Goal: Contribute content: Add original content to the website for others to see

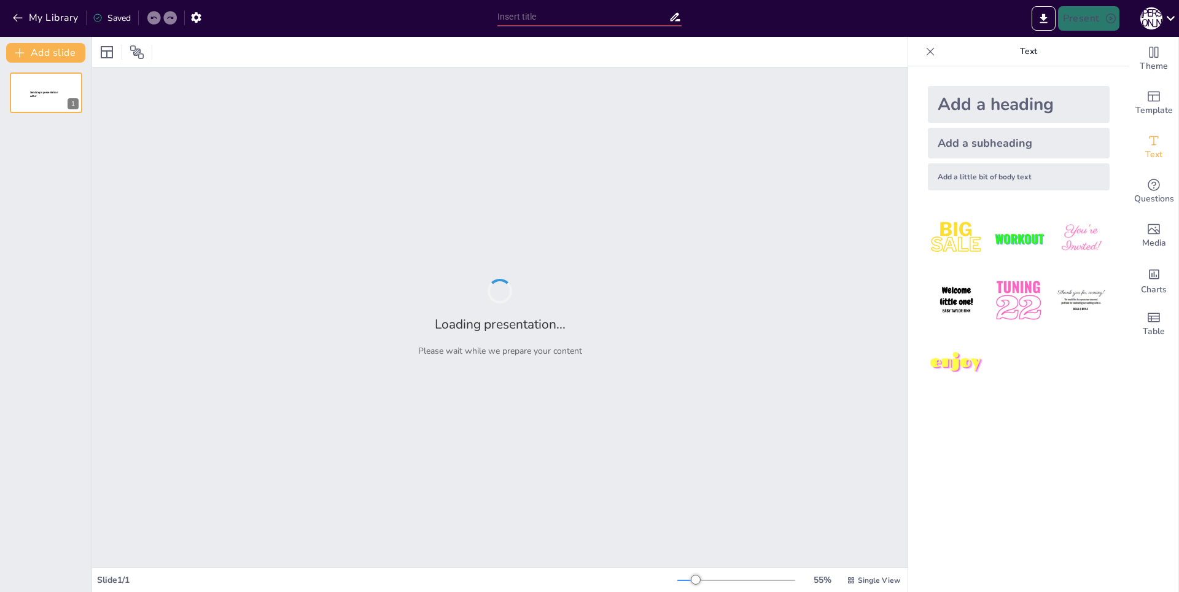
type input "Правоотношения в сфере образования: Понятие, структура и ключевые субъекты"
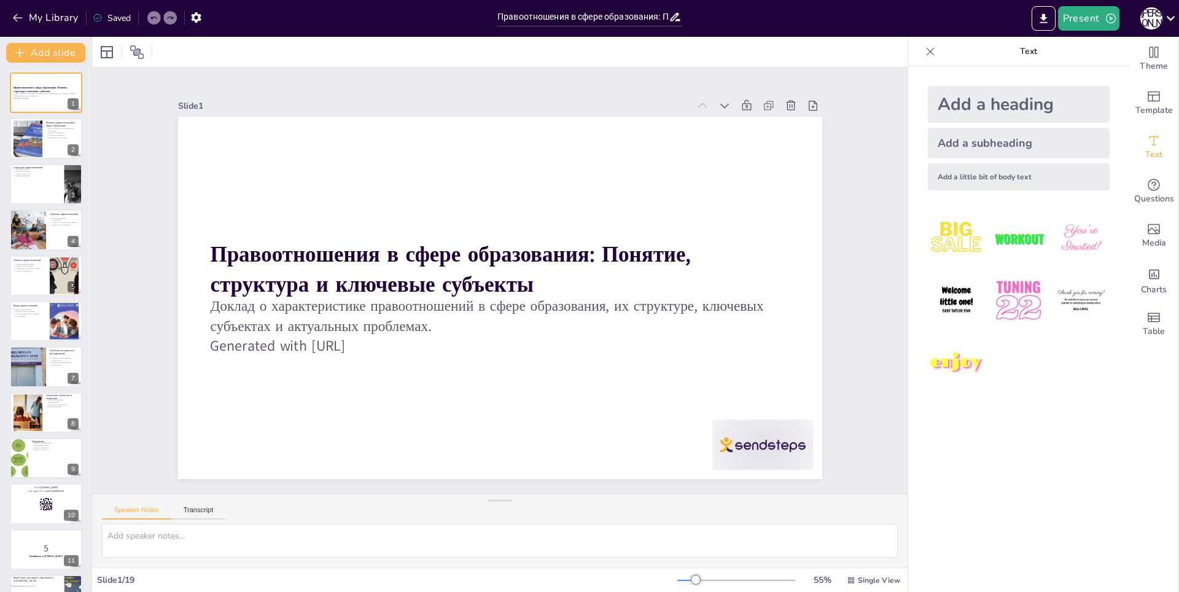
checkbox input "true"
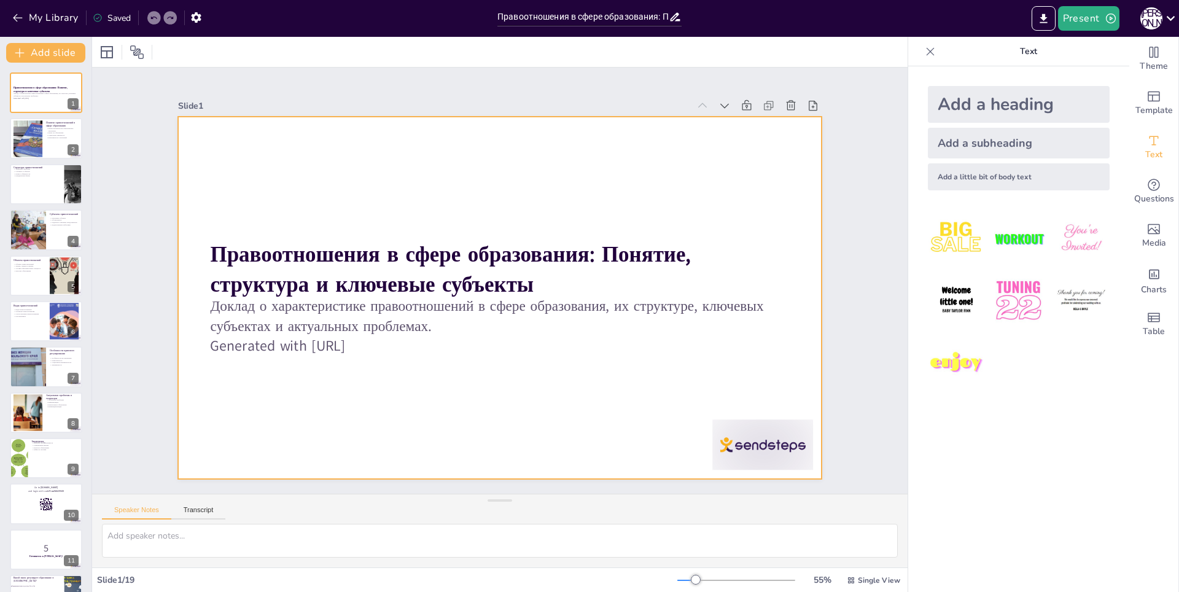
checkbox input "true"
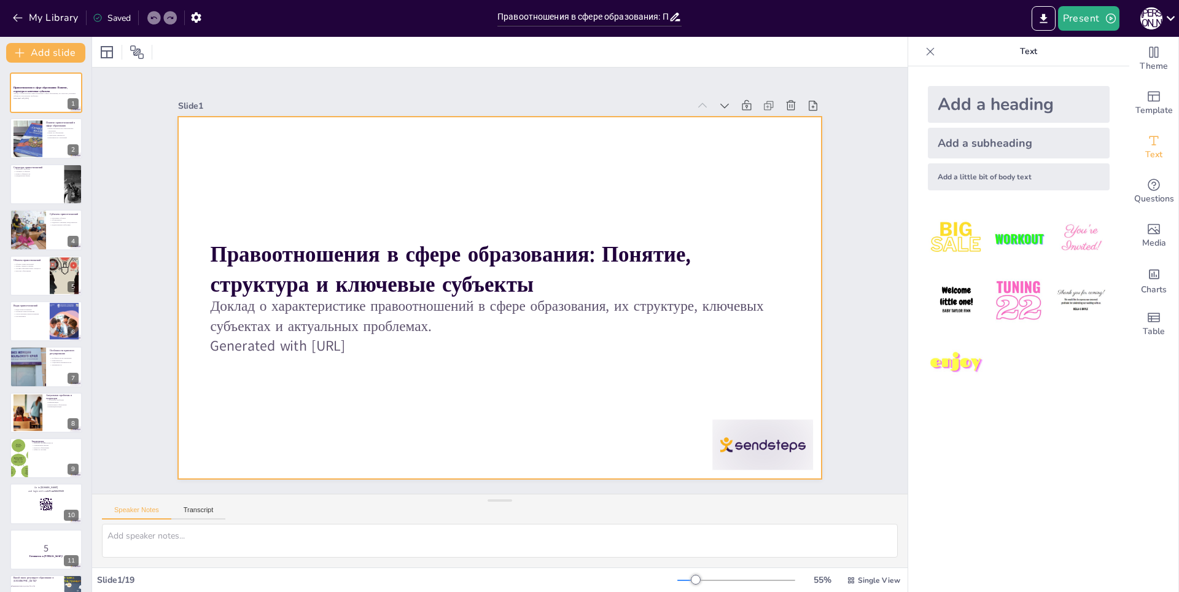
checkbox input "true"
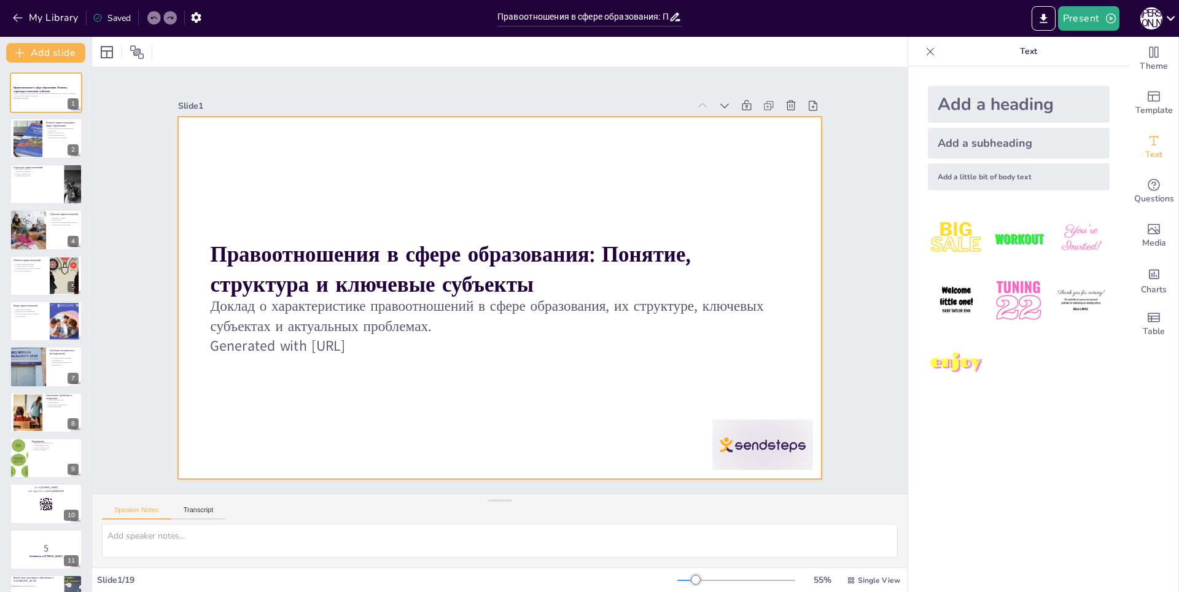
checkbox input "true"
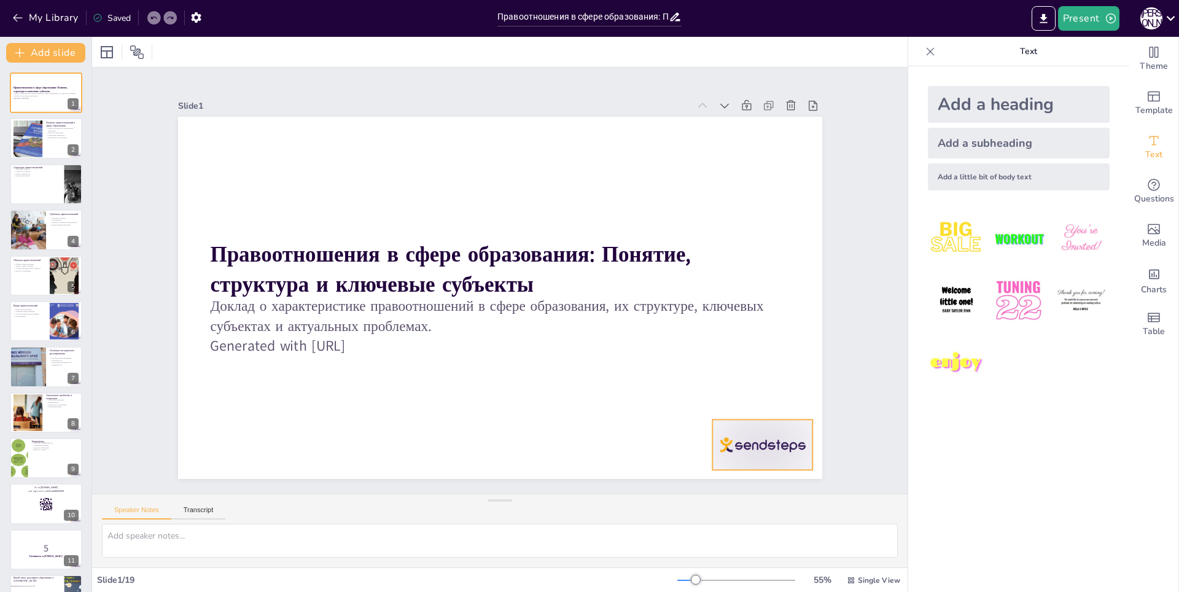
checkbox input "true"
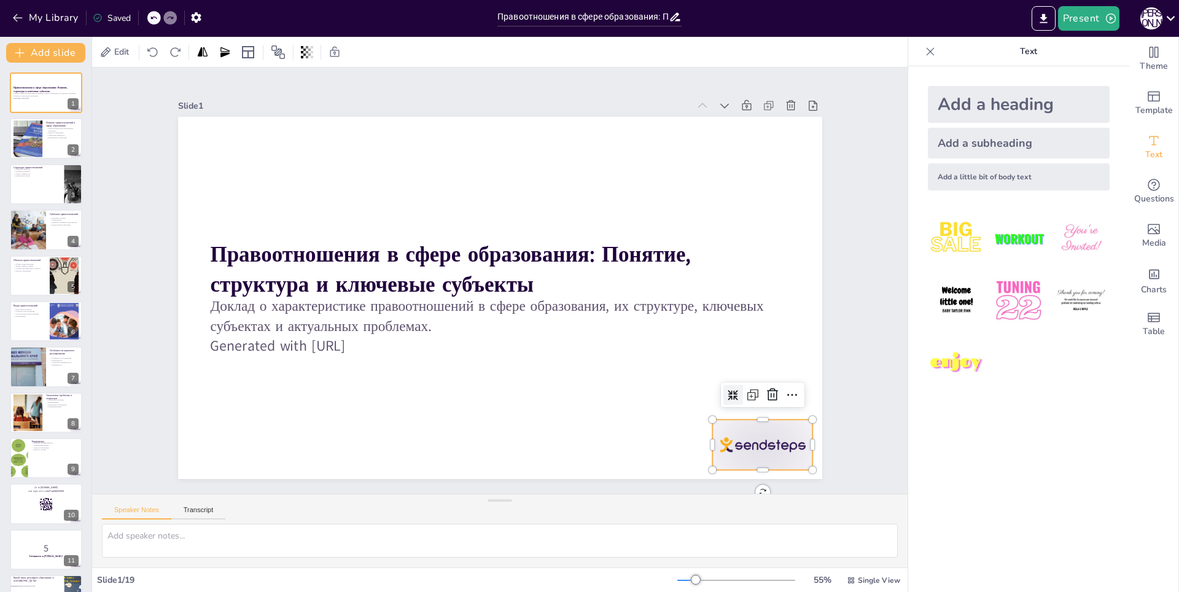
click at [764, 438] on div at bounding box center [762, 444] width 101 height 50
checkbox input "true"
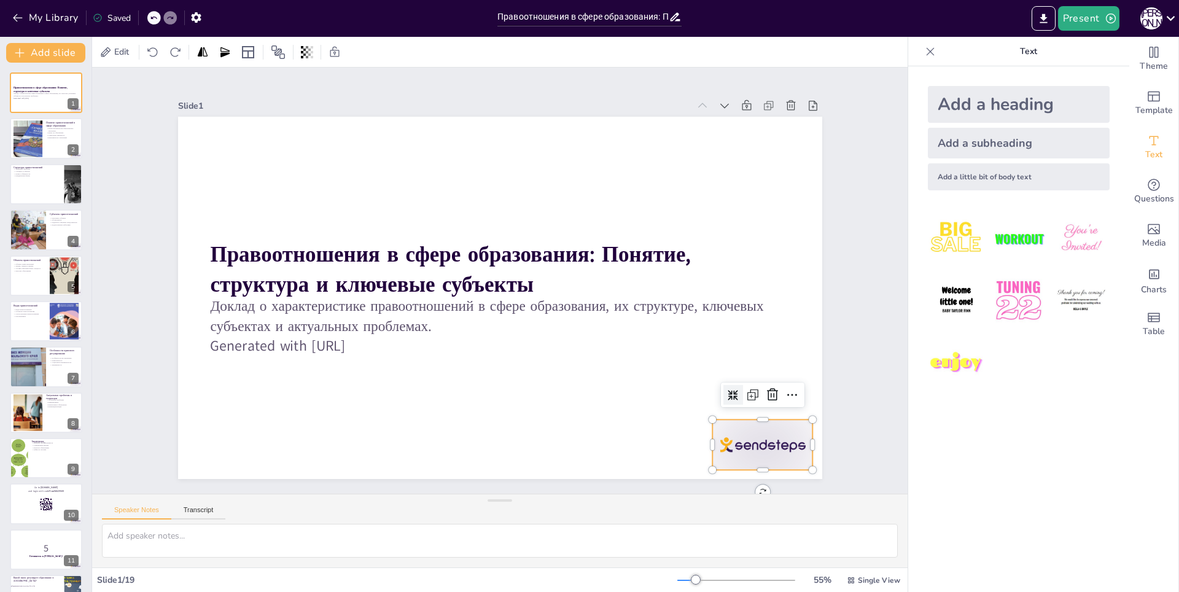
checkbox input "true"
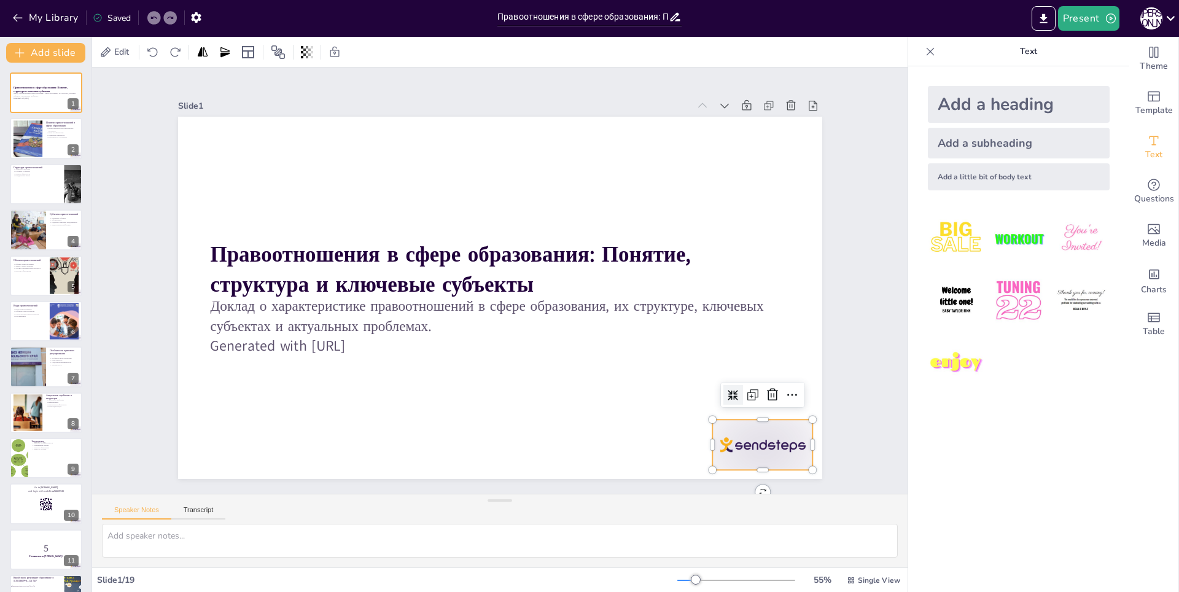
checkbox input "true"
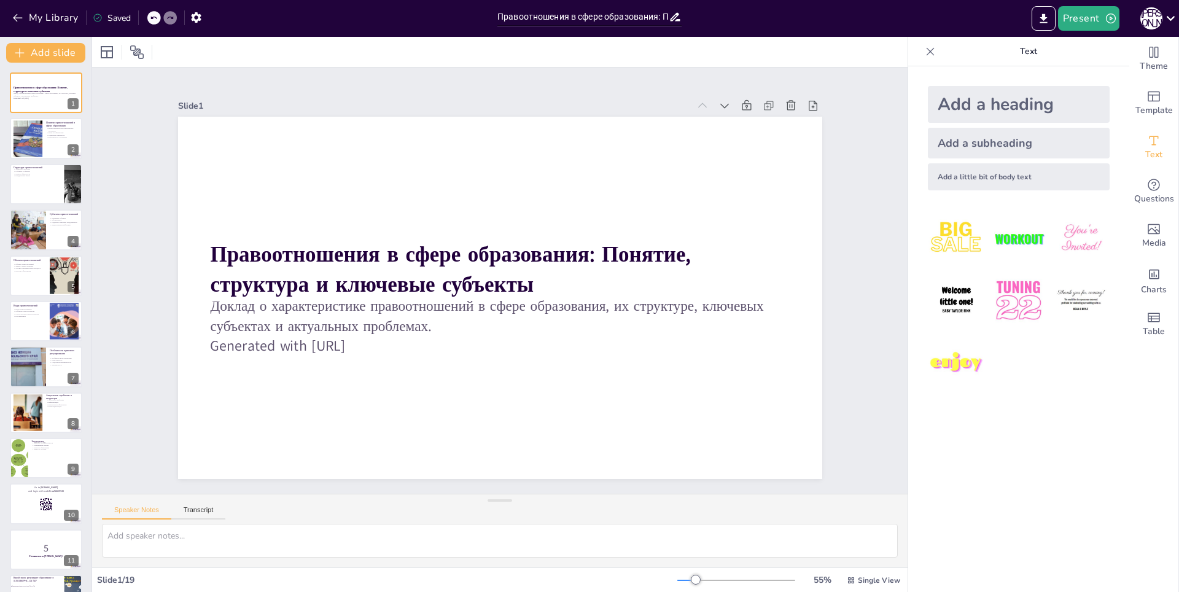
checkbox input "true"
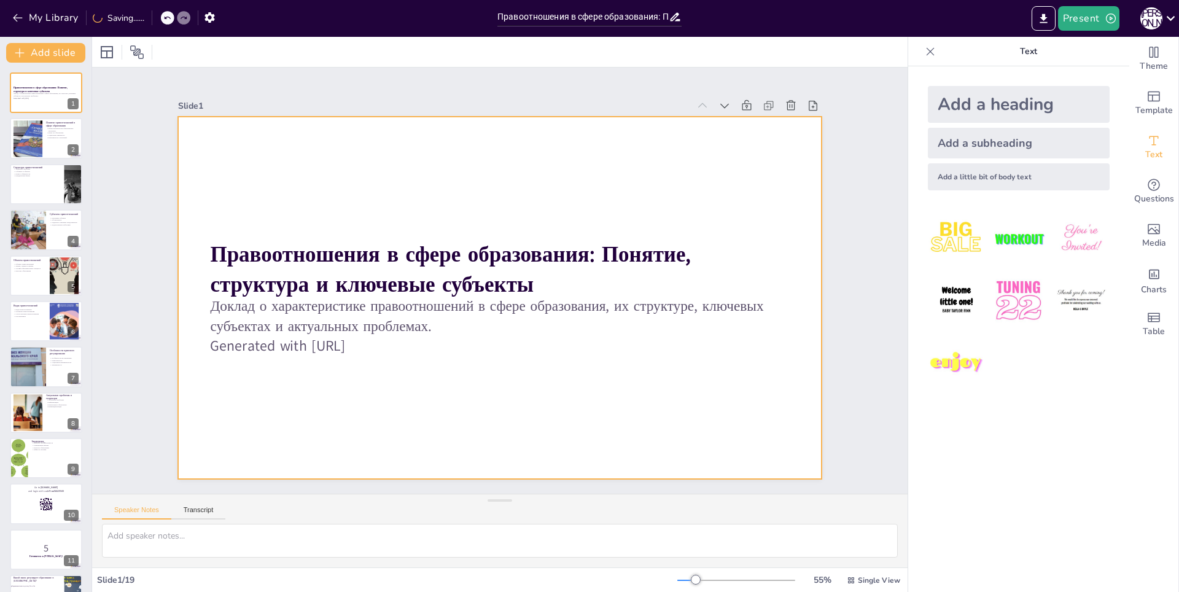
checkbox input "true"
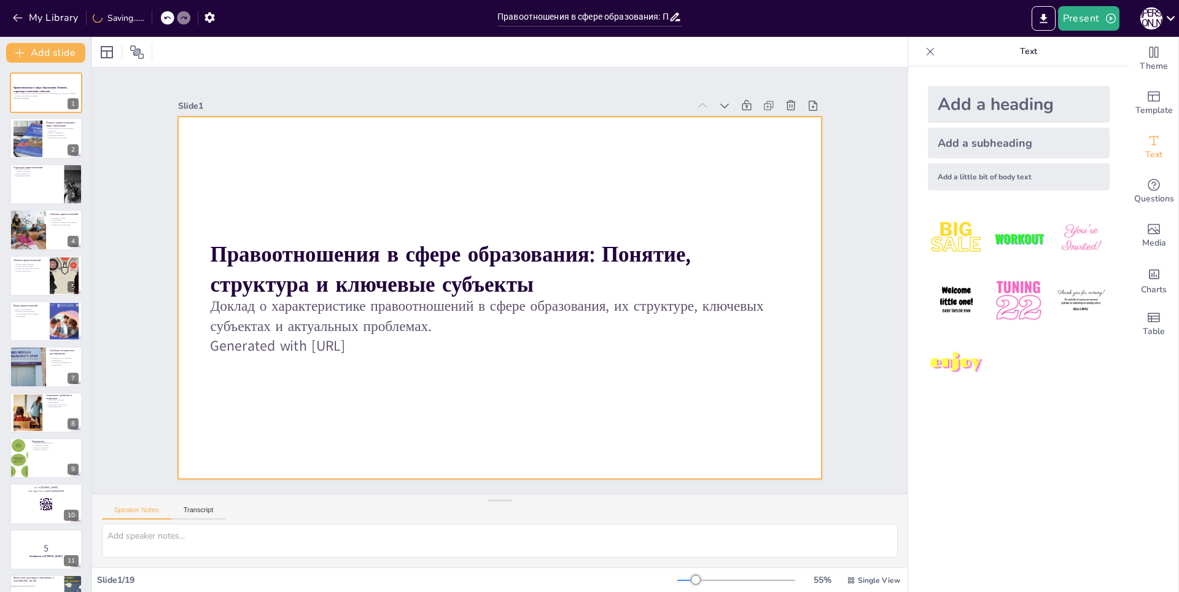
checkbox input "true"
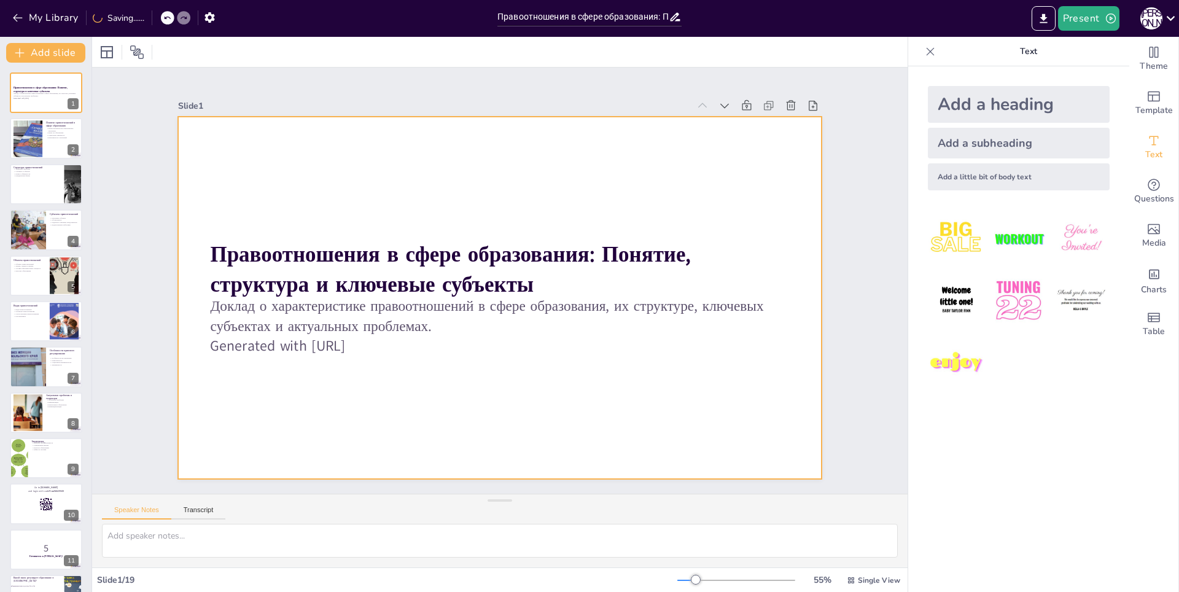
checkbox input "true"
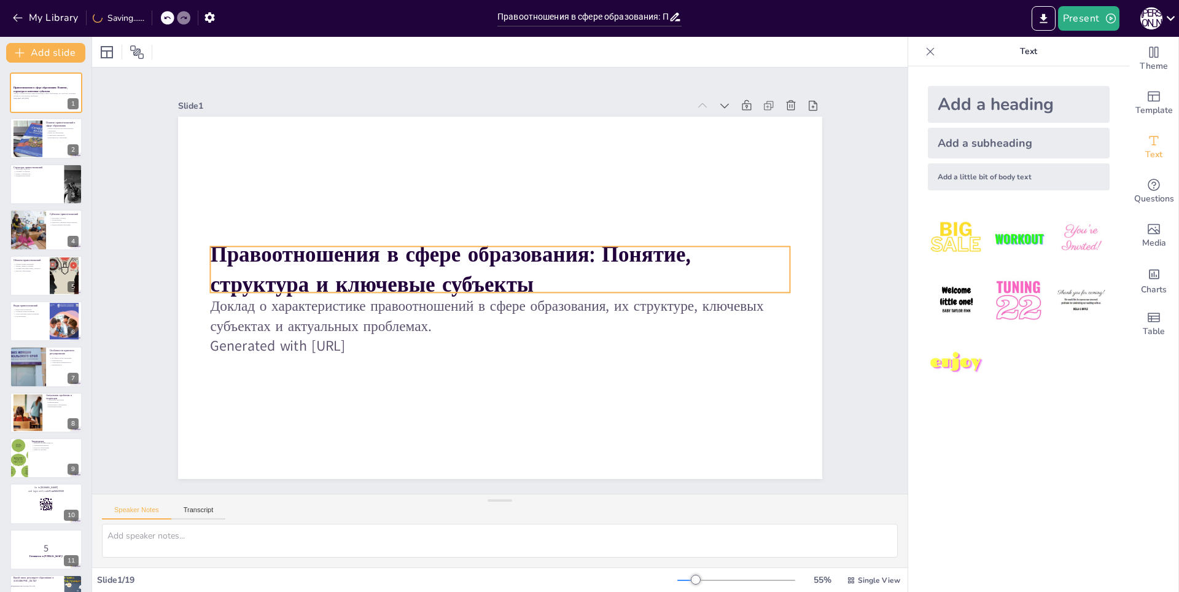
checkbox input "true"
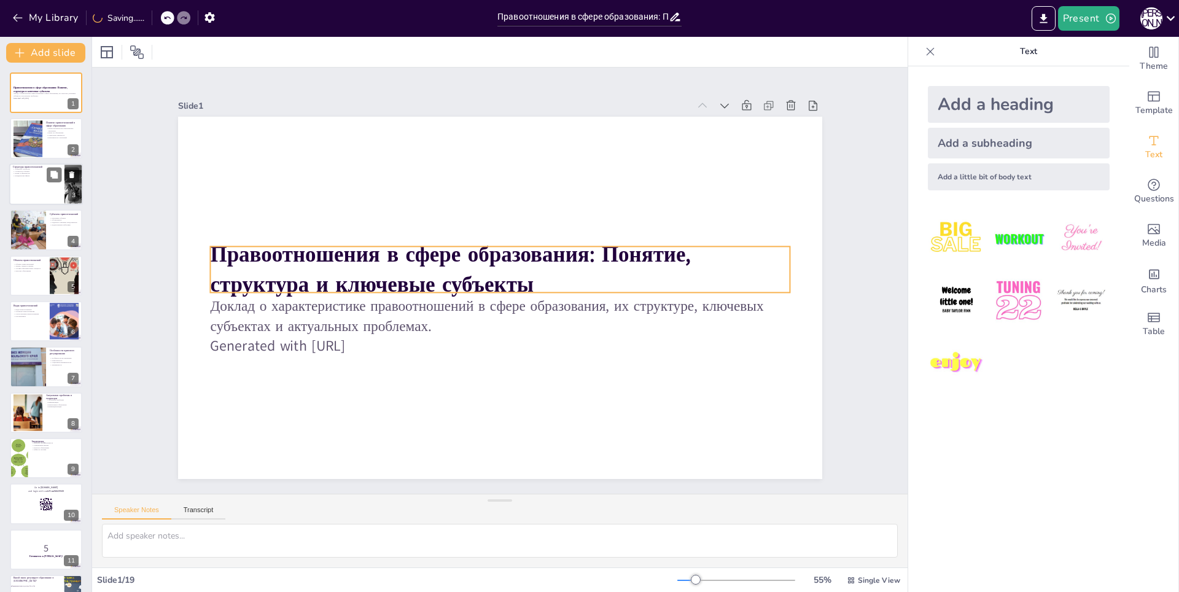
checkbox input "true"
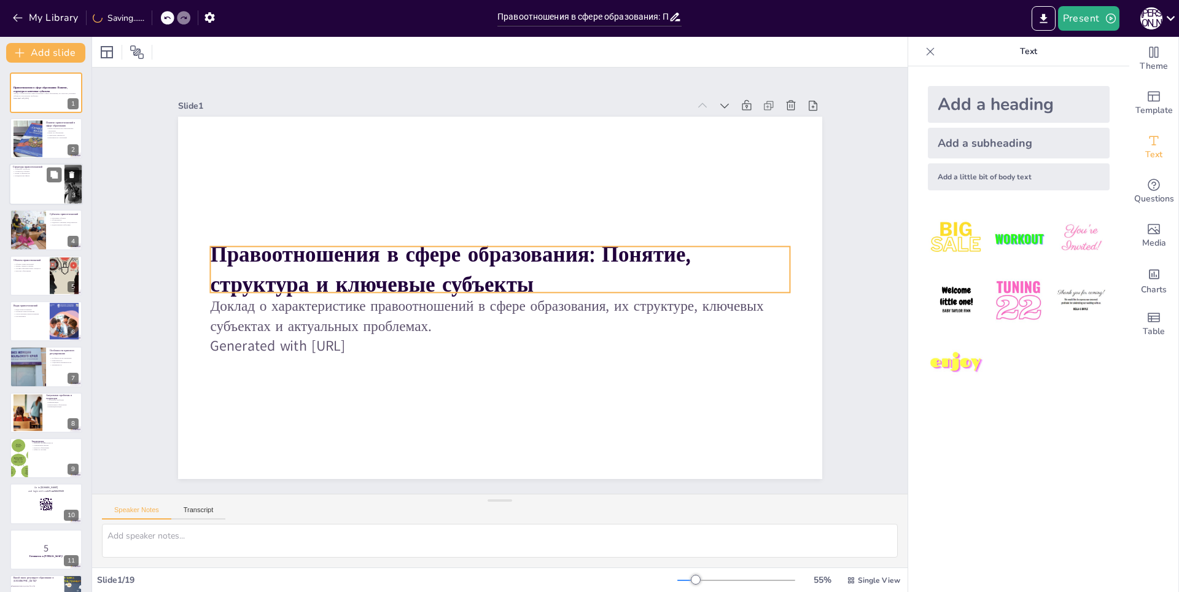
checkbox input "true"
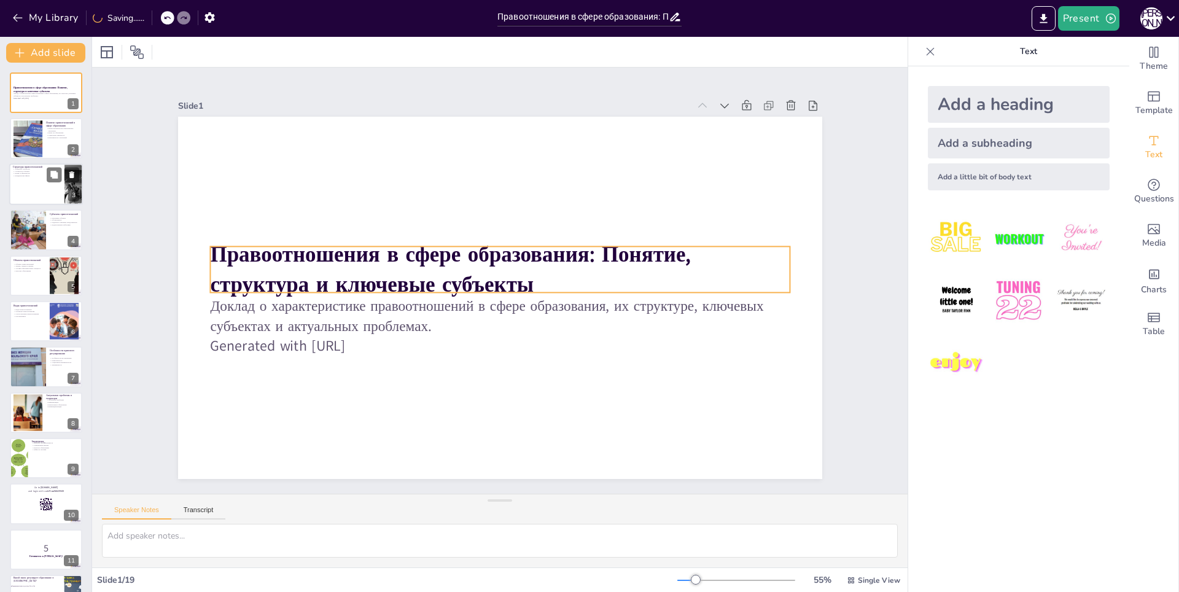
checkbox input "true"
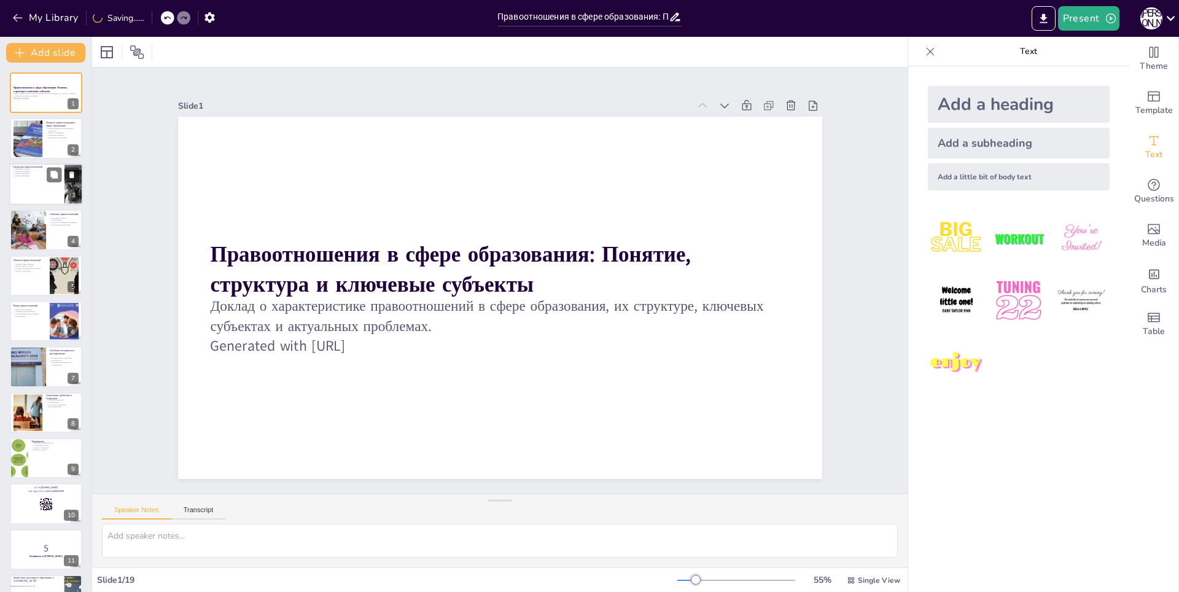
checkbox input "true"
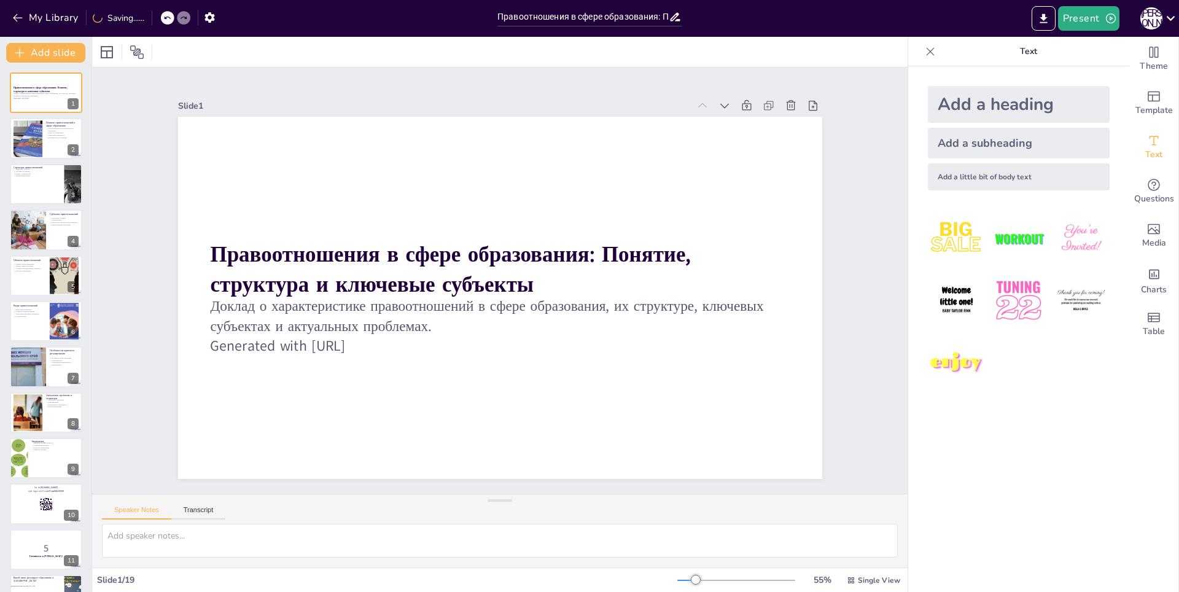
checkbox input "true"
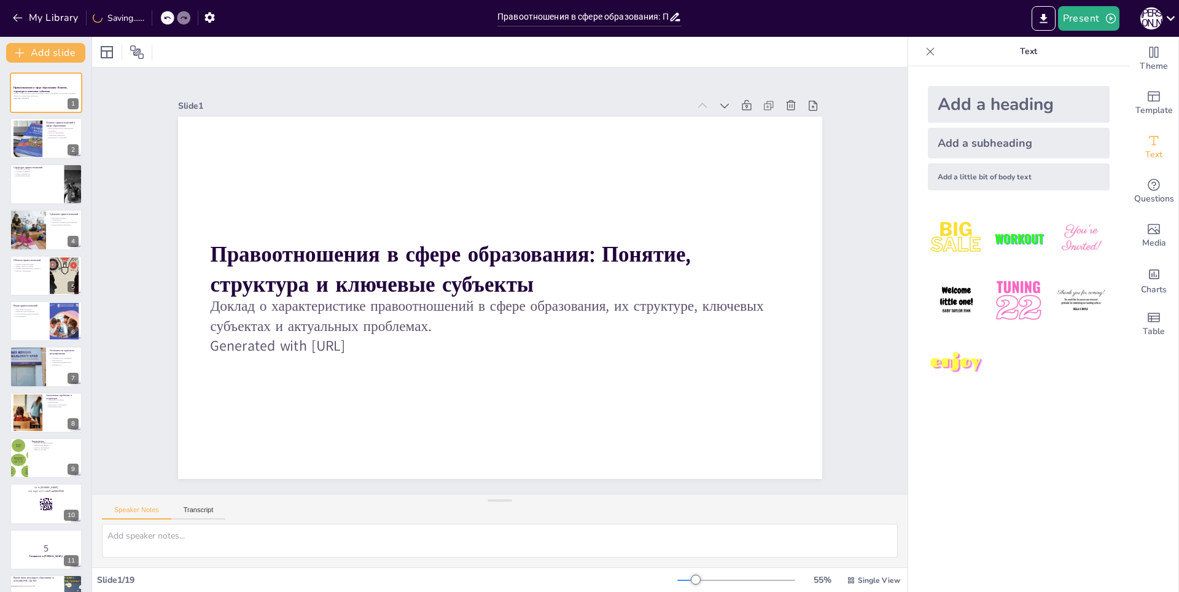
checkbox input "true"
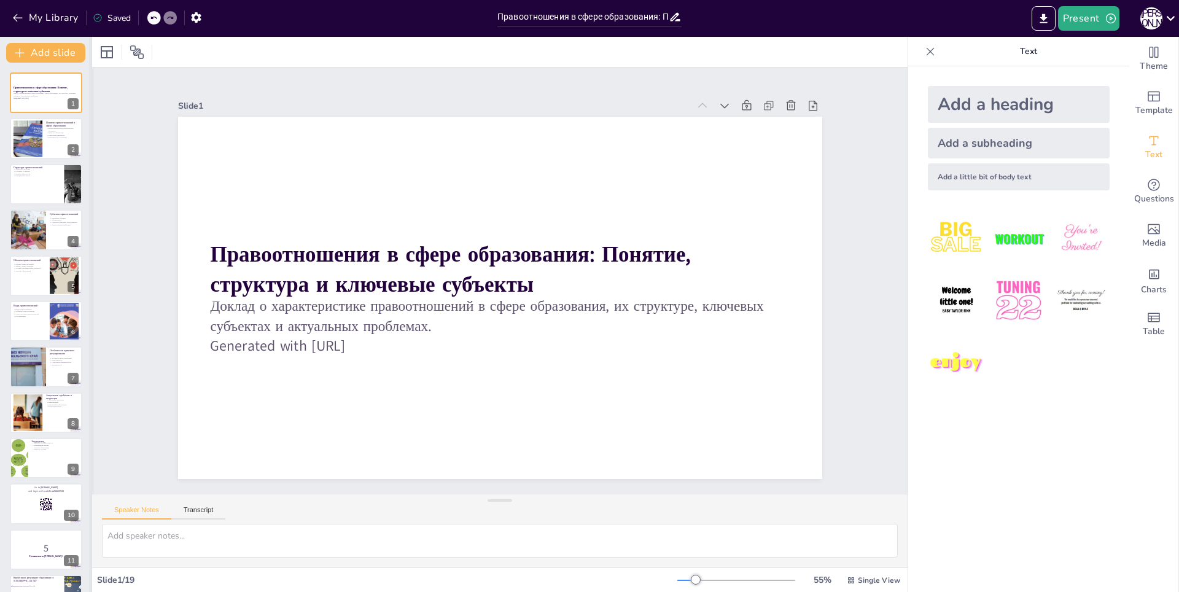
checkbox input "true"
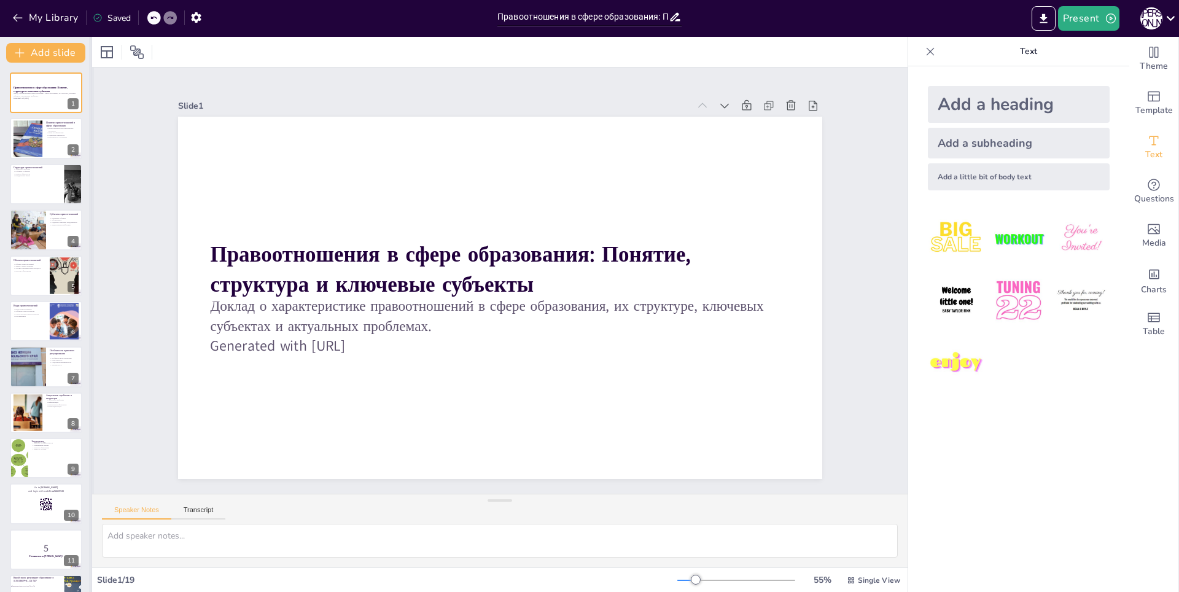
checkbox input "true"
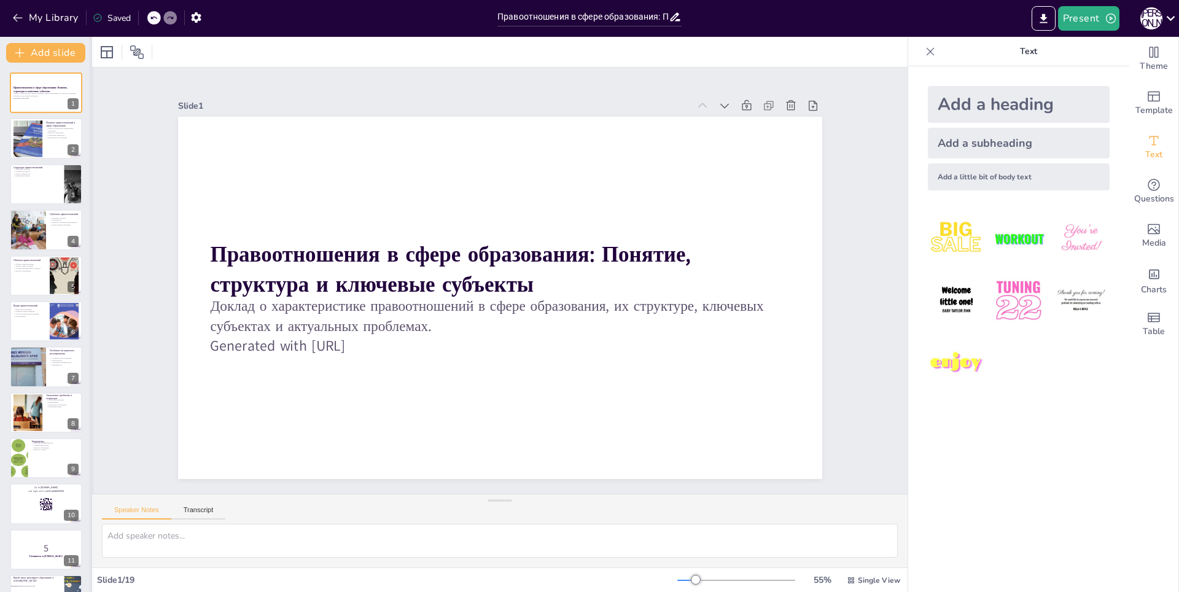
checkbox input "true"
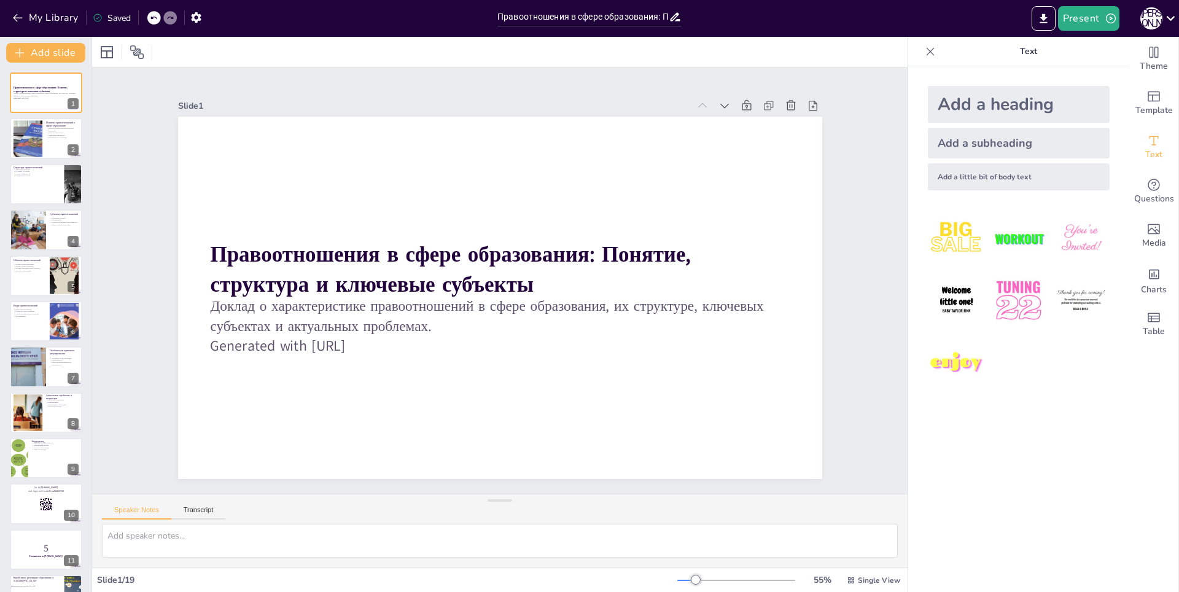
checkbox input "true"
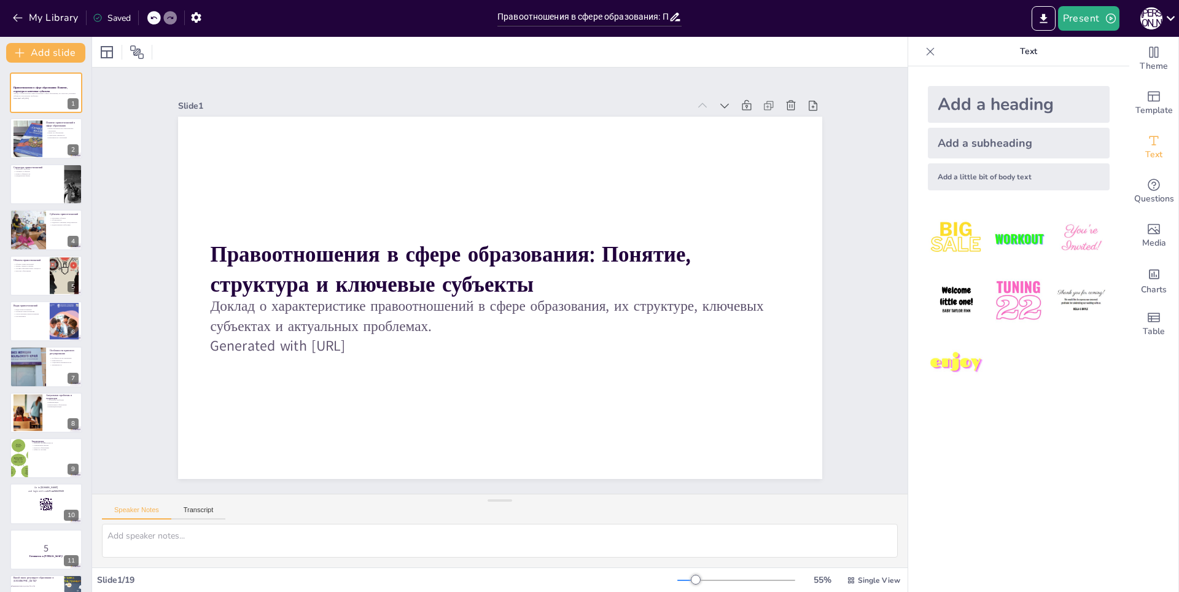
checkbox input "true"
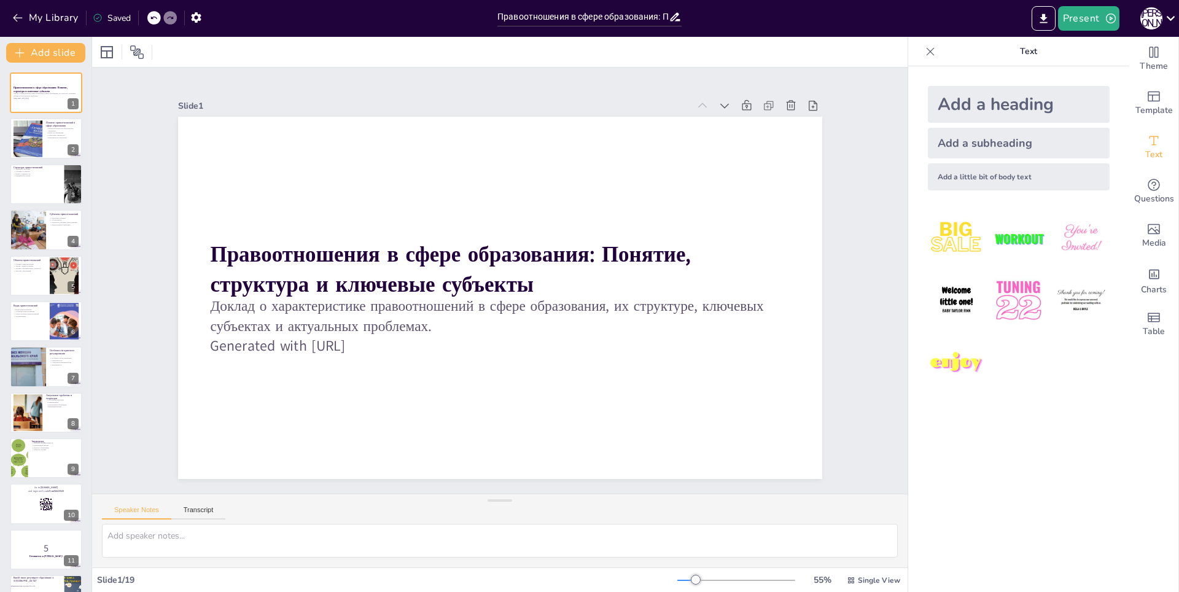
checkbox input "true"
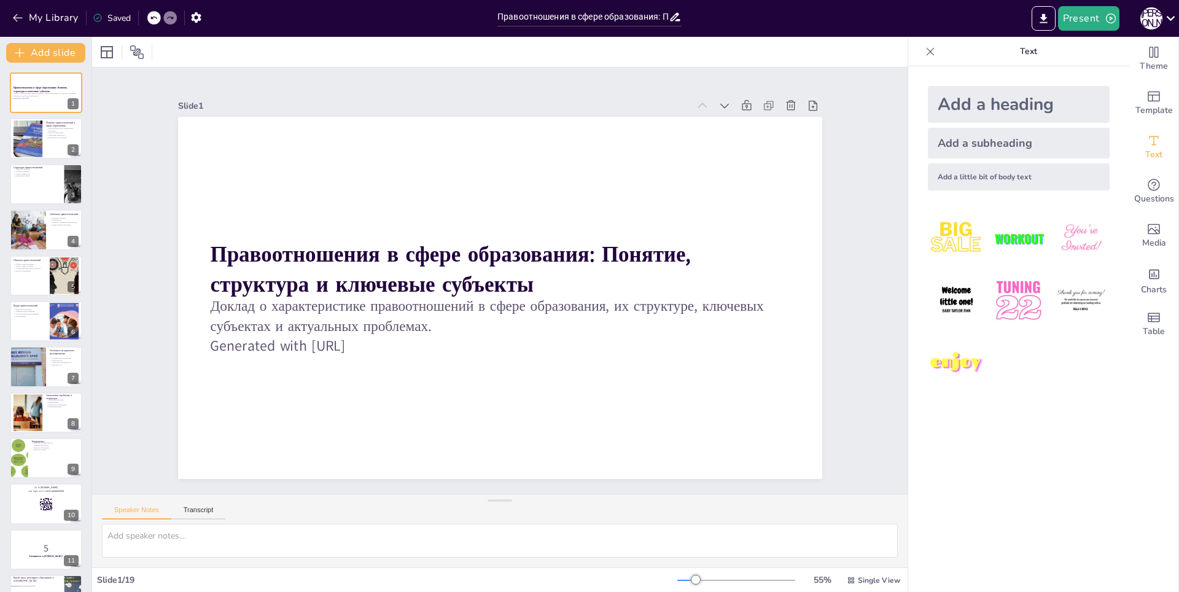
checkbox input "true"
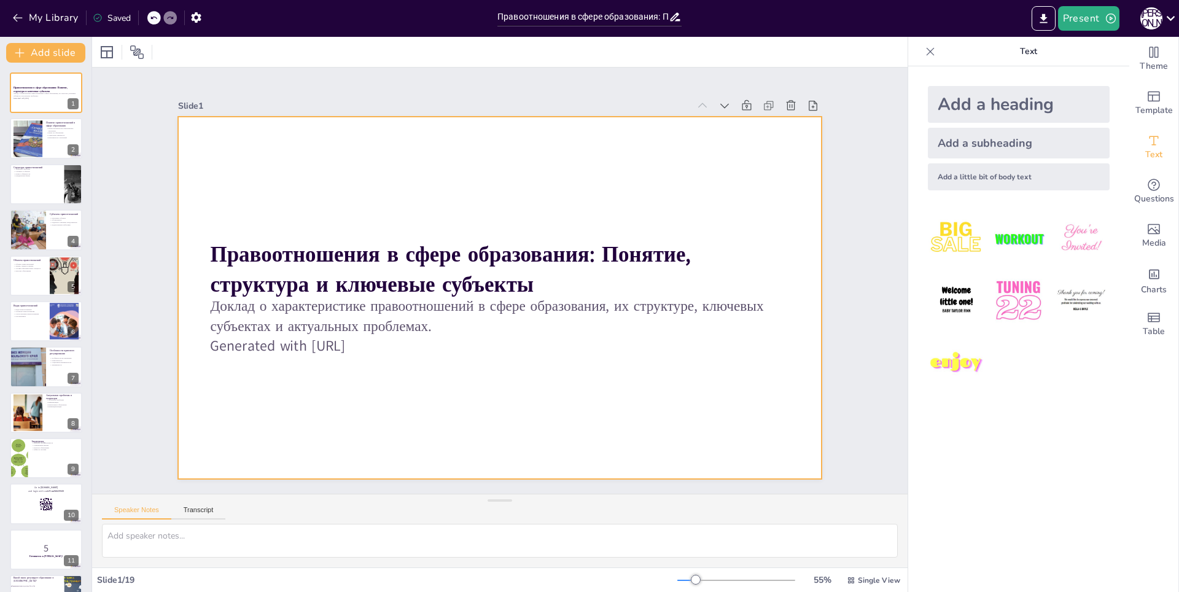
checkbox input "true"
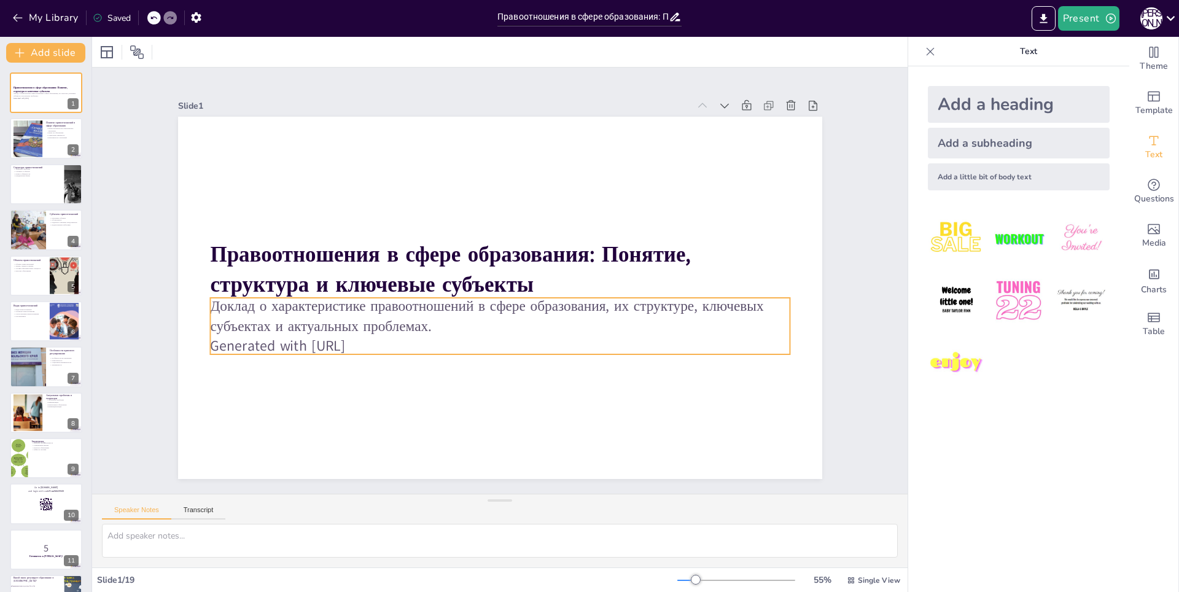
checkbox input "true"
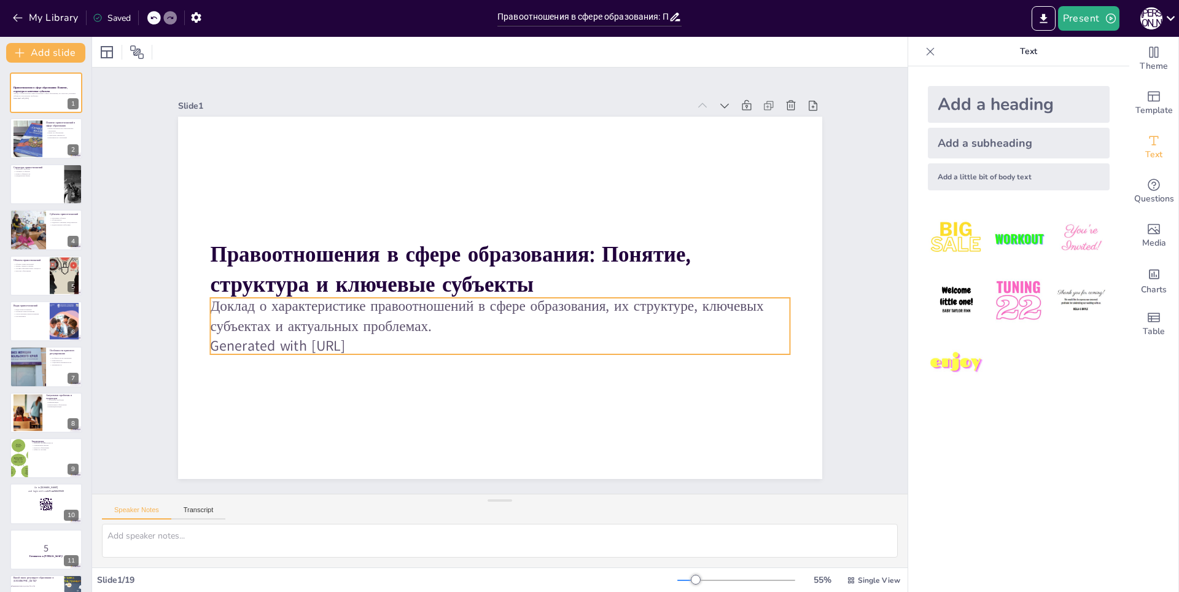
checkbox input "true"
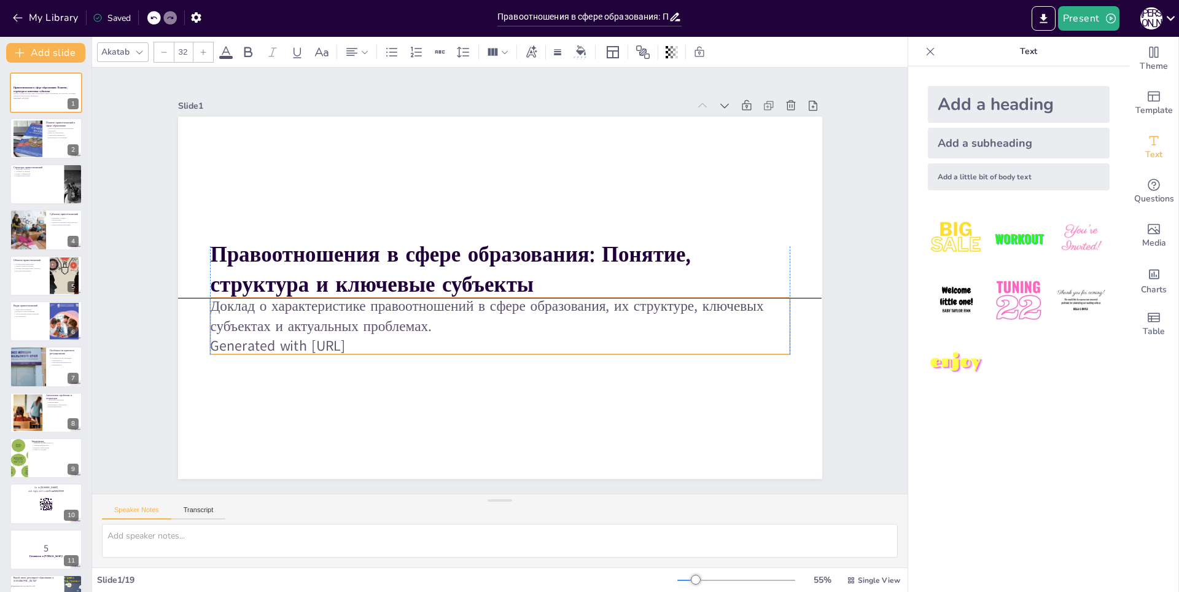
checkbox input "true"
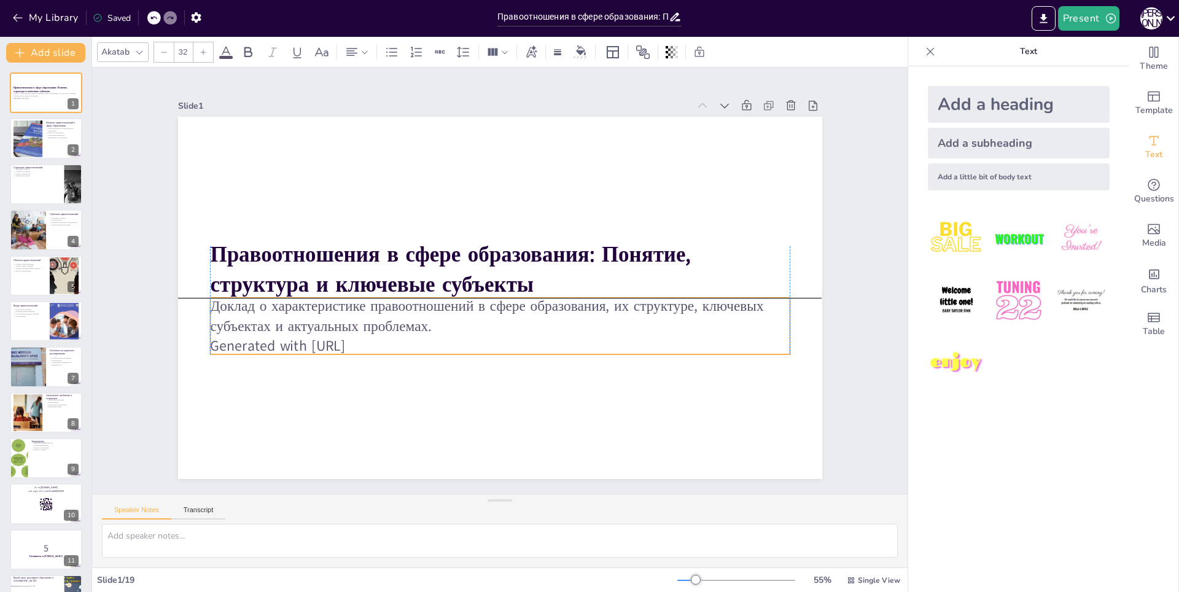
checkbox input "true"
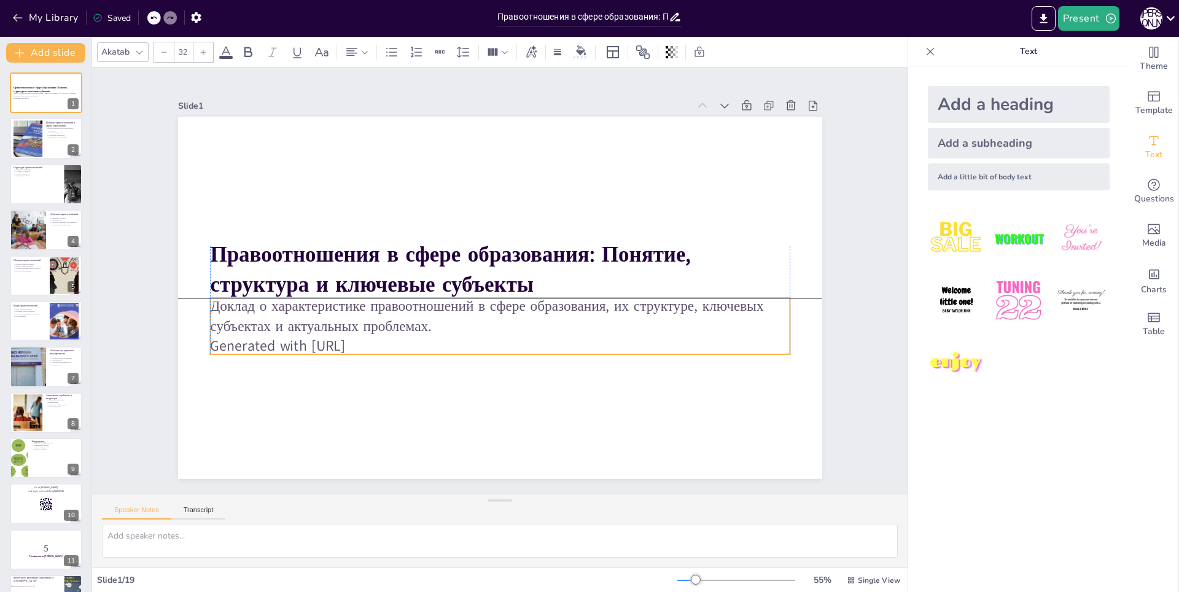
checkbox input "true"
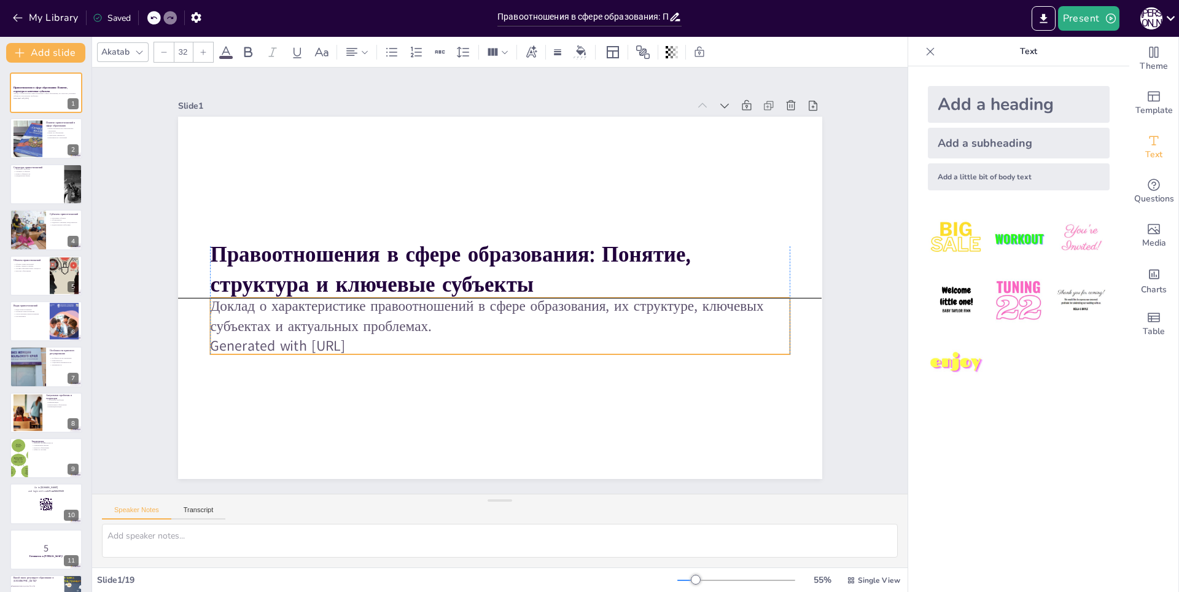
checkbox input "true"
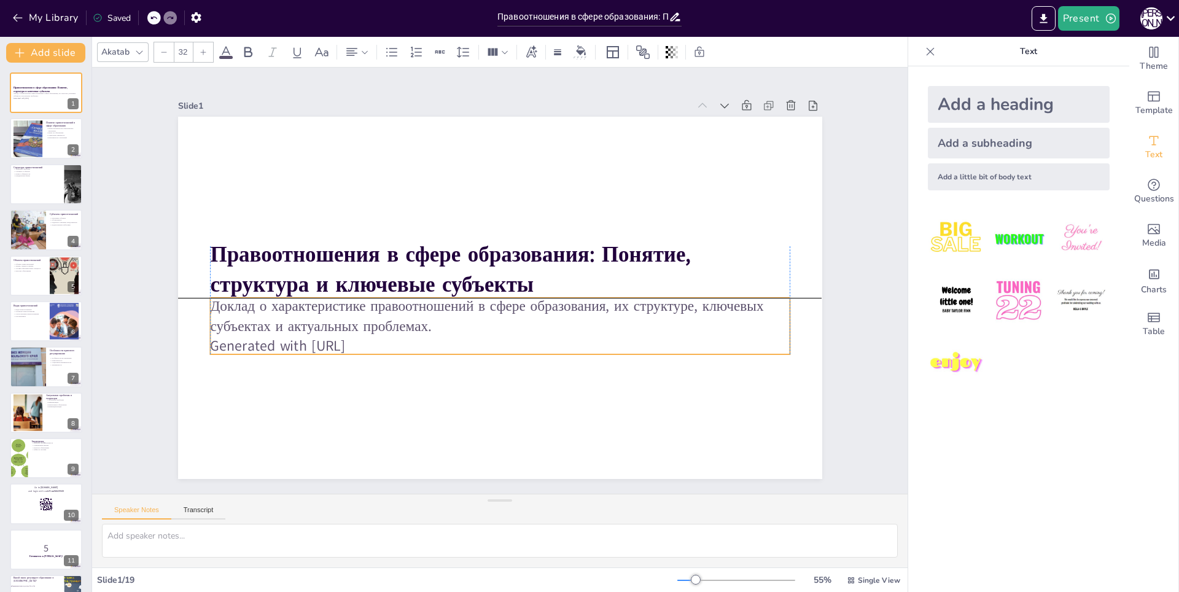
checkbox input "true"
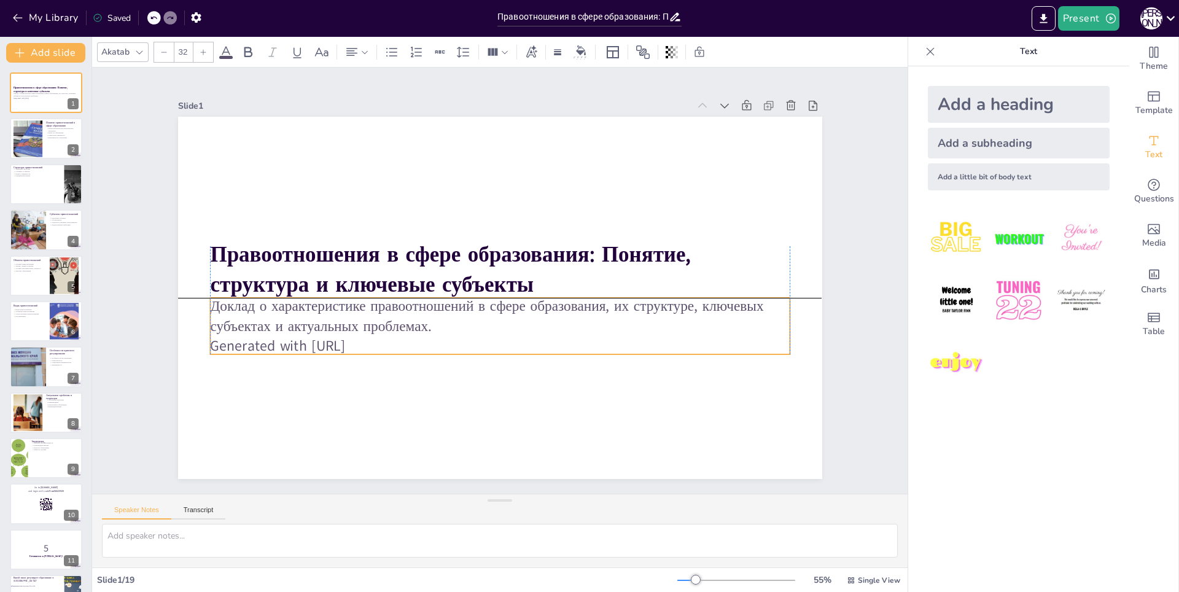
checkbox input "true"
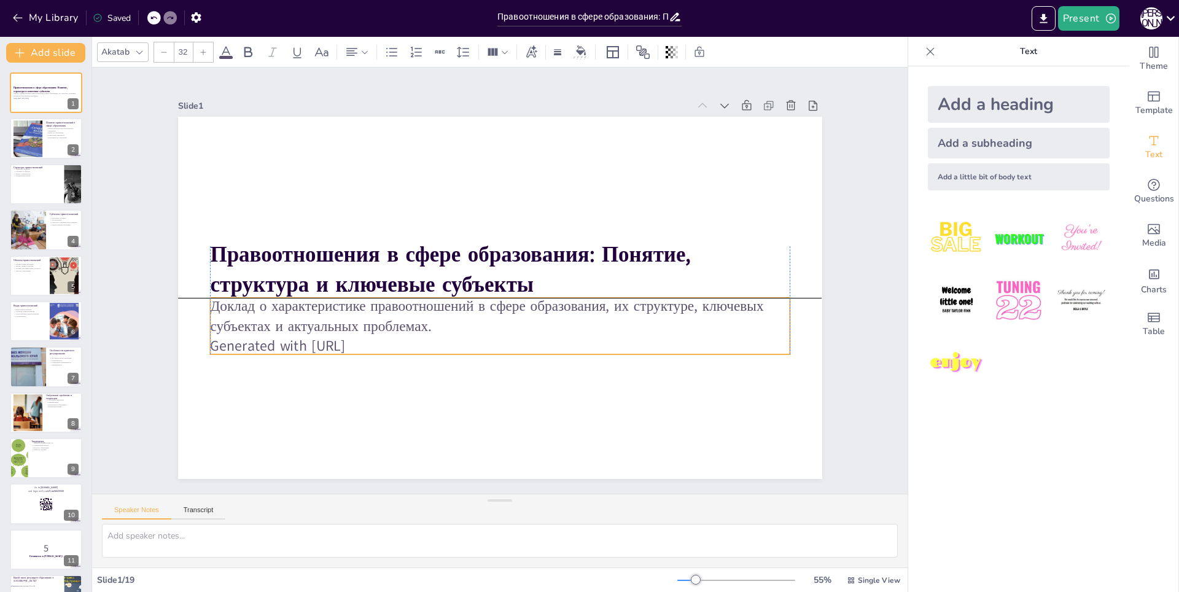
checkbox input "true"
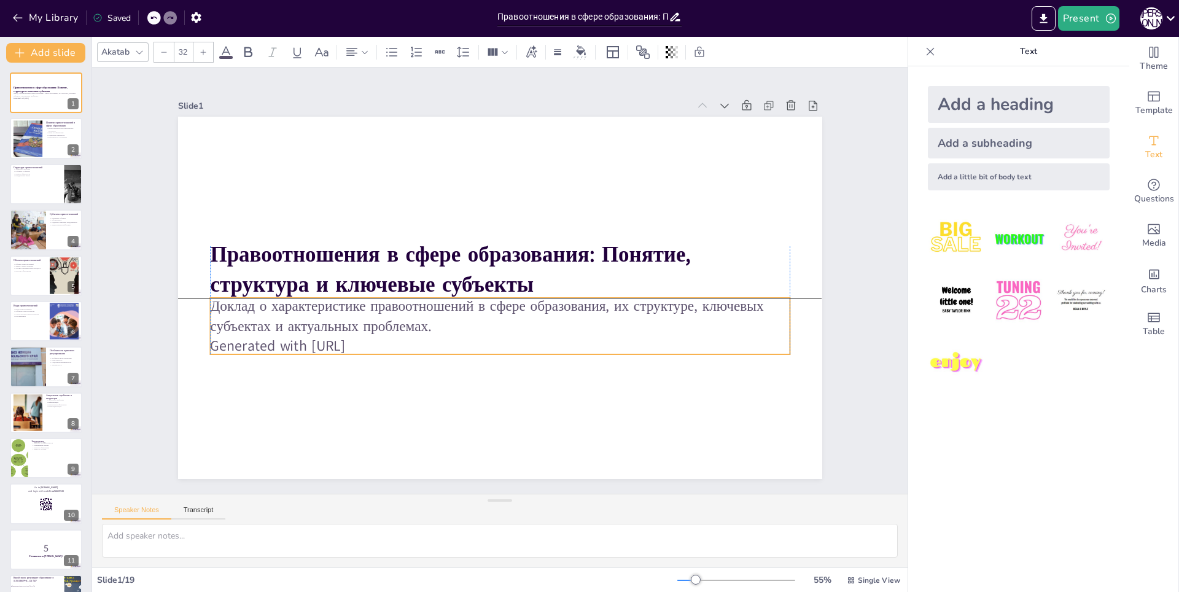
checkbox input "true"
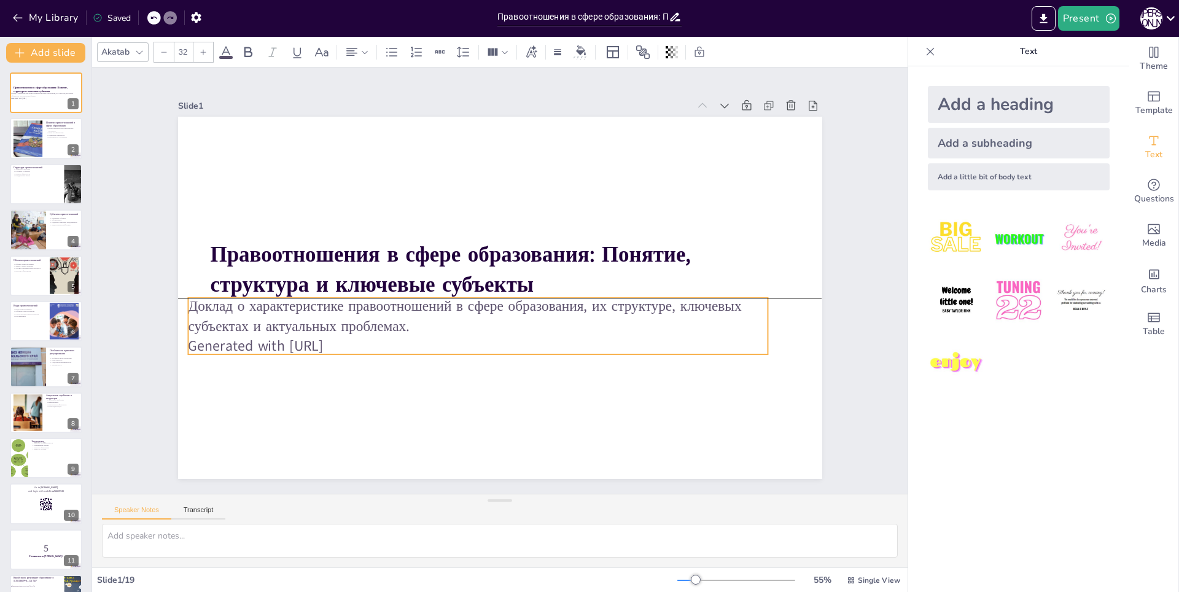
checkbox input "true"
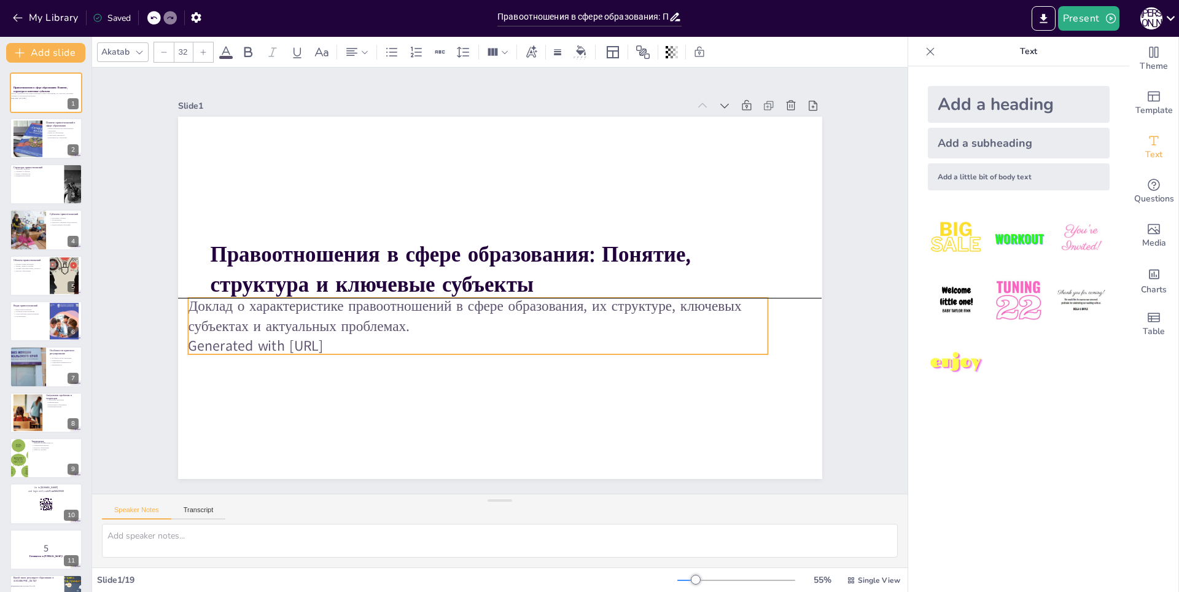
checkbox input "true"
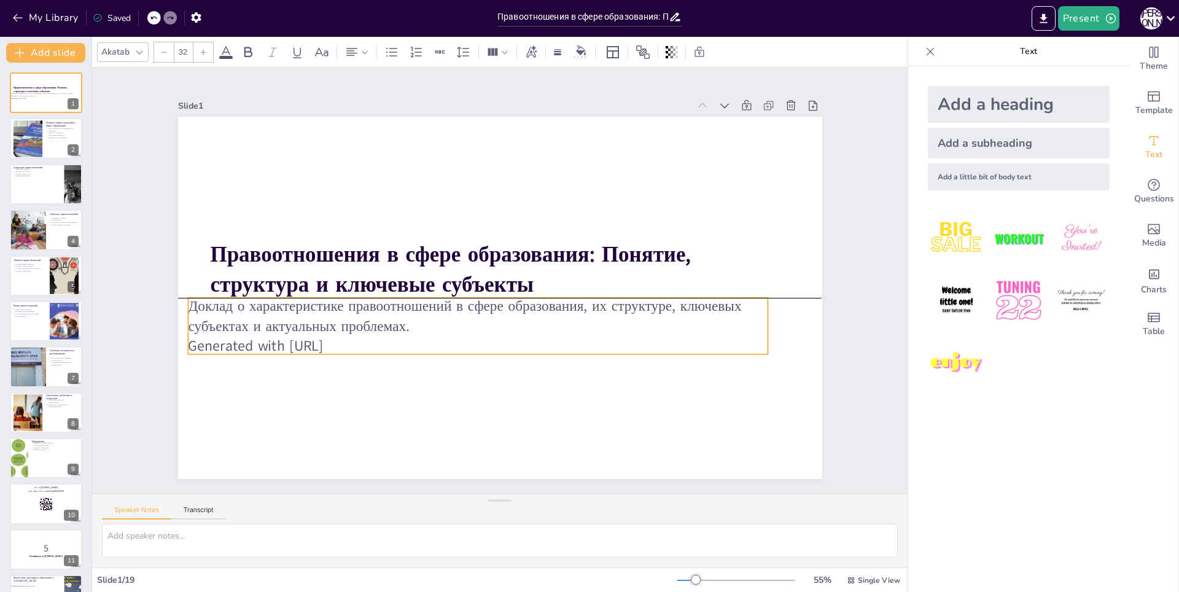
checkbox input "true"
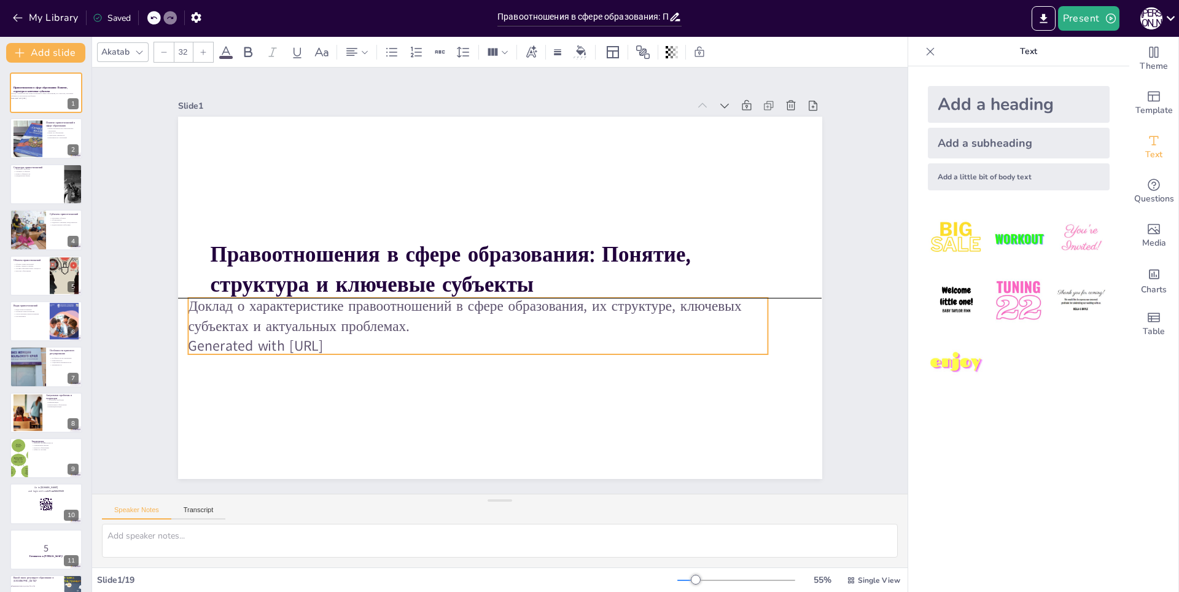
checkbox input "true"
click at [400, 340] on p "Generated with [URL]" at bounding box center [492, 346] width 579 height 20
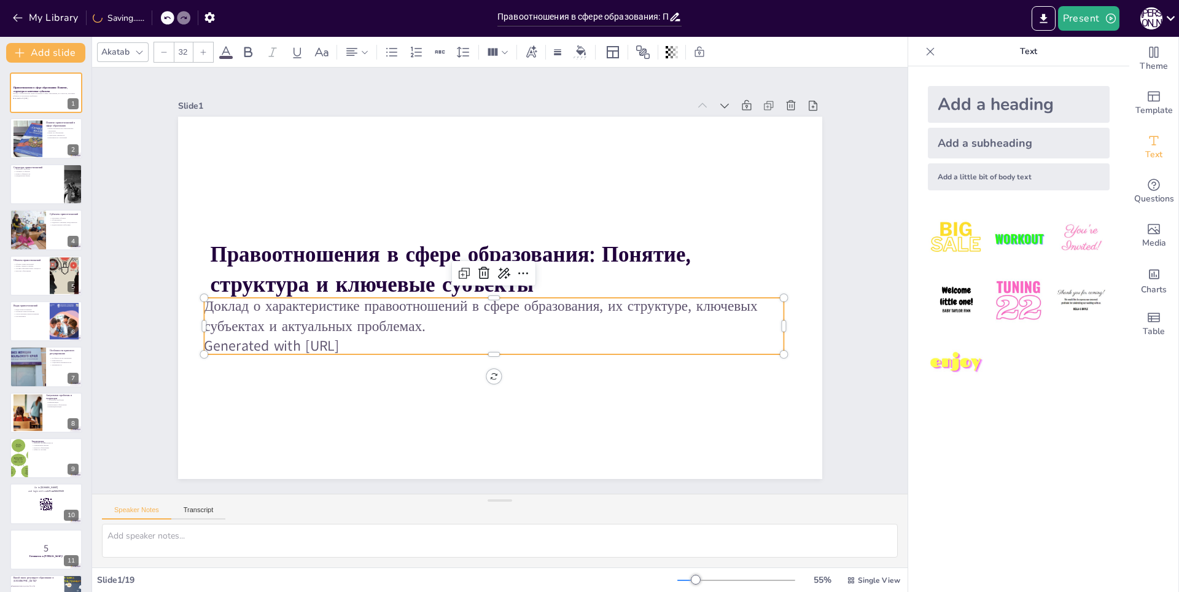
click at [339, 347] on p "Generated with [URL]" at bounding box center [493, 346] width 579 height 20
click at [295, 337] on p "Generated with [URL]" at bounding box center [493, 346] width 579 height 20
click at [397, 338] on p "Generated with [URL]" at bounding box center [493, 346] width 579 height 20
click at [392, 331] on p "Доклад о характеристике правоотношений в сфере образования, их структуре, ключе…" at bounding box center [493, 316] width 579 height 40
click at [392, 331] on p "Доклад о характеристике правоотношений в сфере образования, их структуре, ключе…" at bounding box center [489, 315] width 581 height 101
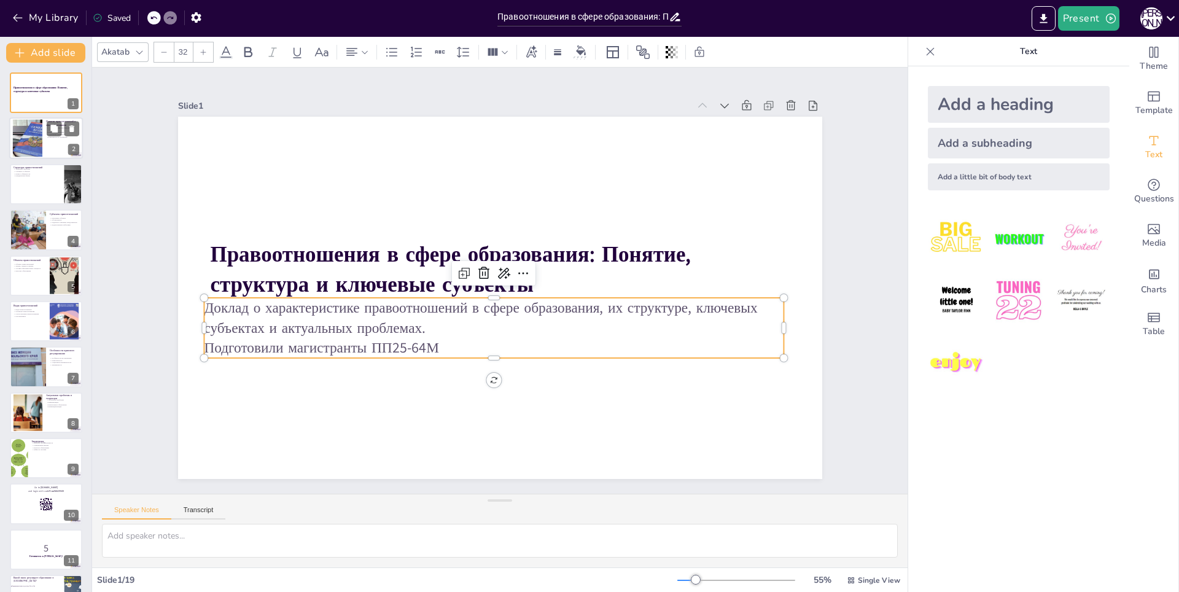
click at [37, 155] on div at bounding box center [27, 138] width 68 height 37
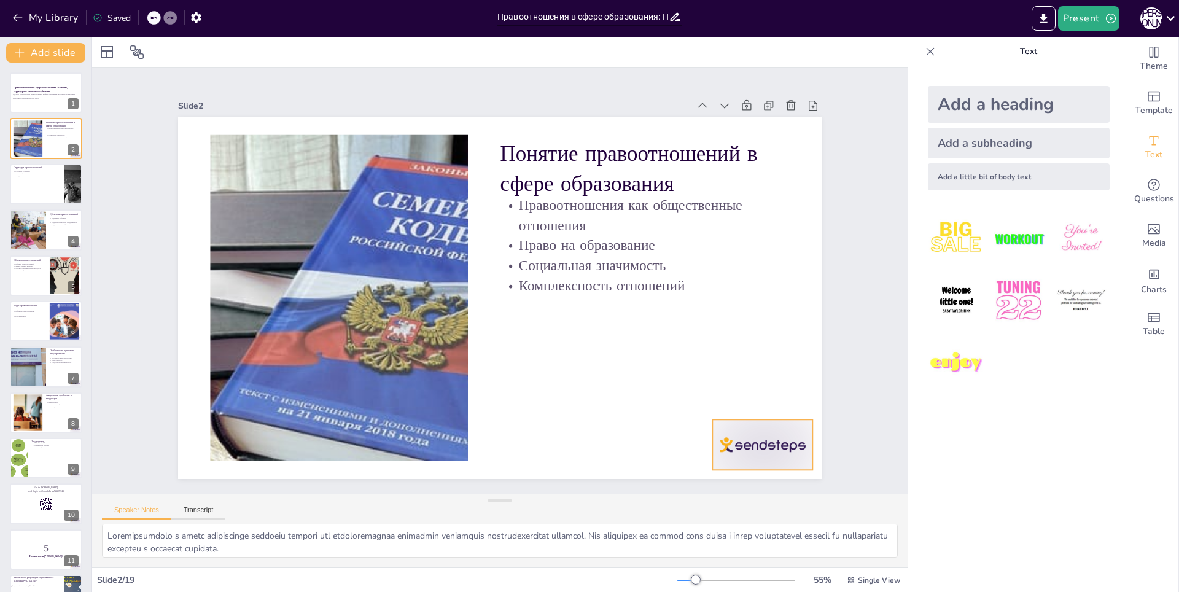
click at [738, 454] on div at bounding box center [762, 444] width 101 height 50
click at [61, 193] on div at bounding box center [46, 184] width 74 height 42
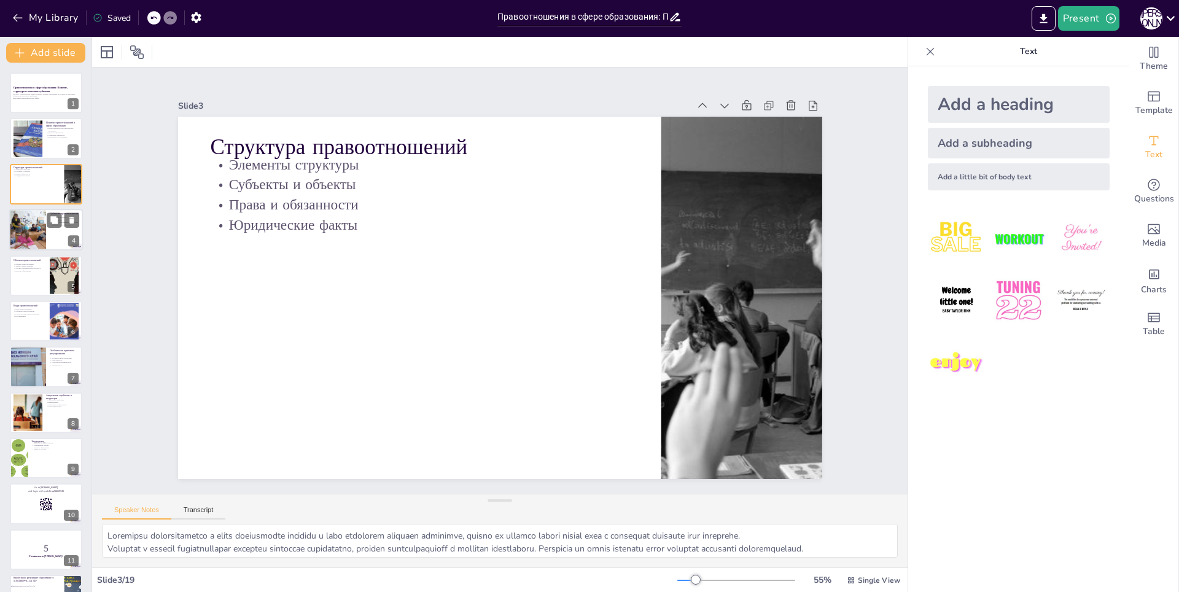
click at [42, 238] on div at bounding box center [27, 230] width 63 height 42
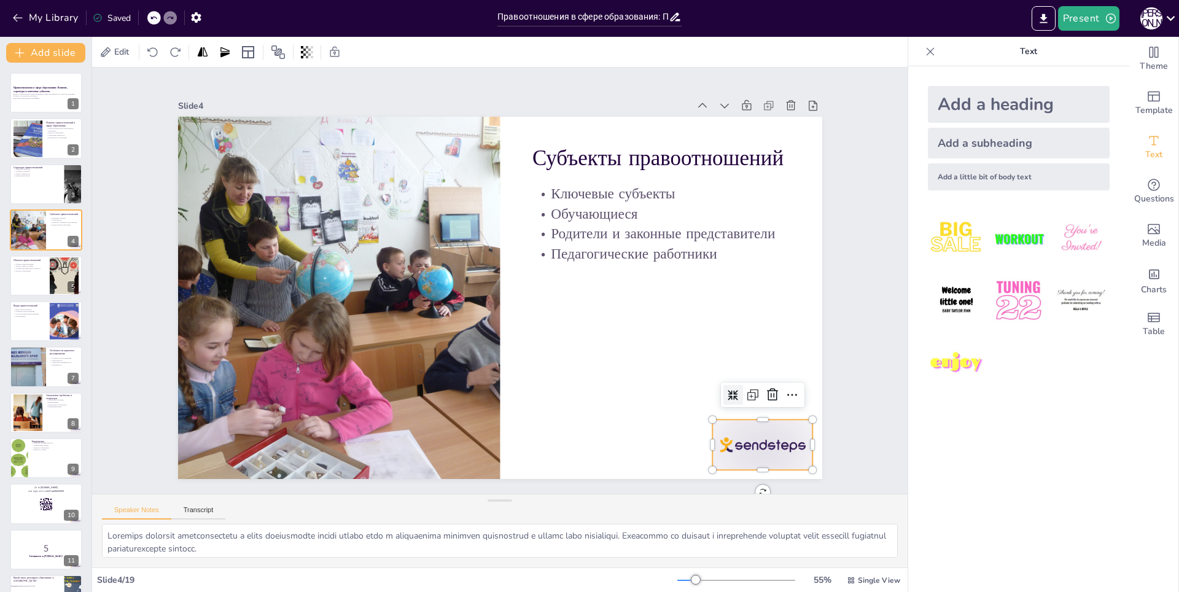
click at [729, 494] on div at bounding box center [672, 537] width 112 height 87
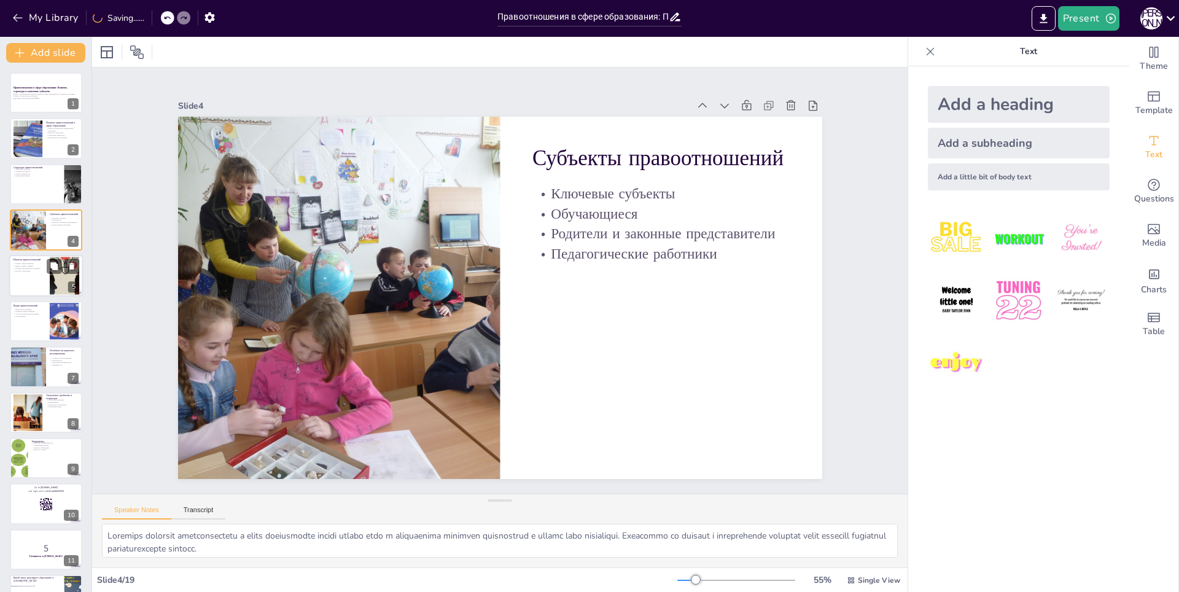
click at [51, 283] on div at bounding box center [64, 276] width 29 height 60
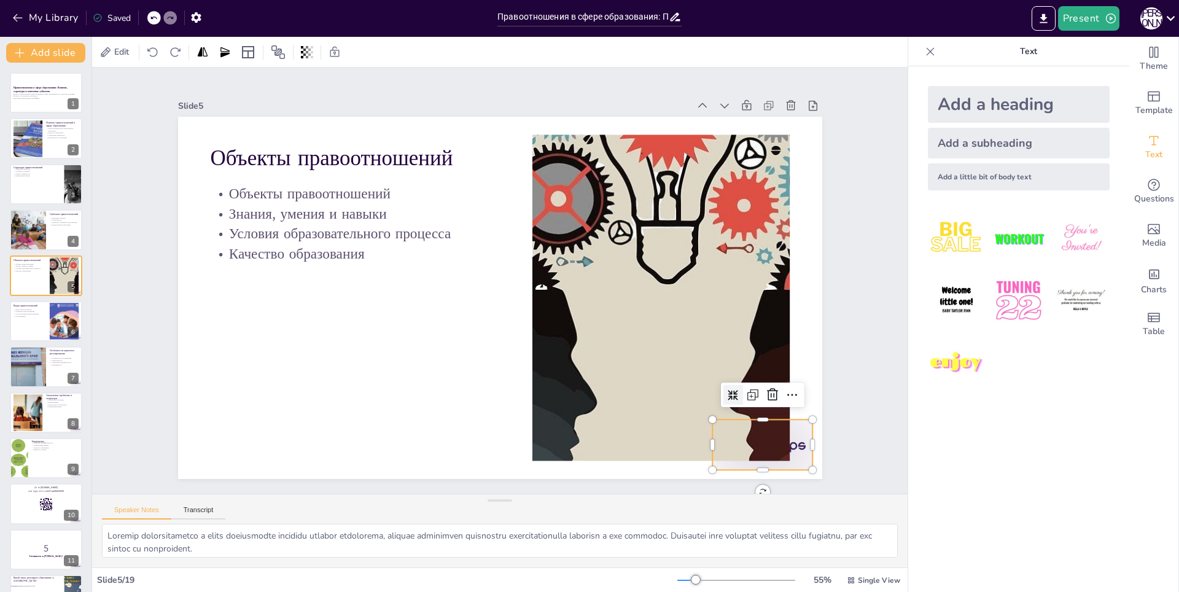
click at [795, 457] on div at bounding box center [744, 471] width 106 height 61
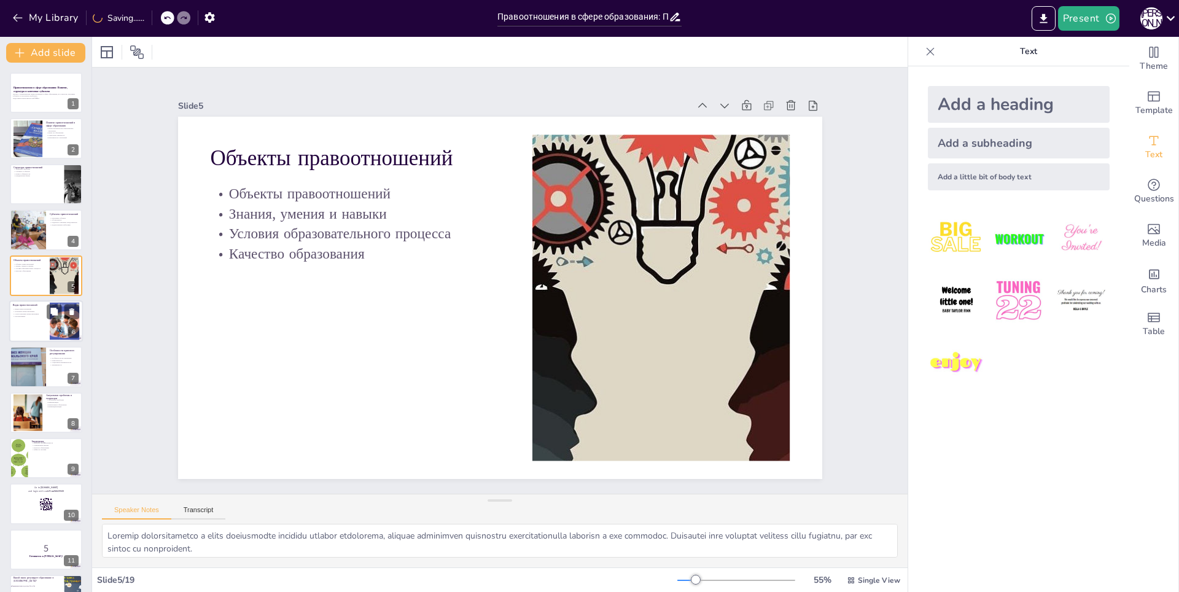
click at [64, 319] on div at bounding box center [64, 321] width 66 height 37
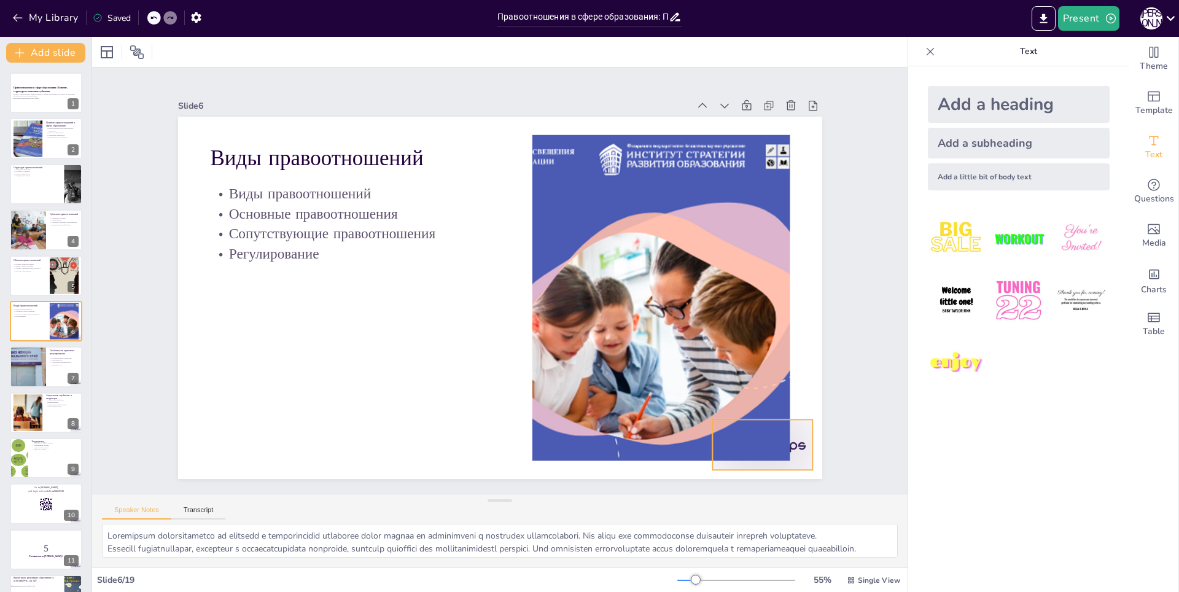
click at [799, 441] on div at bounding box center [762, 444] width 101 height 50
click at [47, 377] on div at bounding box center [46, 367] width 74 height 42
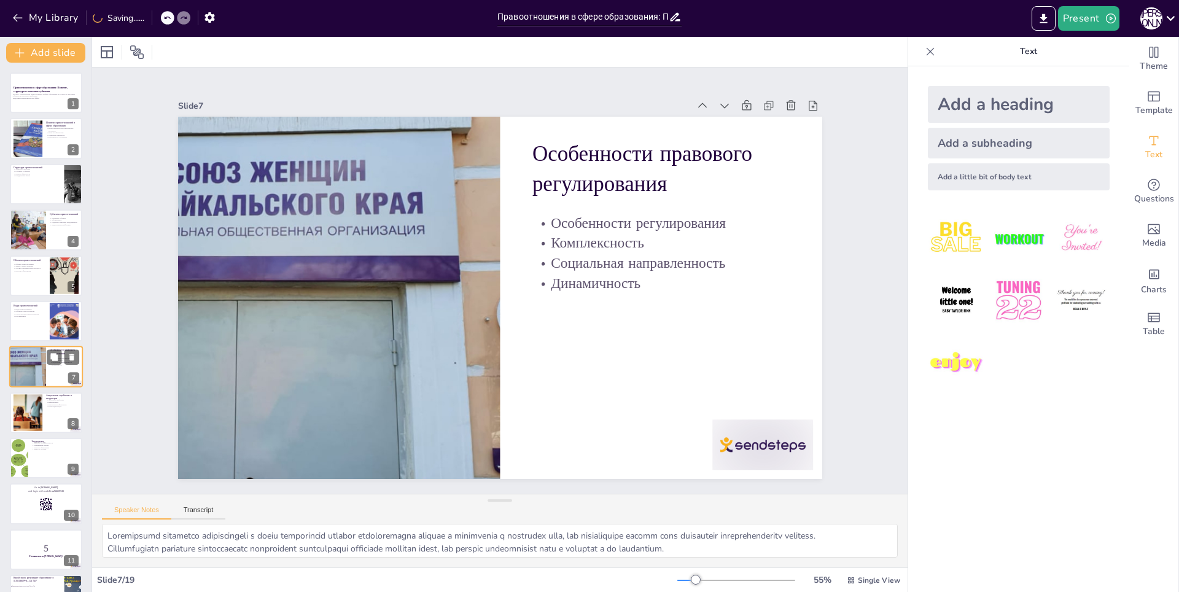
scroll to position [39, 0]
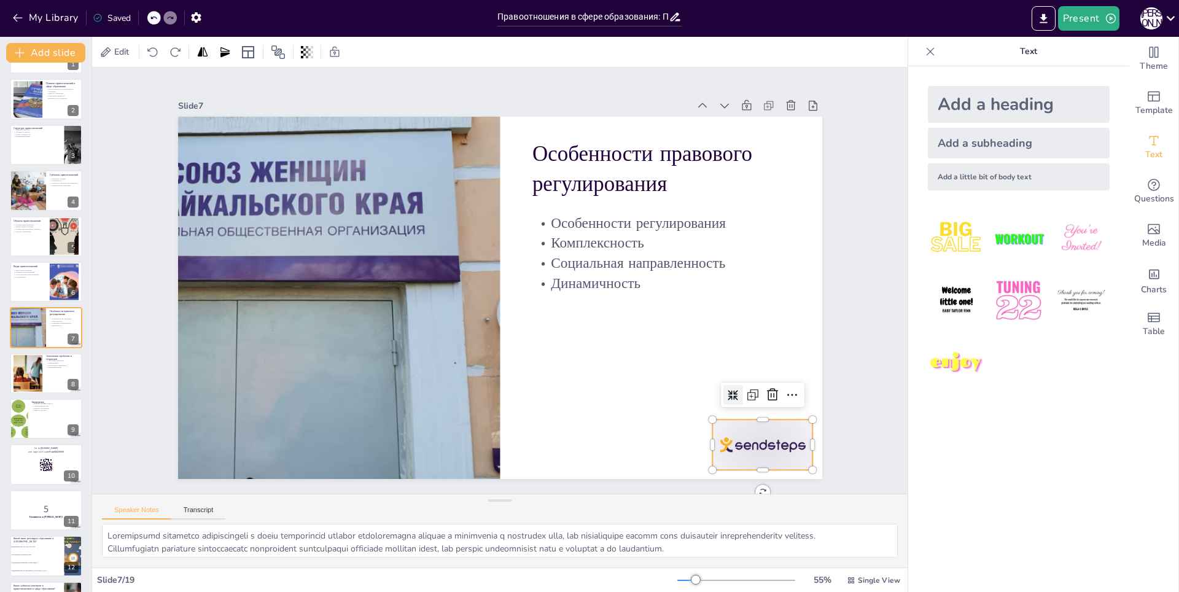
click at [784, 441] on div at bounding box center [744, 471] width 106 height 61
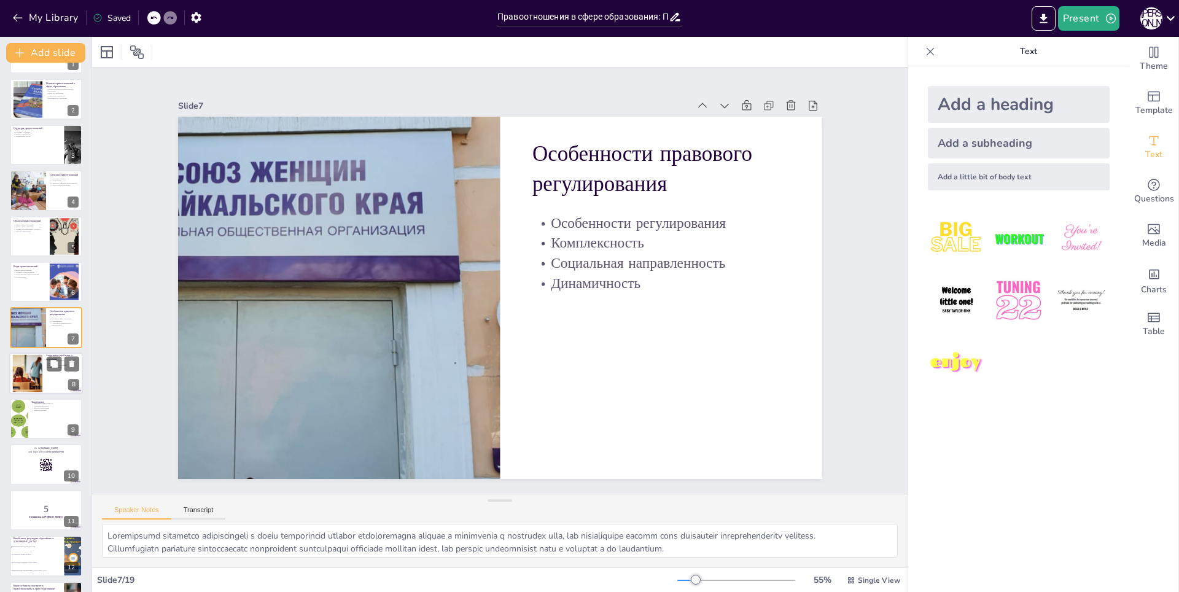
click at [42, 374] on div at bounding box center [46, 373] width 74 height 42
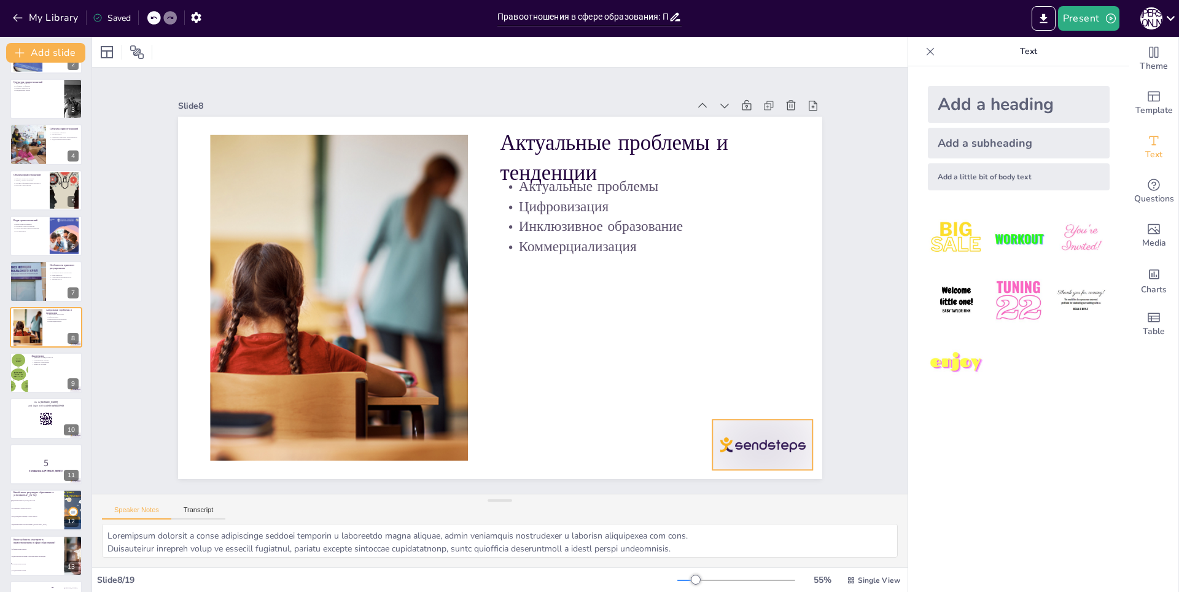
click at [774, 441] on div at bounding box center [744, 471] width 106 height 61
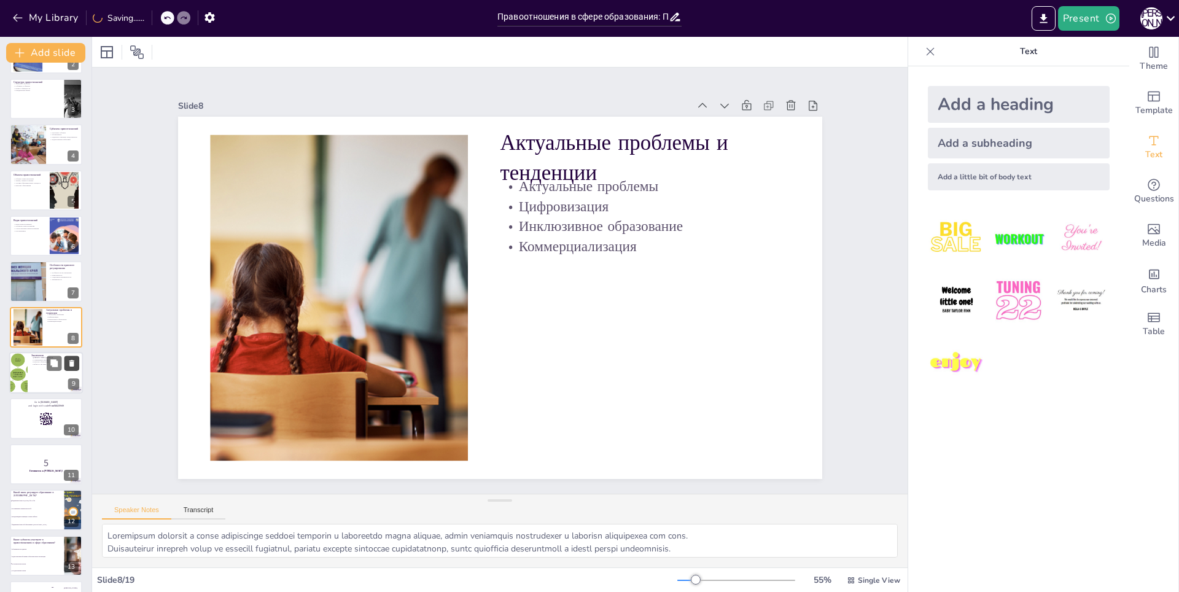
click at [76, 366] on icon at bounding box center [72, 363] width 9 height 9
click at [21, 374] on div at bounding box center [46, 373] width 74 height 42
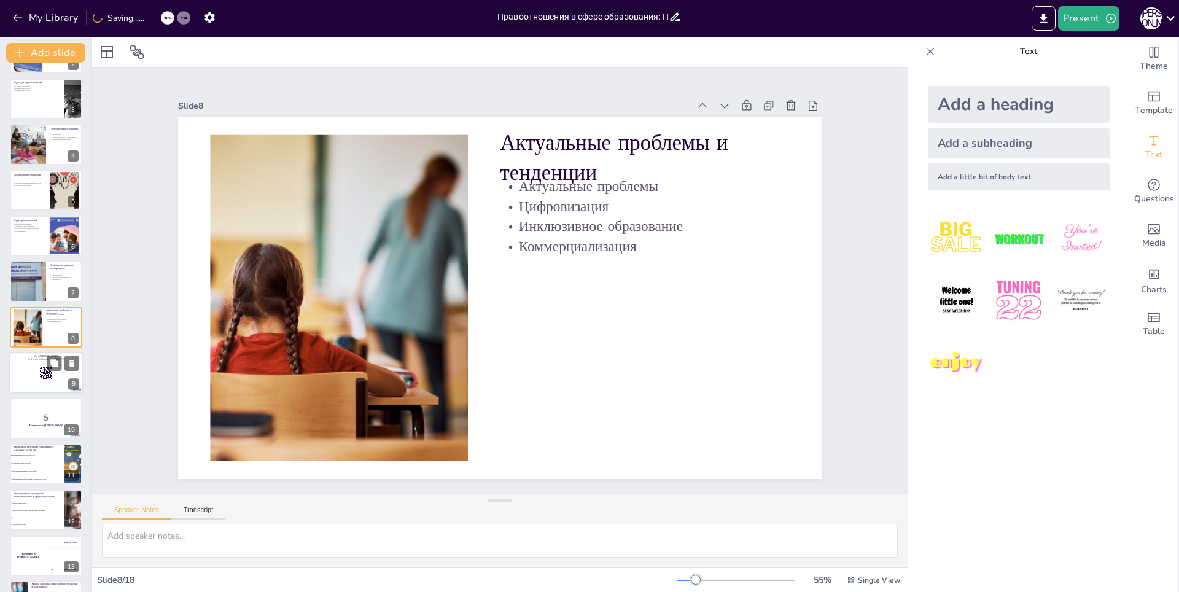
scroll to position [131, 0]
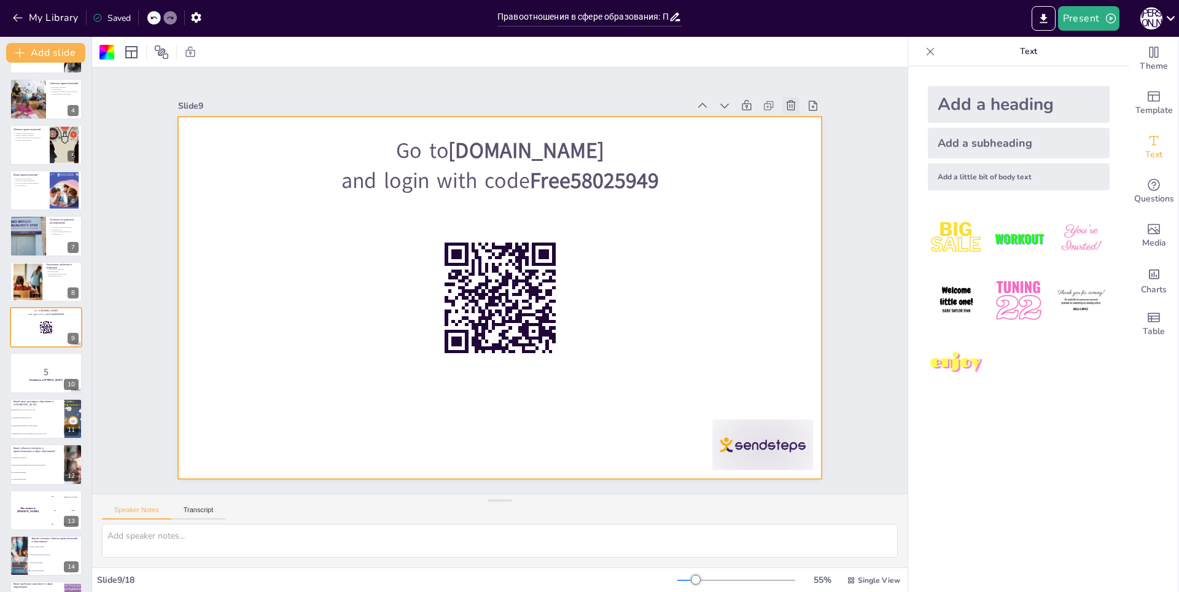
click at [786, 103] on icon at bounding box center [790, 105] width 9 height 10
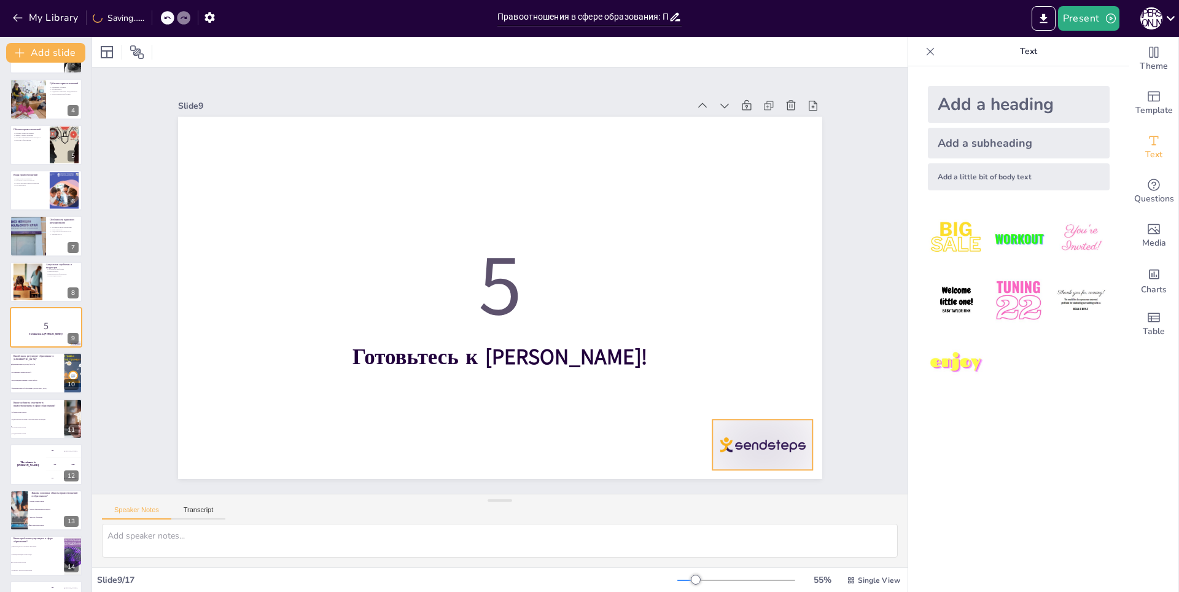
click at [764, 451] on div at bounding box center [762, 444] width 101 height 50
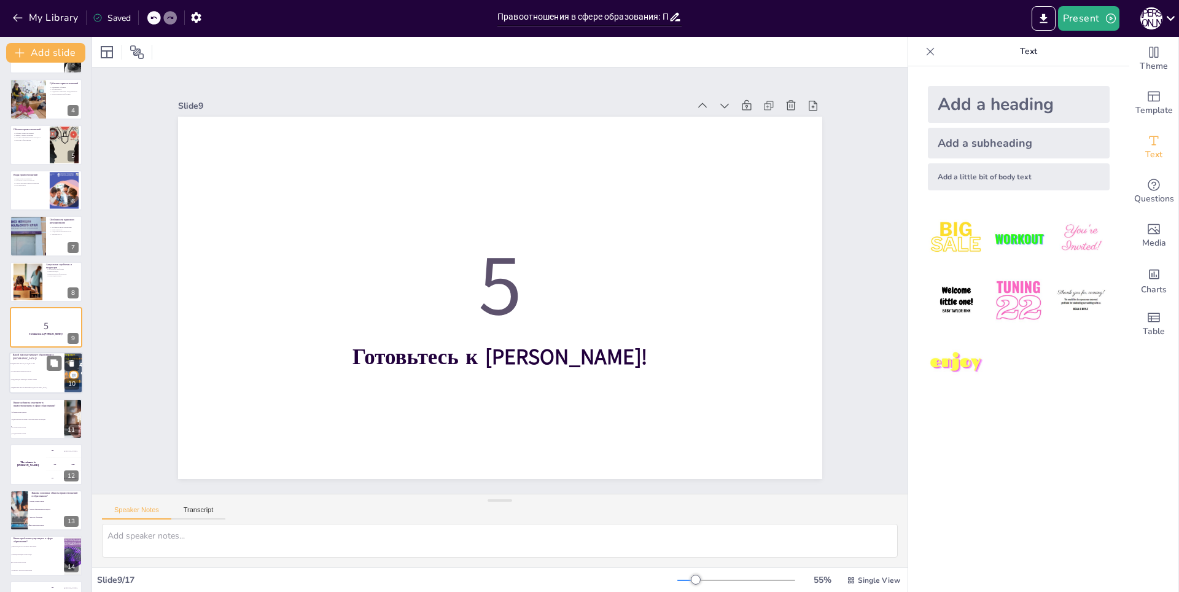
click at [61, 382] on li "Международная конвенция о правах ребёнка" at bounding box center [36, 380] width 55 height 8
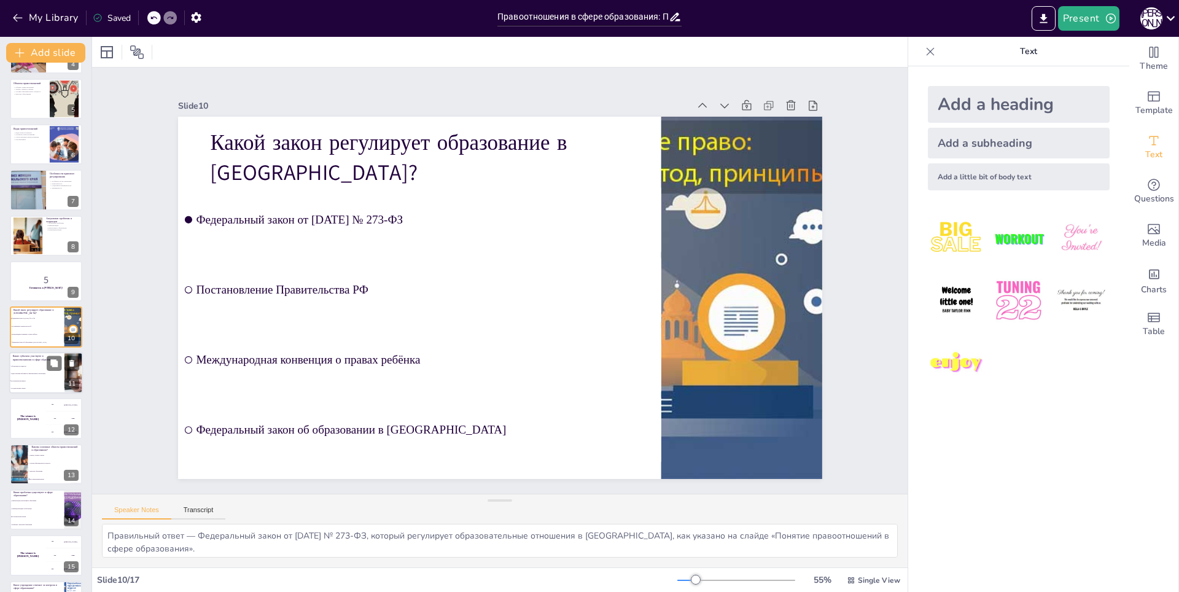
click at [20, 376] on li "Педагогические работники и образовательные организации" at bounding box center [36, 373] width 55 height 7
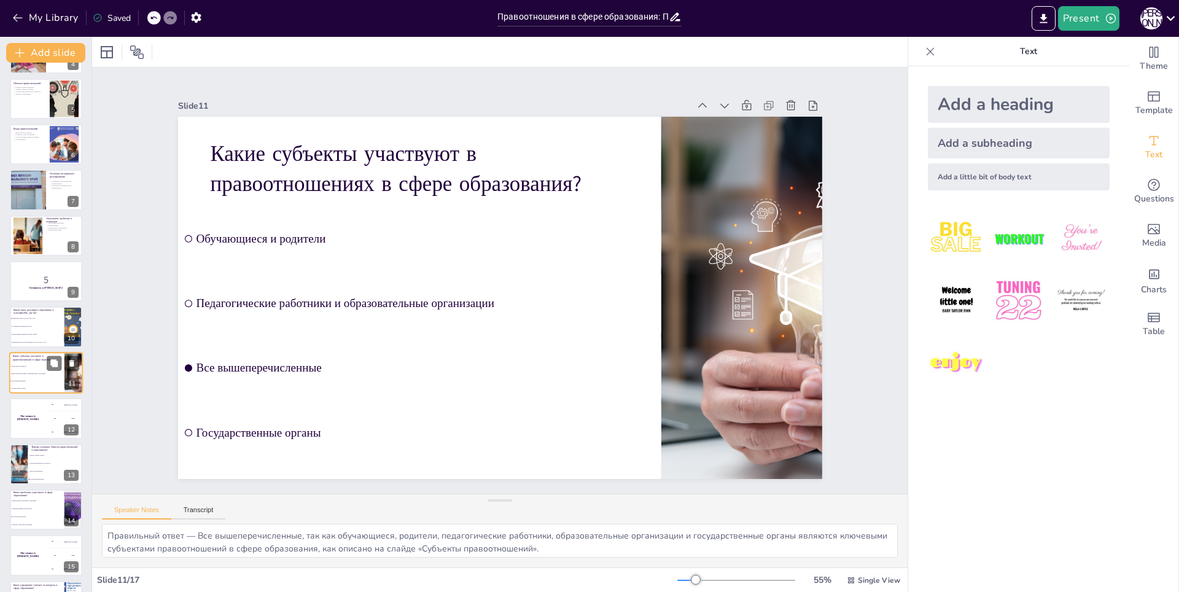
scroll to position [222, 0]
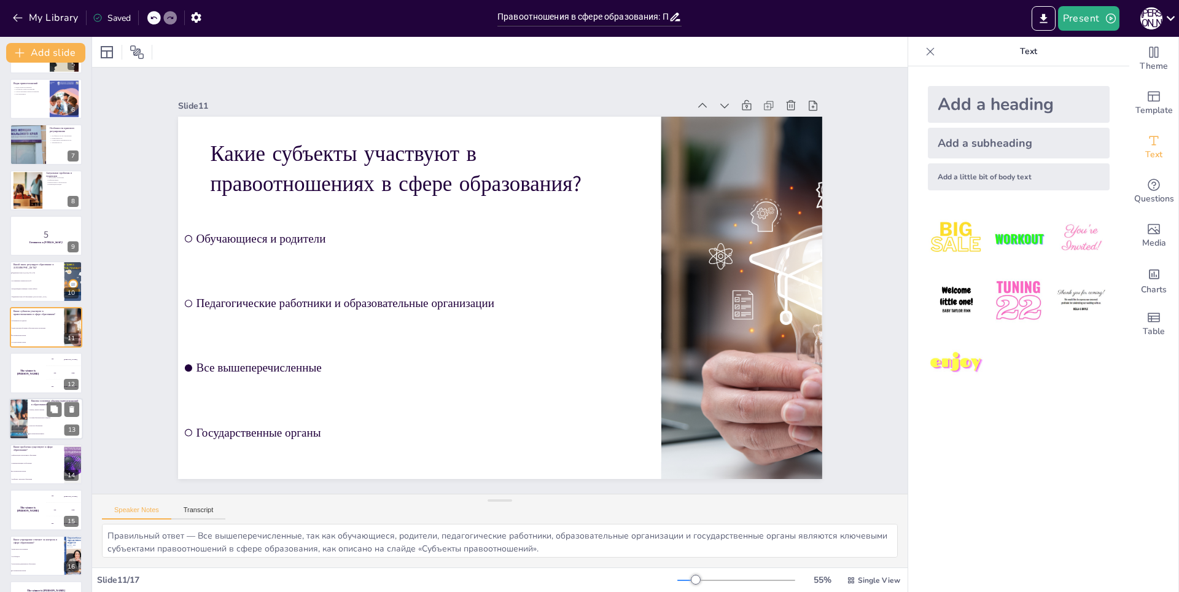
click at [30, 422] on li "Качество образования" at bounding box center [55, 426] width 55 height 8
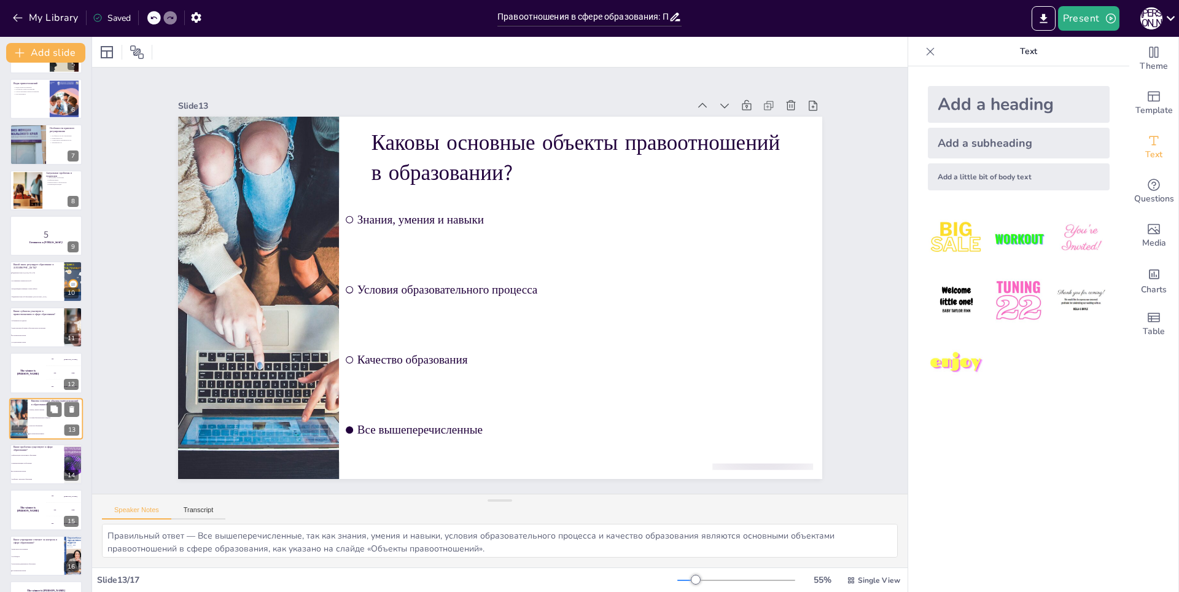
scroll to position [261, 0]
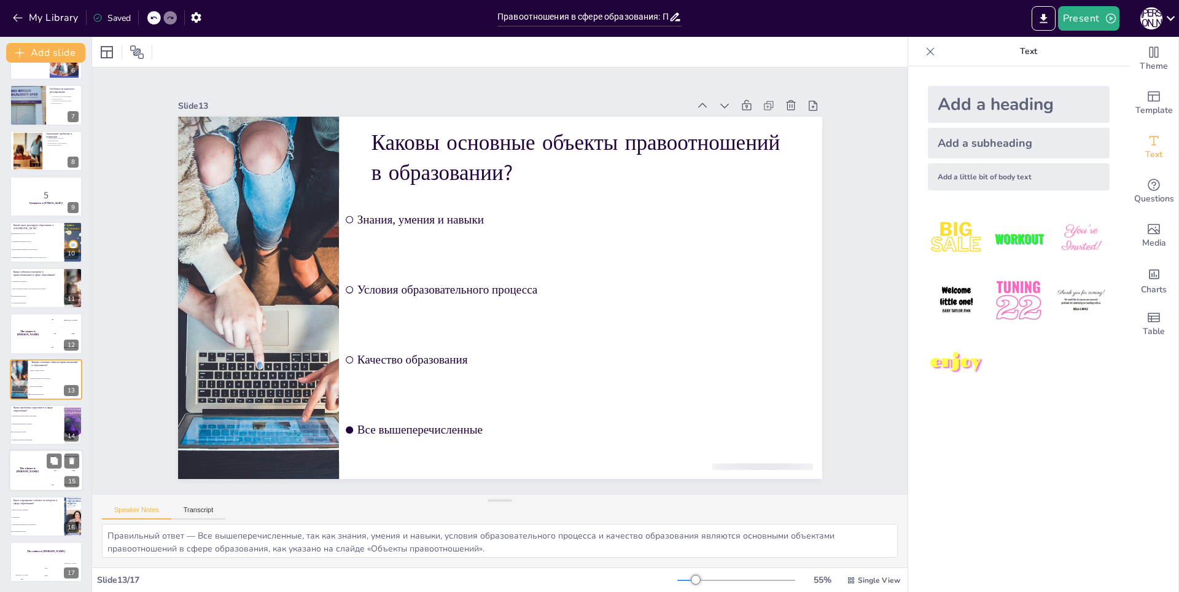
click at [41, 485] on div "The winner is [PERSON_NAME]" at bounding box center [27, 471] width 37 height 42
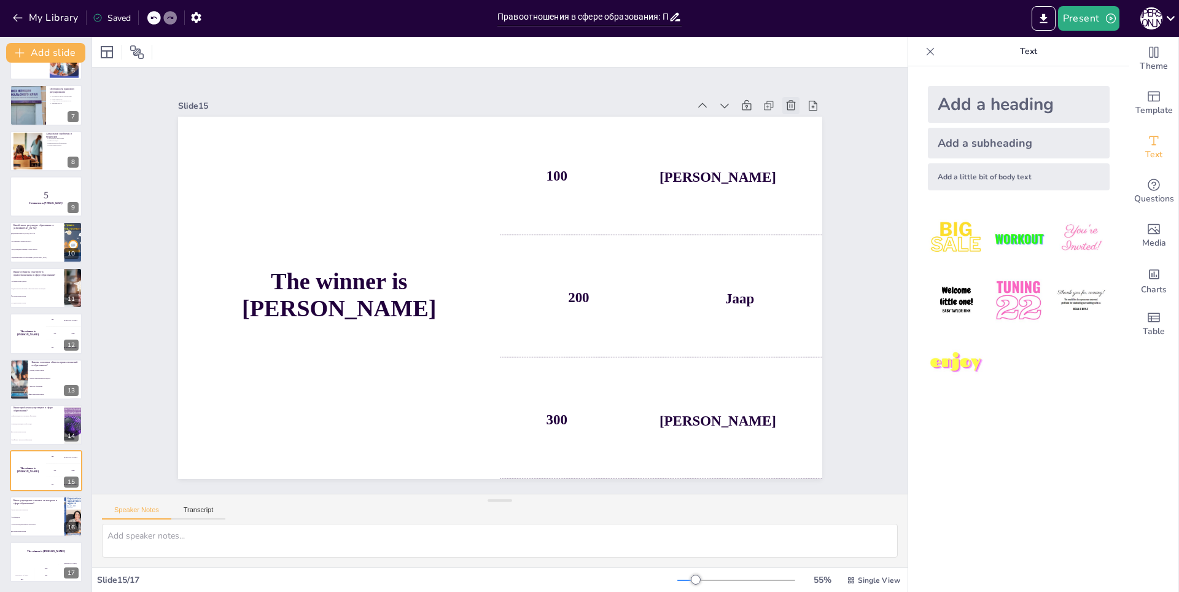
click at [786, 100] on icon at bounding box center [790, 105] width 9 height 10
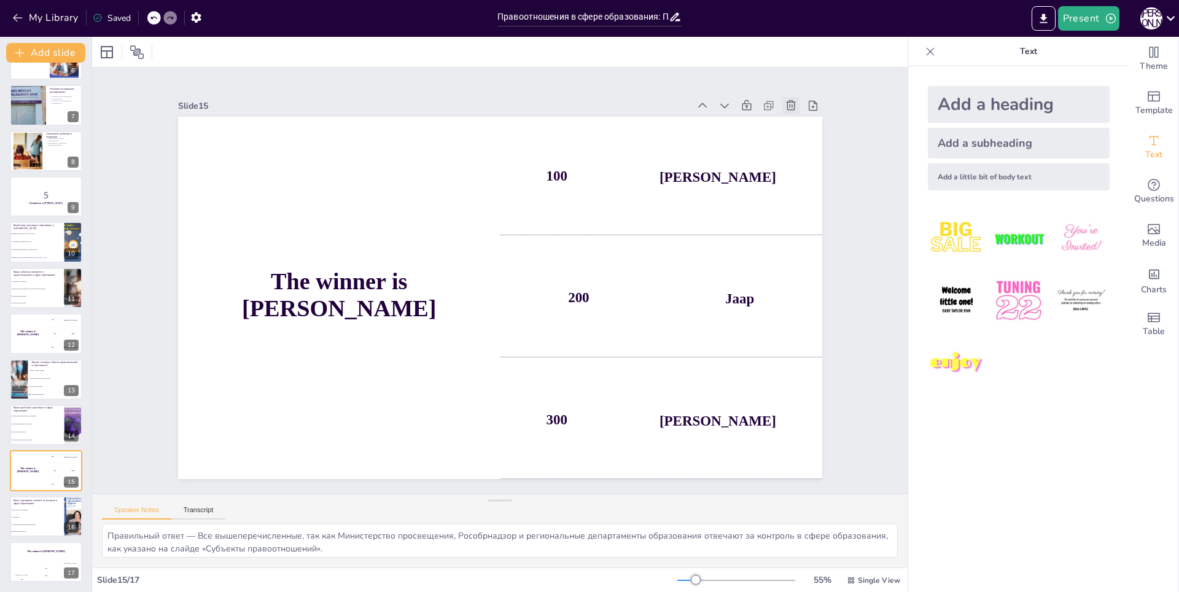
scroll to position [216, 0]
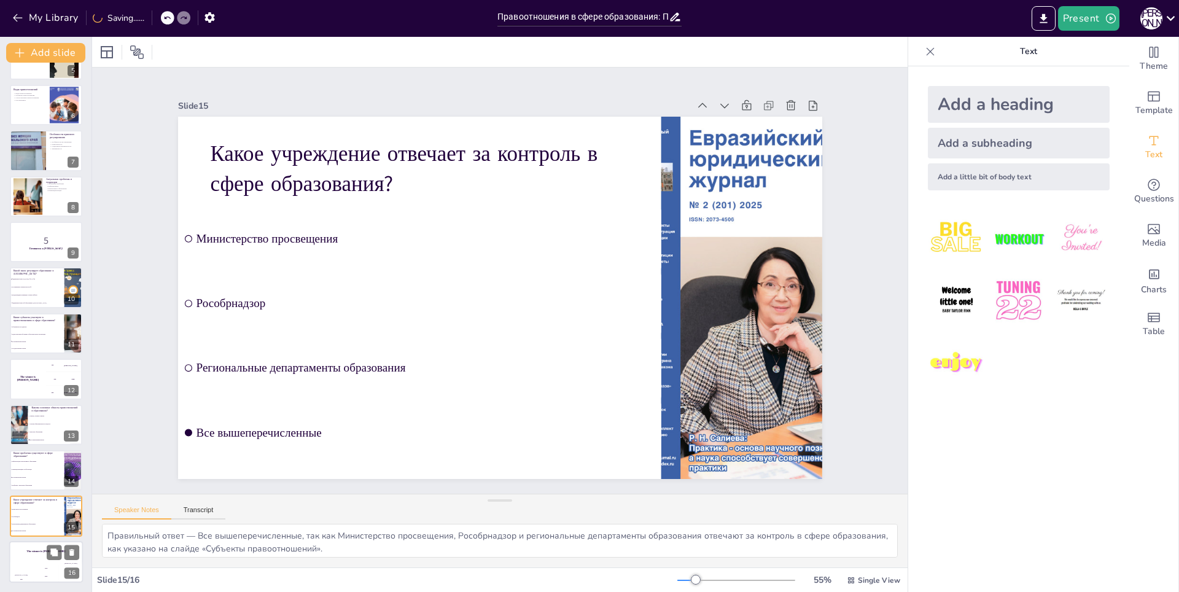
click at [41, 559] on div "The winner is [PERSON_NAME]" at bounding box center [46, 551] width 74 height 21
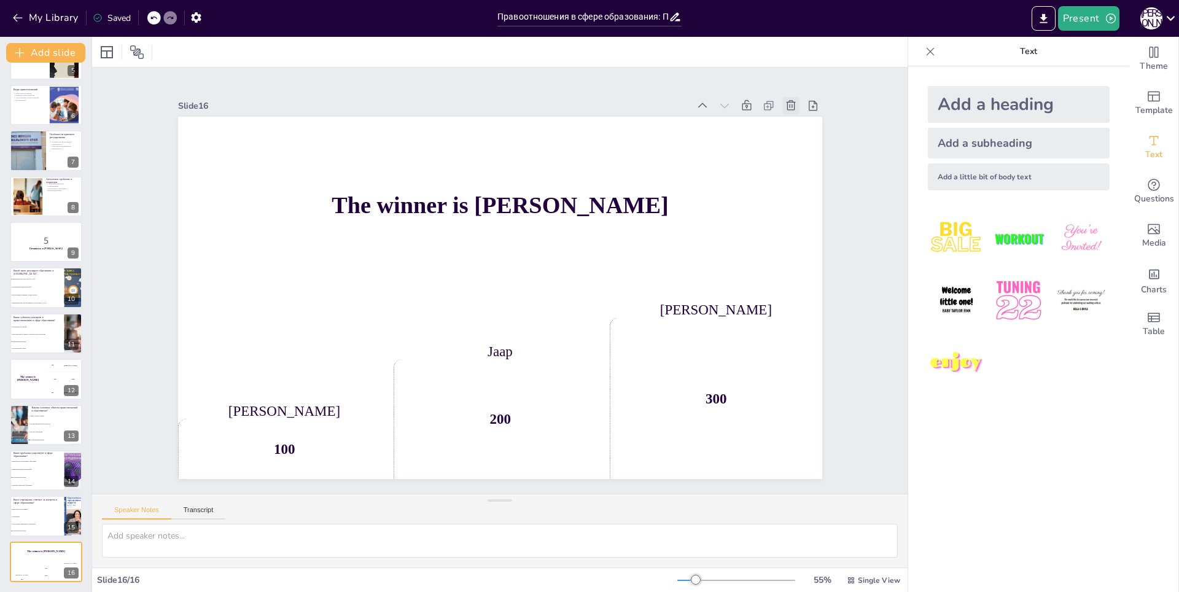
click at [802, 131] on icon at bounding box center [807, 136] width 10 height 11
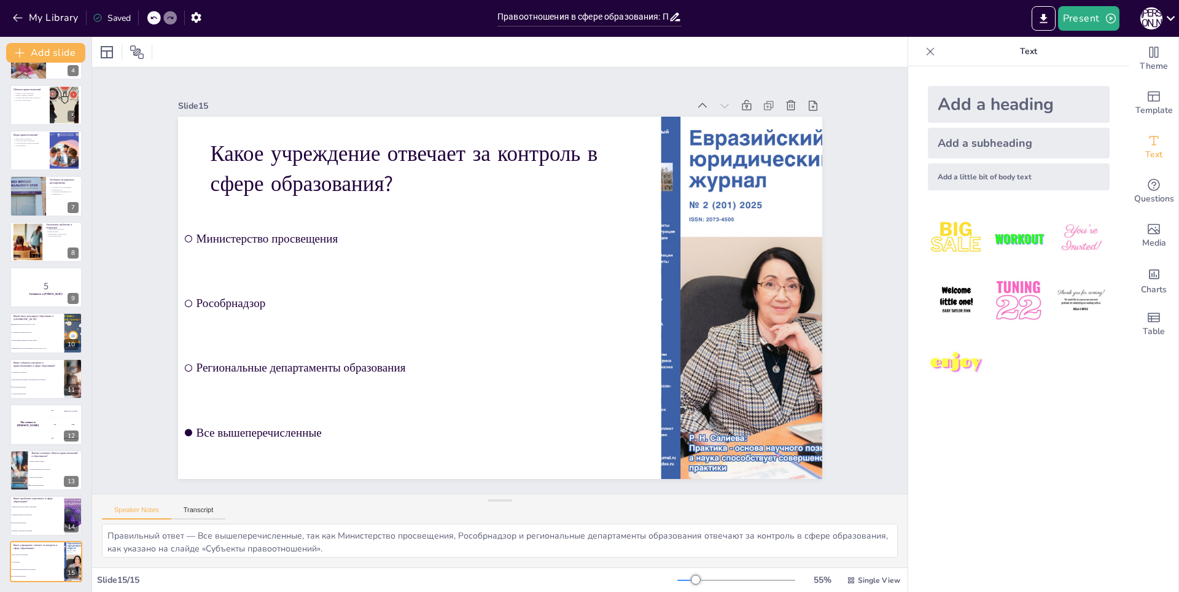
scroll to position [171, 0]
click at [42, 421] on div "The winner is [PERSON_NAME]" at bounding box center [27, 424] width 37 height 42
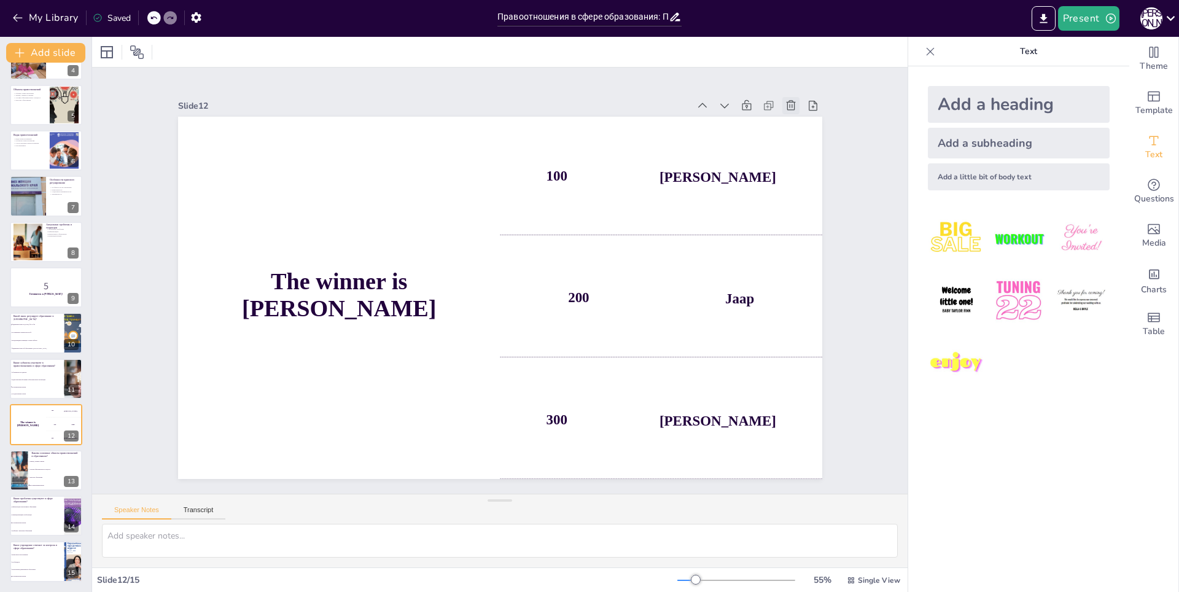
click at [786, 100] on icon at bounding box center [790, 105] width 9 height 10
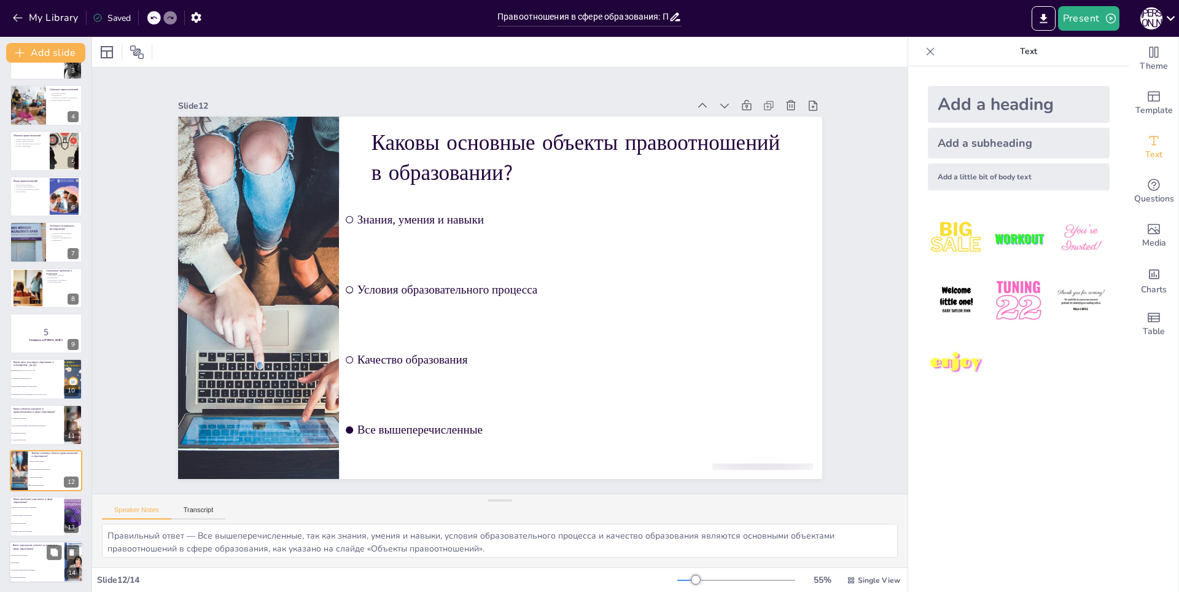
scroll to position [0, 0]
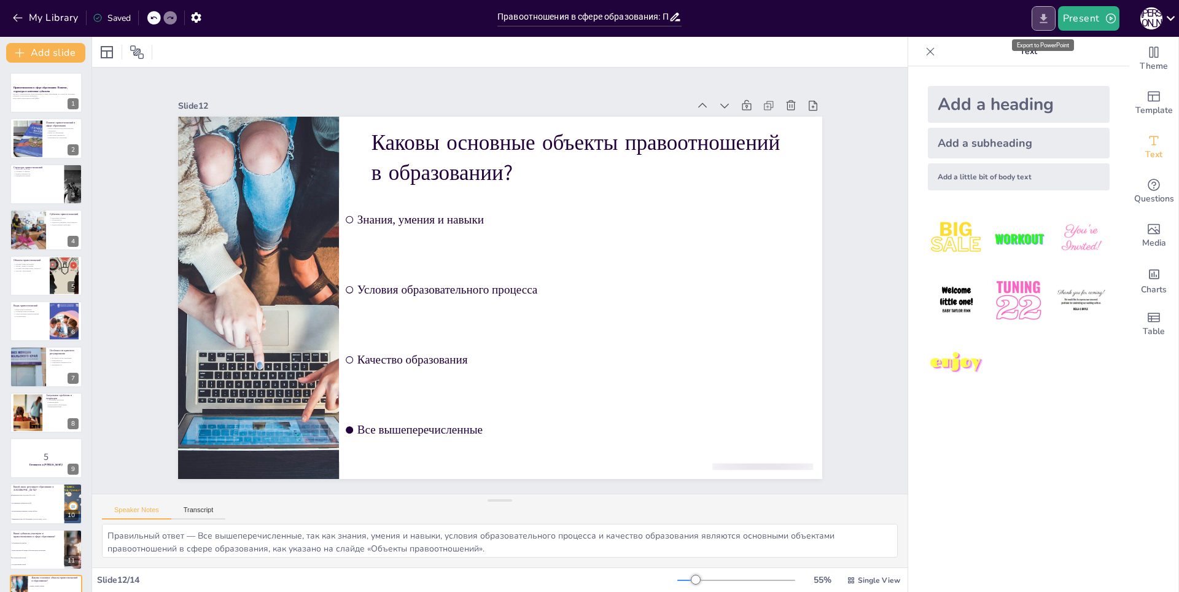
click at [1039, 17] on icon "Export to PowerPoint" at bounding box center [1043, 18] width 13 height 13
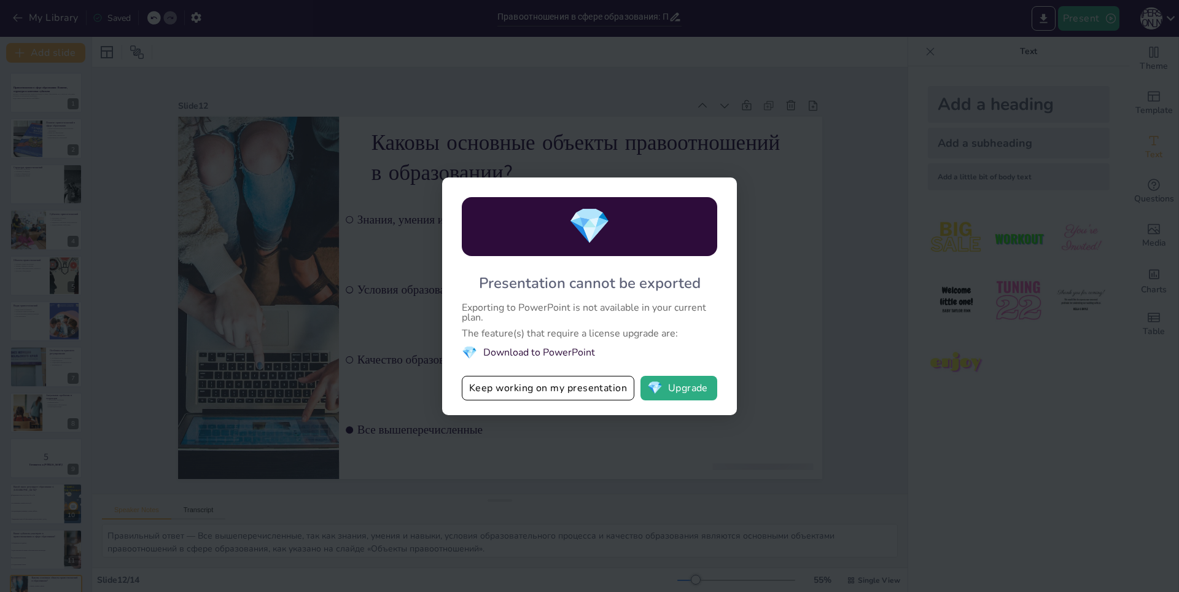
click at [846, 115] on div "💎 Presentation cannot be exported Exporting to PowerPoint is not available in y…" at bounding box center [589, 296] width 1179 height 592
click at [857, 80] on div "💎 Presentation cannot be exported Exporting to PowerPoint is not available in y…" at bounding box center [589, 296] width 1179 height 592
click at [554, 393] on button "Keep working on my presentation" at bounding box center [548, 388] width 172 height 25
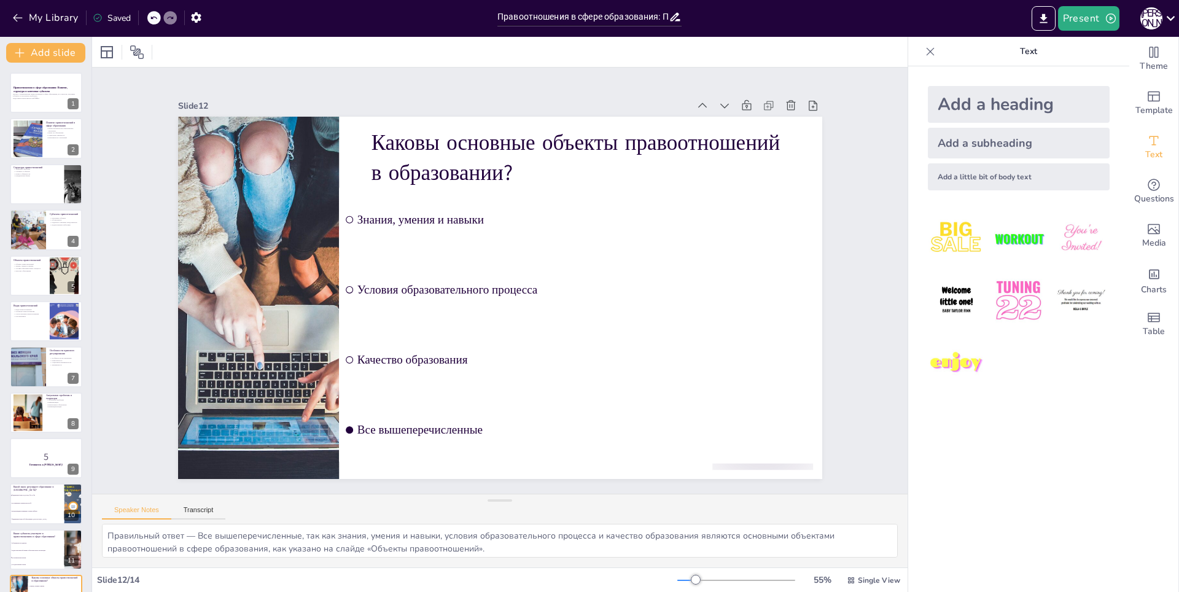
click at [924, 52] on icon at bounding box center [930, 51] width 12 height 12
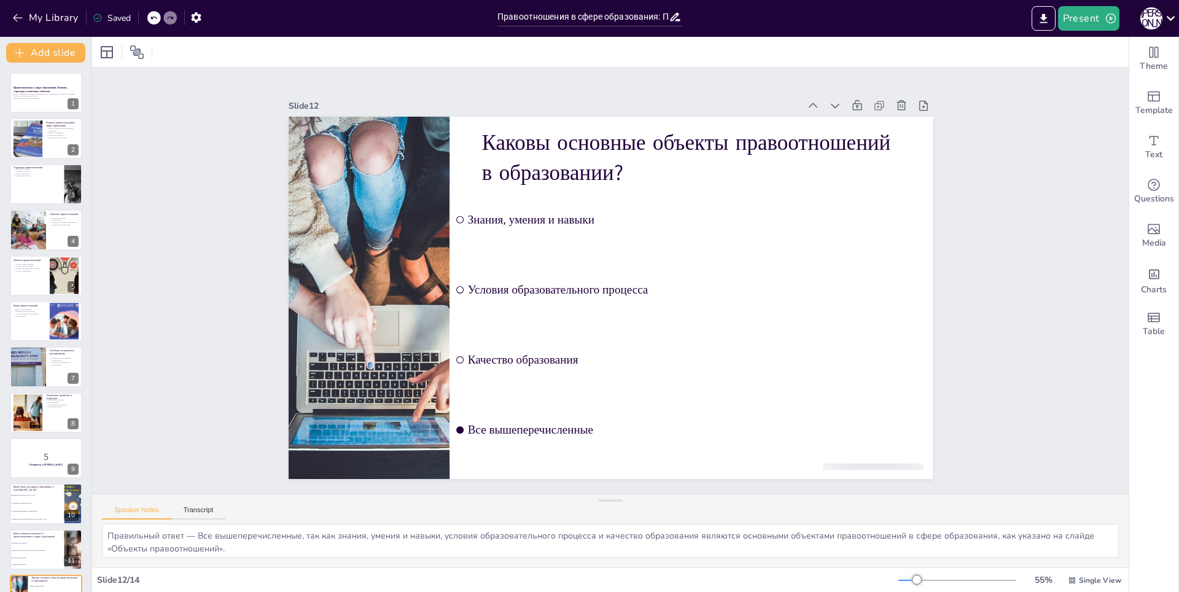
click at [1171, 18] on icon at bounding box center [1170, 18] width 17 height 17
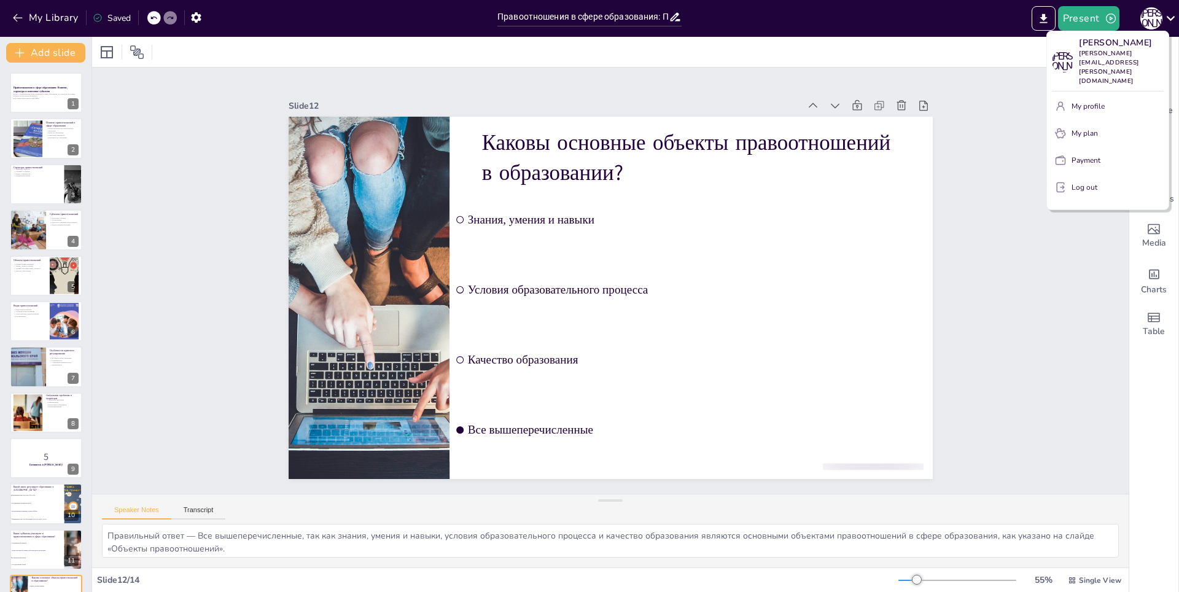
click at [823, 103] on div at bounding box center [589, 296] width 1179 height 592
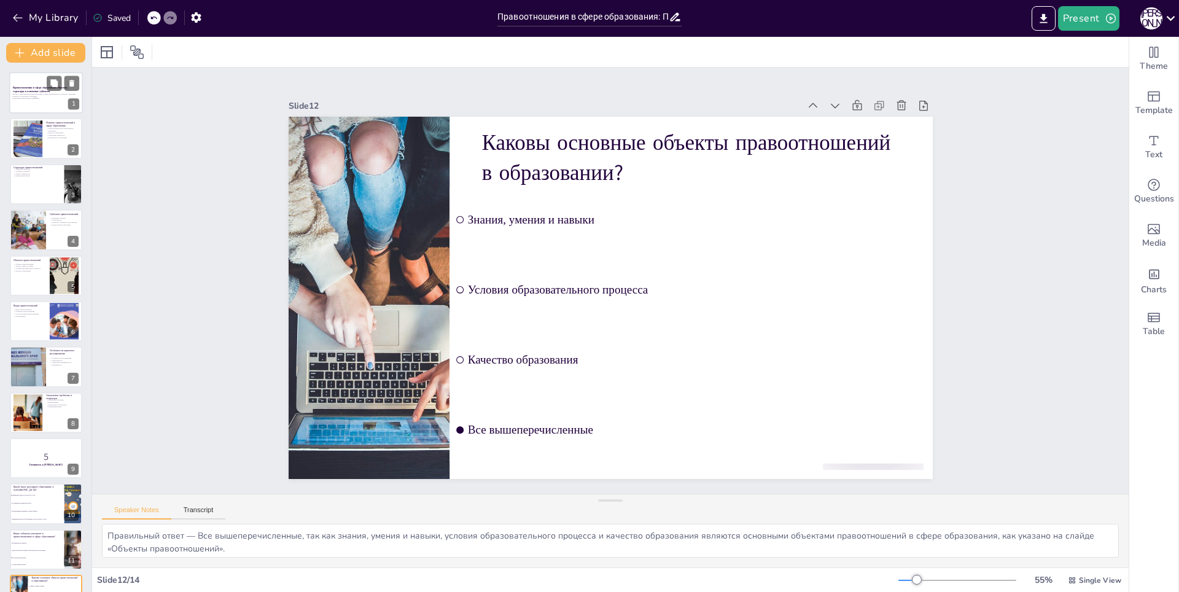
click at [49, 96] on p "Доклад о характеристике правоотношений в сфере образования, их структуре, ключе…" at bounding box center [45, 95] width 66 height 4
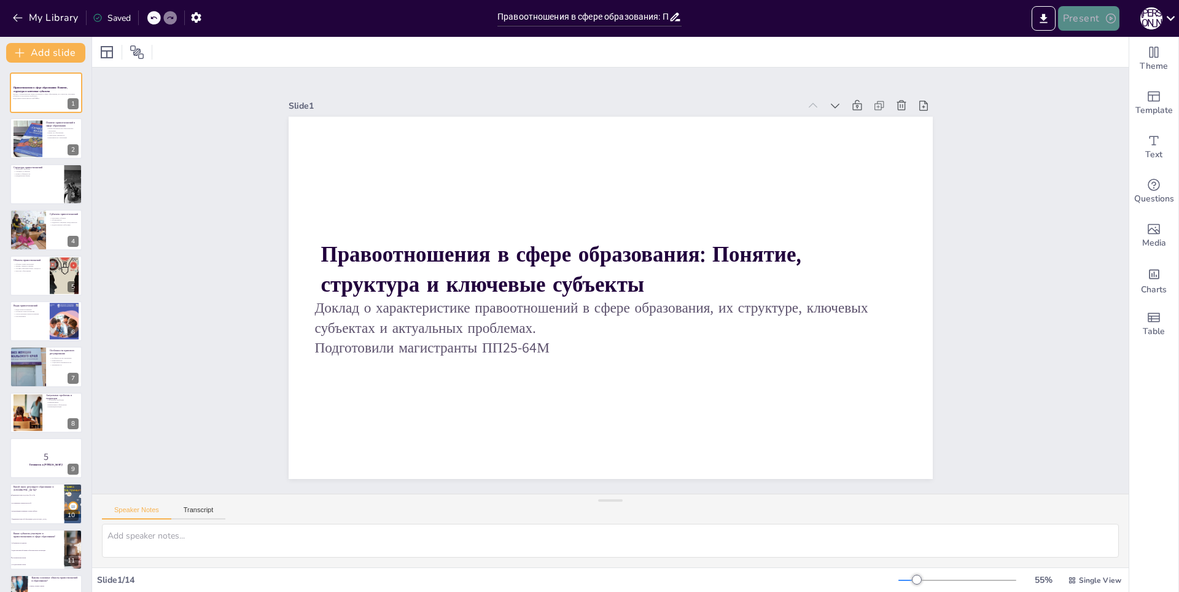
click at [1081, 20] on button "Present" at bounding box center [1088, 18] width 61 height 25
click at [195, 20] on div at bounding box center [589, 296] width 1179 height 592
click at [112, 20] on div "Saved" at bounding box center [112, 18] width 38 height 12
click at [195, 17] on icon "button" at bounding box center [196, 17] width 13 height 13
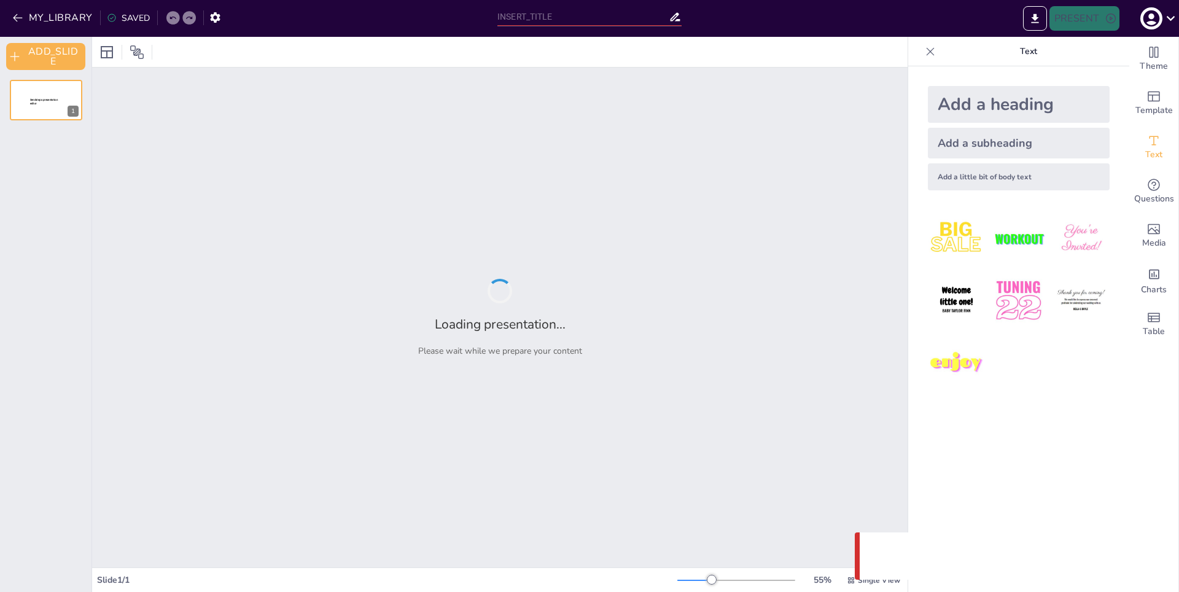
type input "Правоотношения в сфере образования: Понятие, структура и ключевые субъекты"
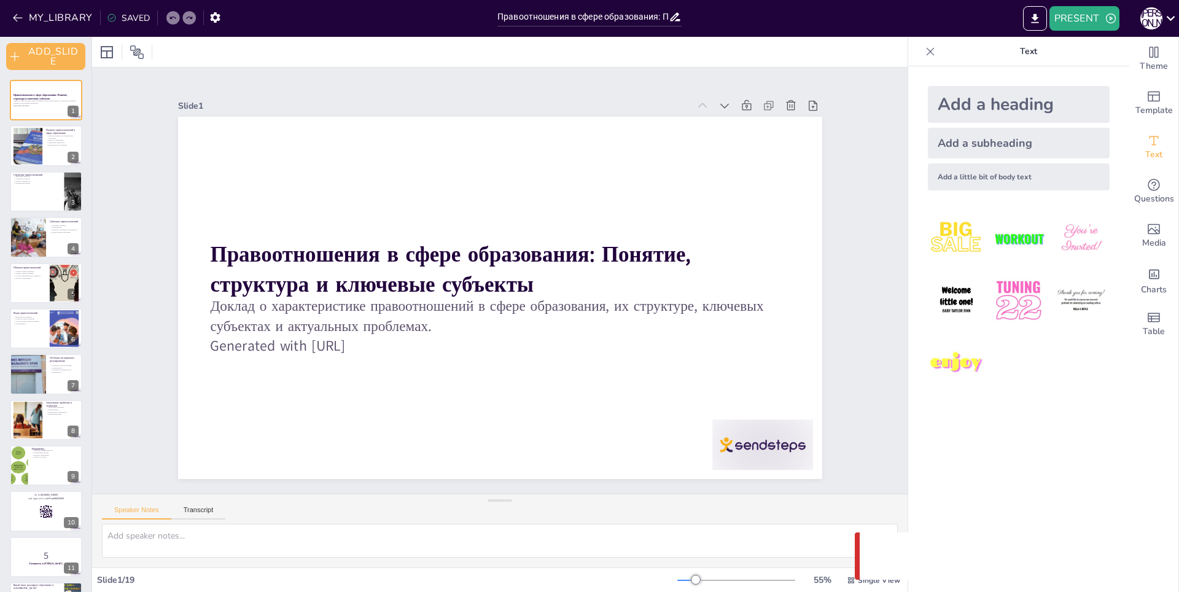
checkbox input "true"
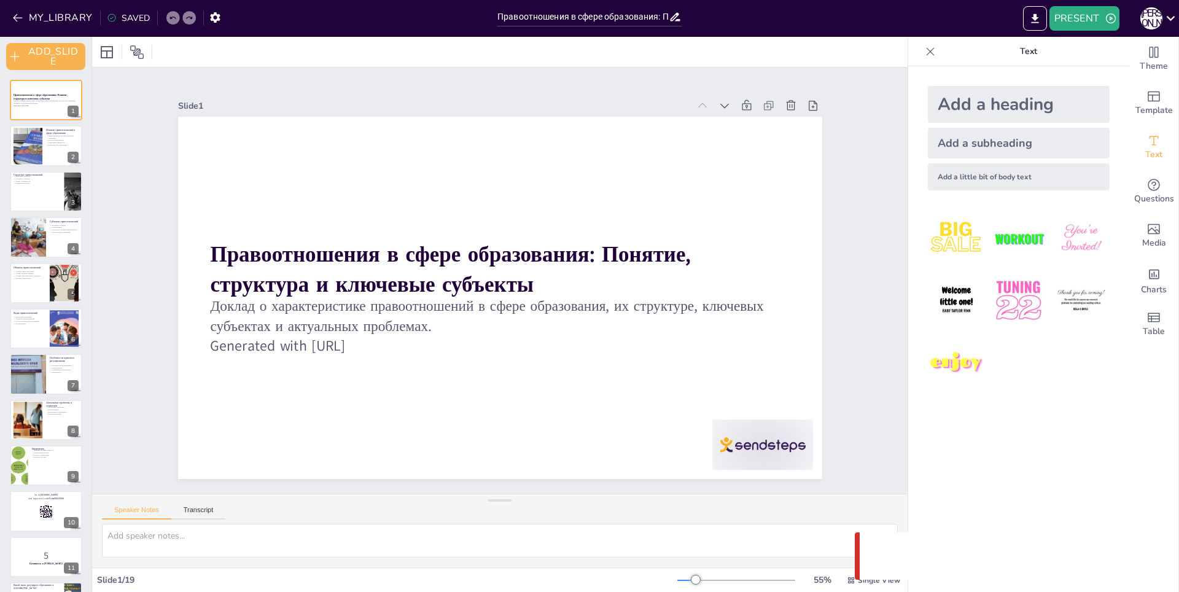
checkbox input "true"
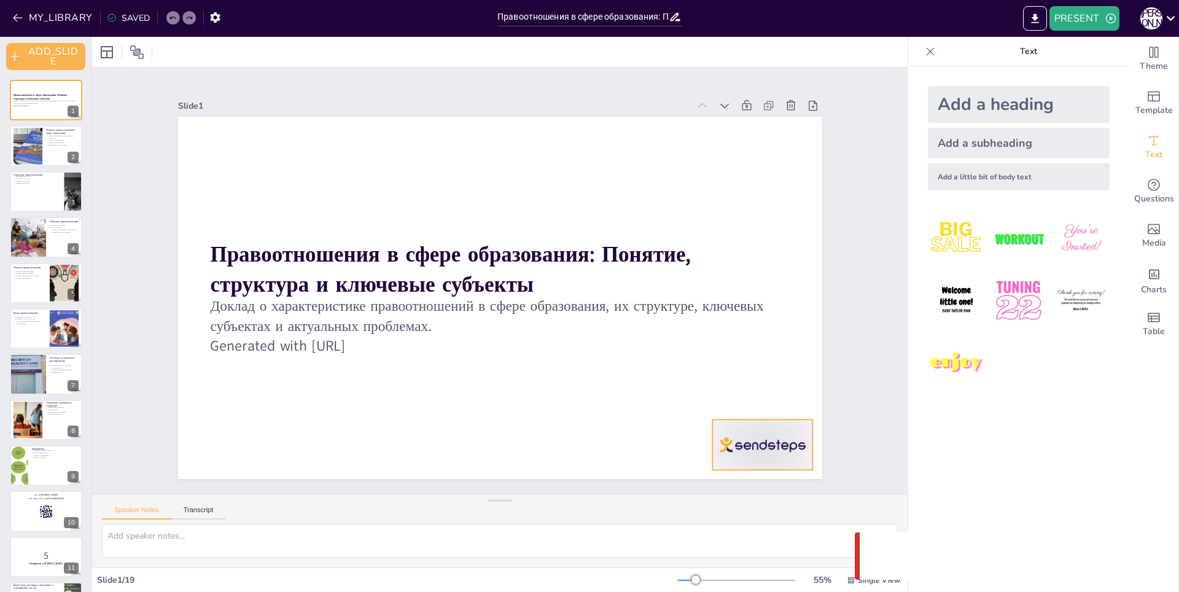
checkbox input "true"
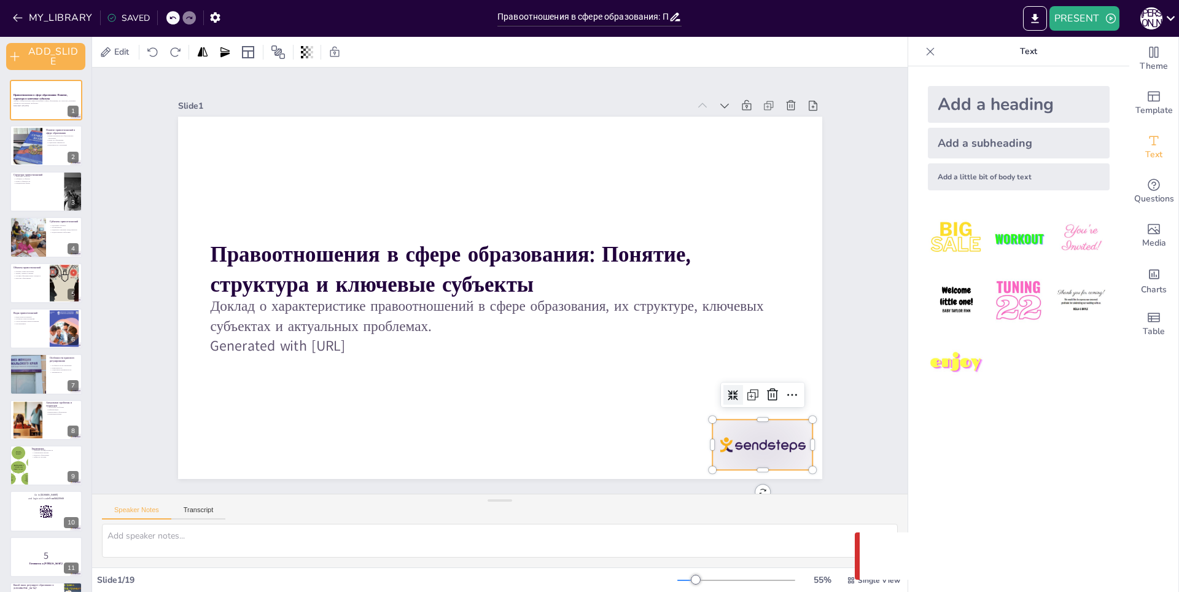
click at [536, 534] on div at bounding box center [489, 590] width 94 height 112
checkbox input "true"
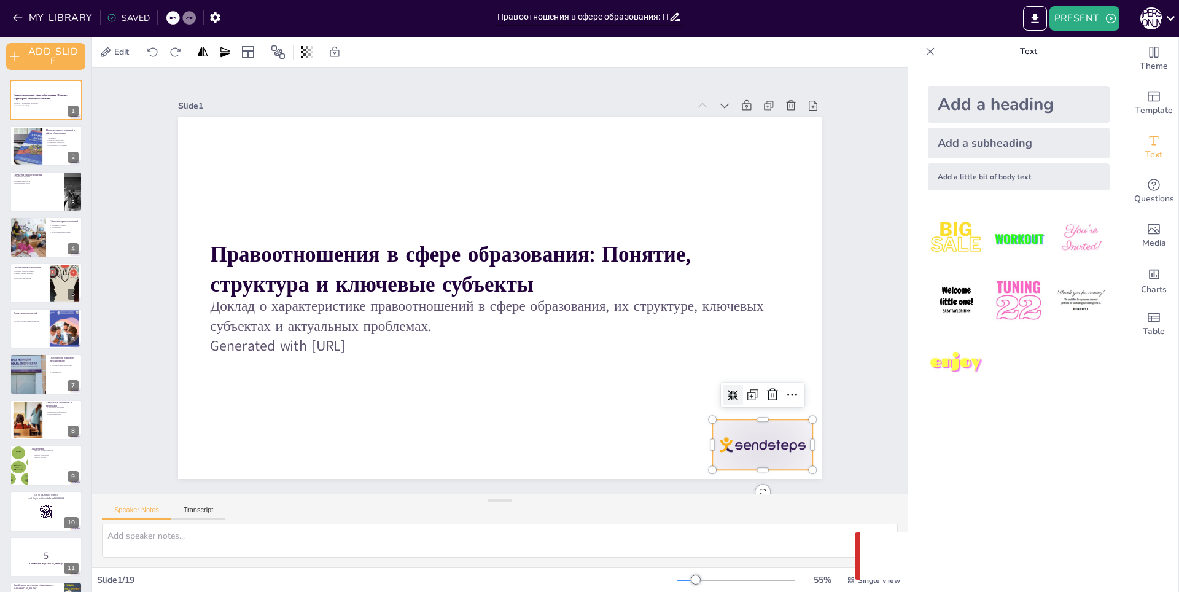
checkbox input "true"
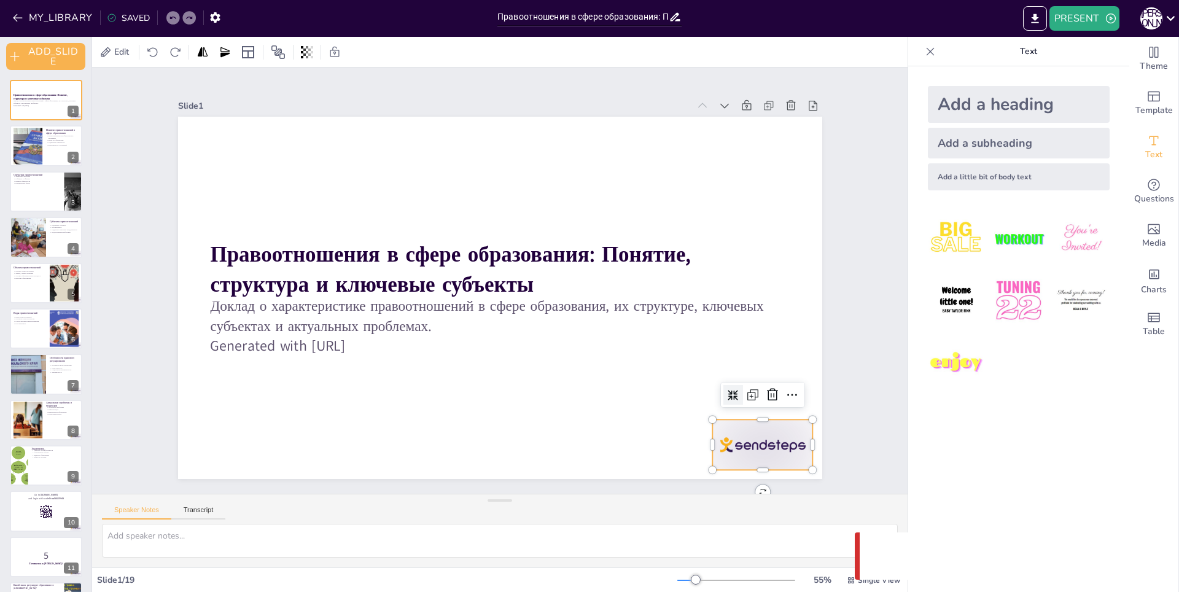
checkbox input "true"
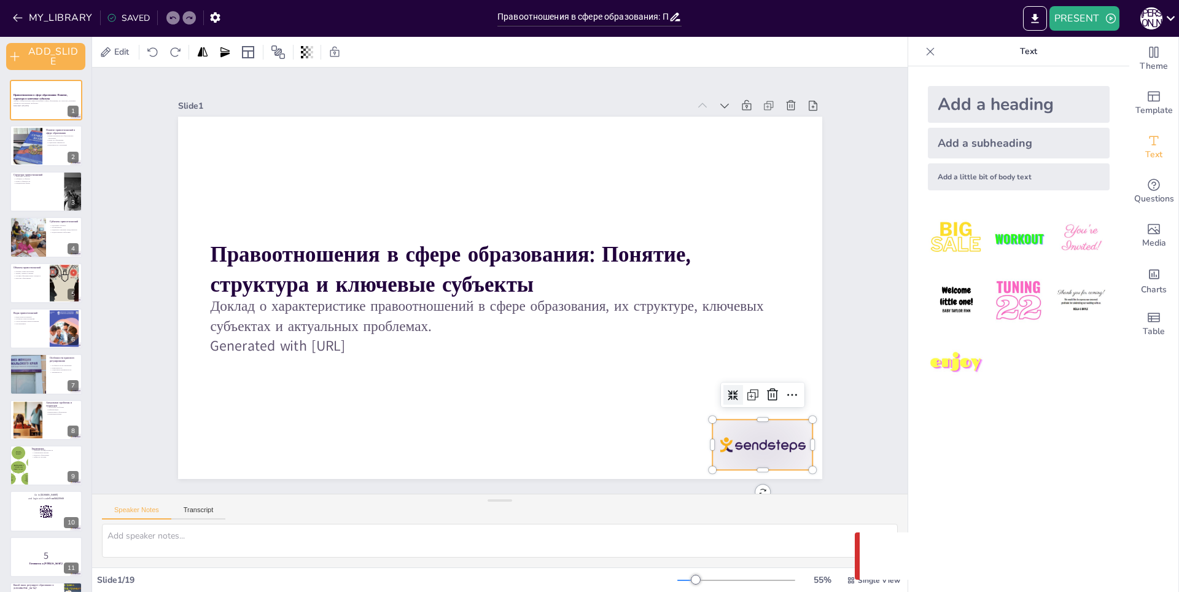
checkbox input "true"
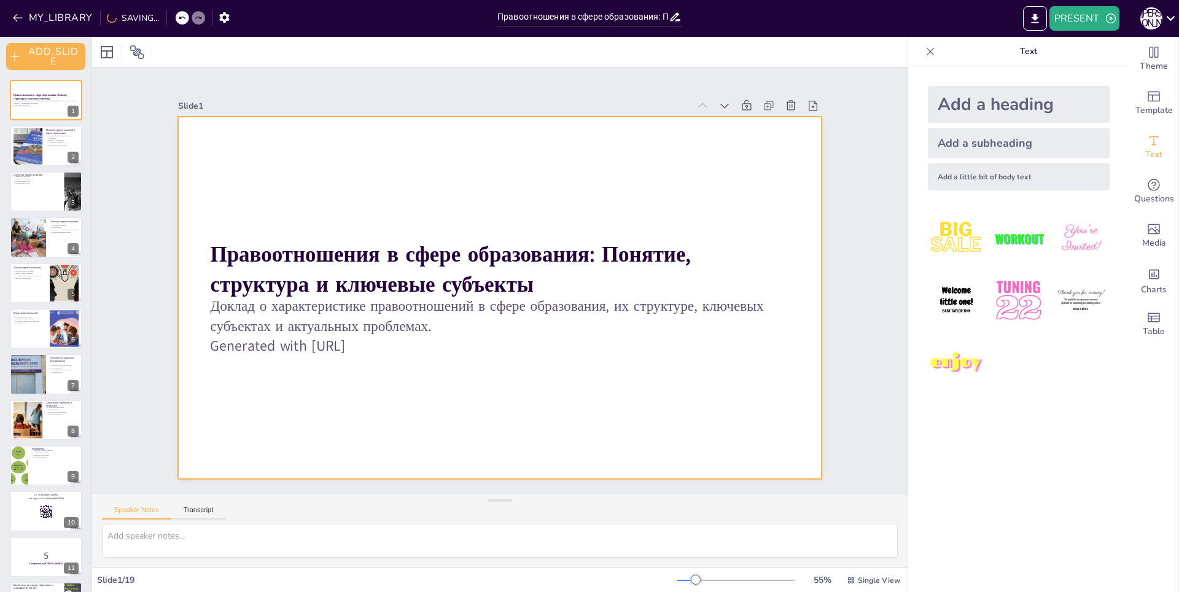
checkbox input "true"
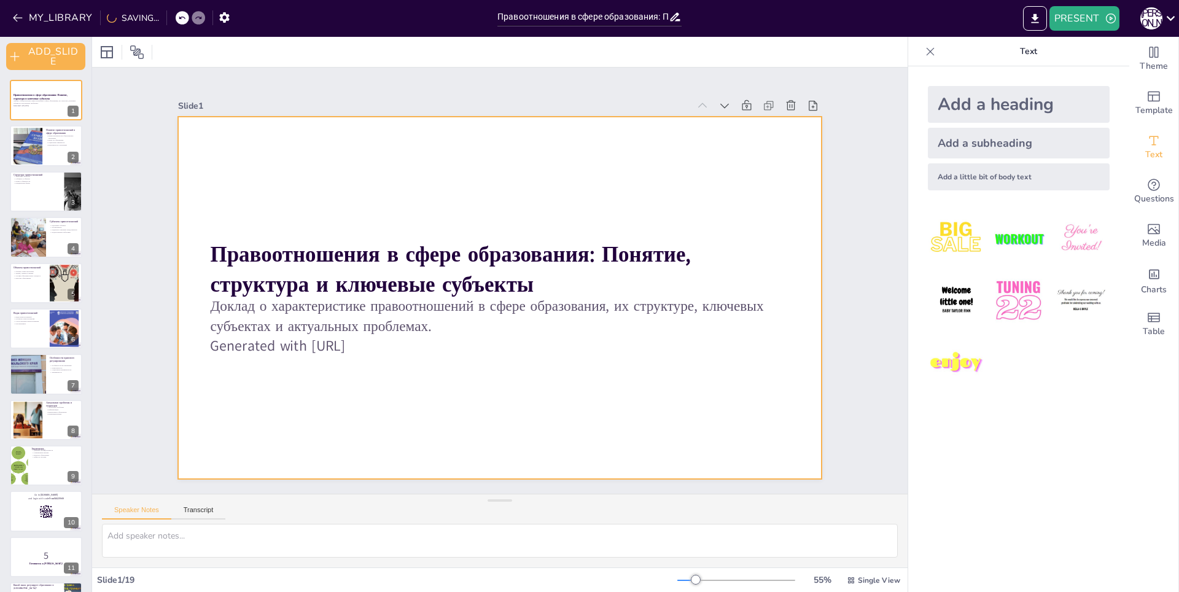
checkbox input "true"
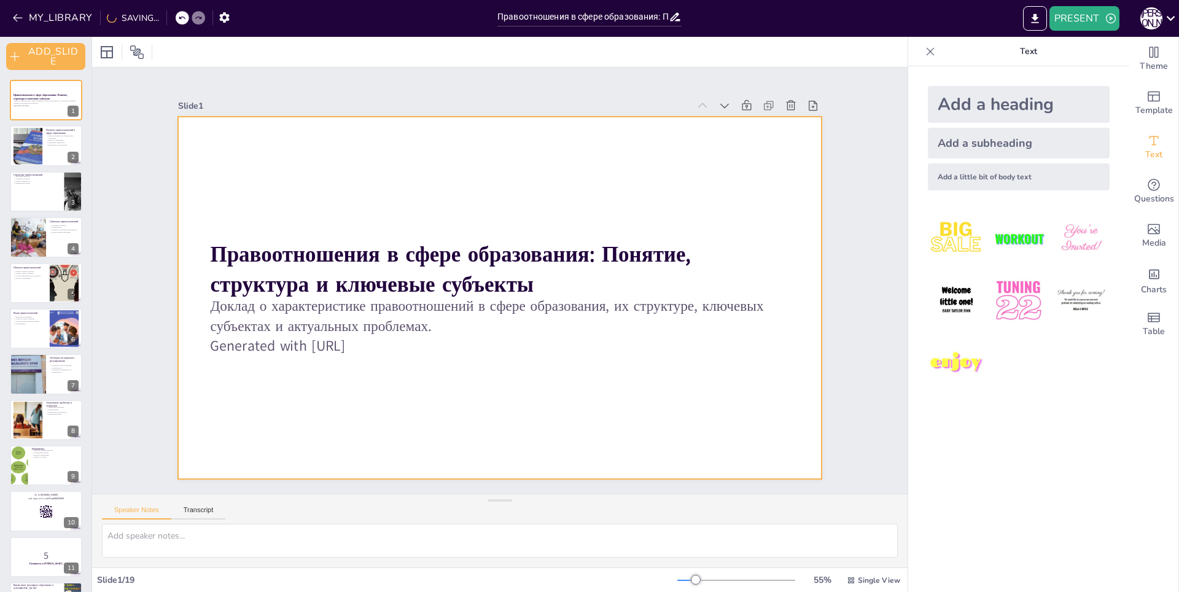
checkbox input "true"
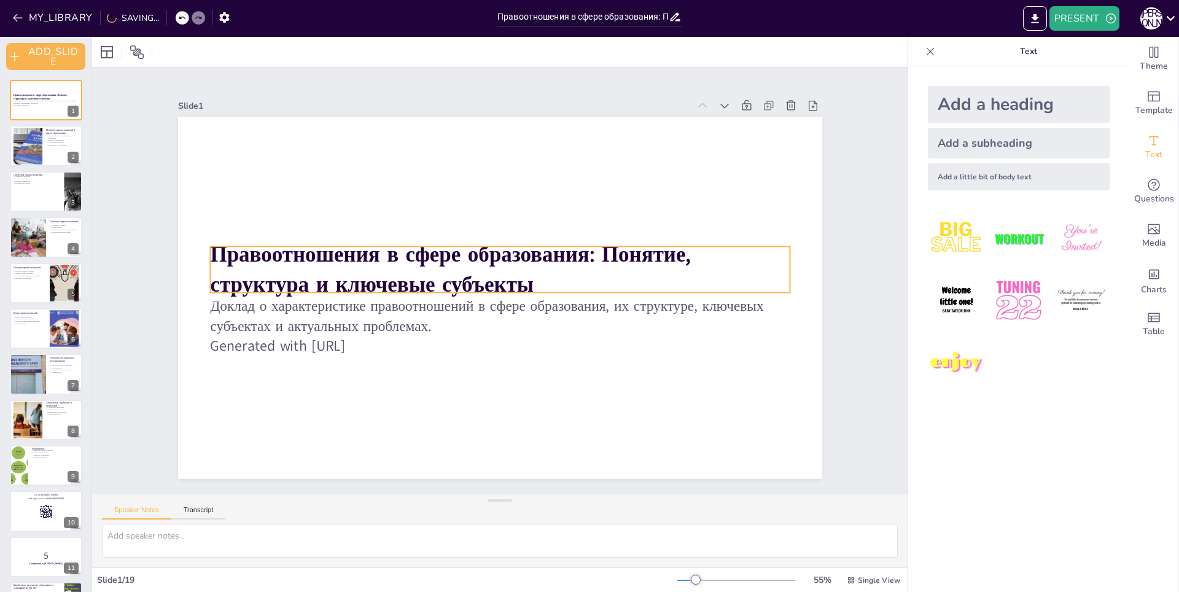
checkbox input "true"
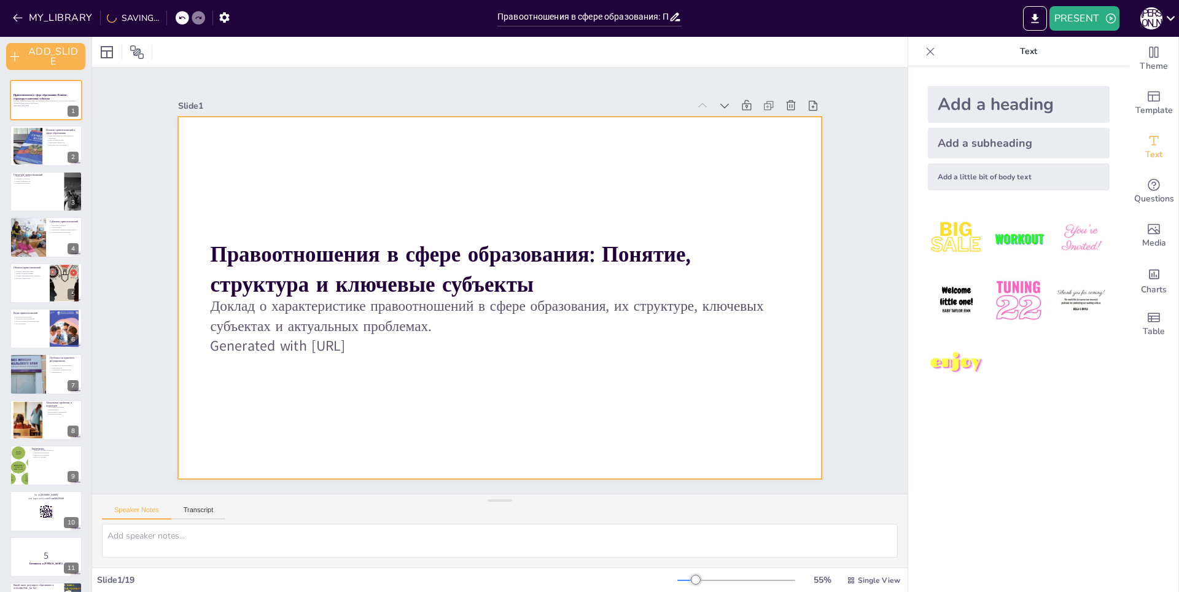
checkbox input "true"
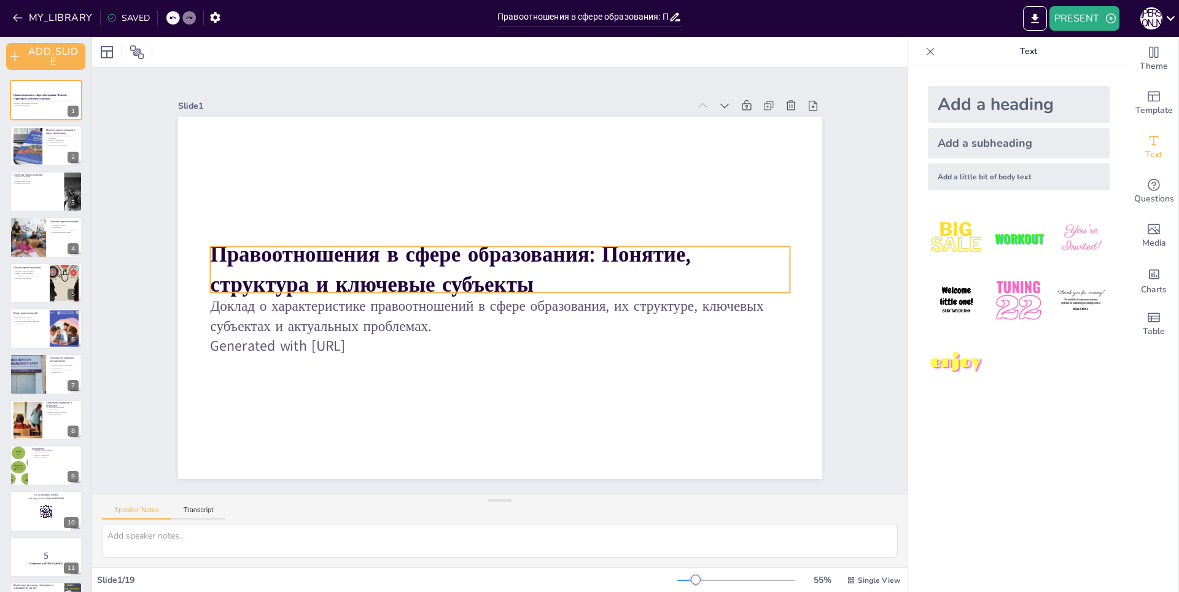
checkbox input "true"
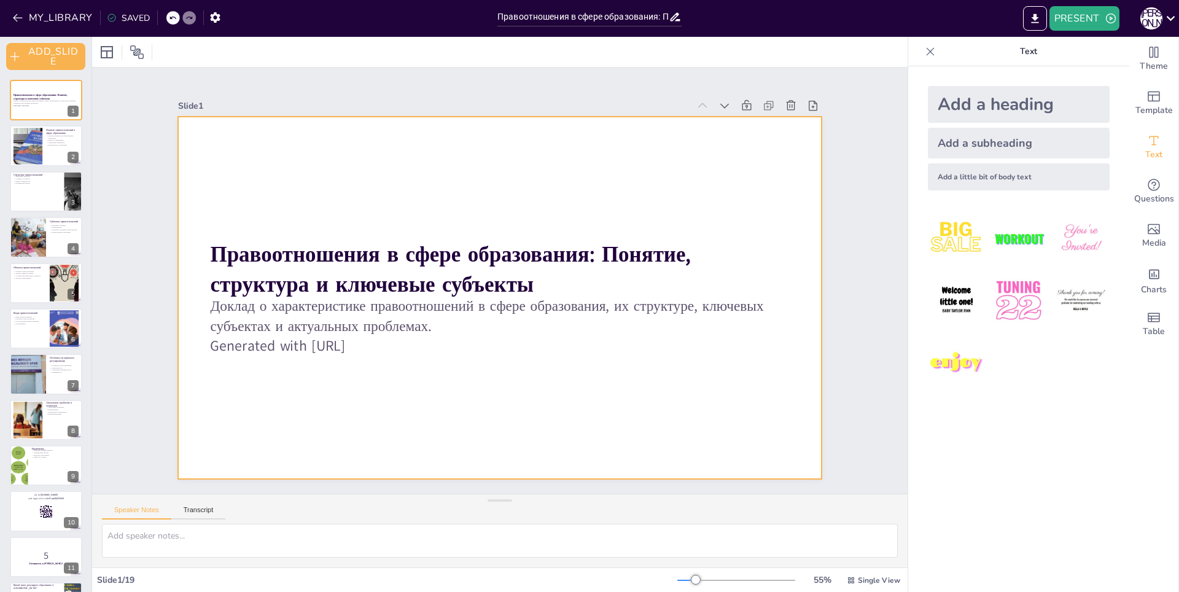
checkbox input "true"
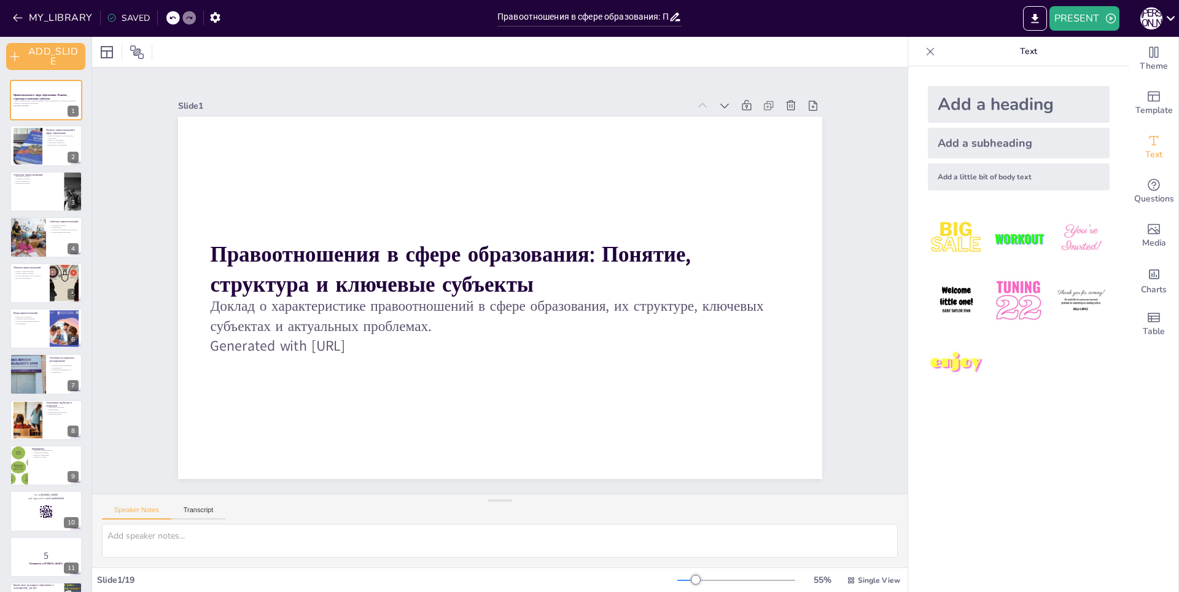
click at [171, 16] on icon at bounding box center [172, 17] width 7 height 7
checkbox input "true"
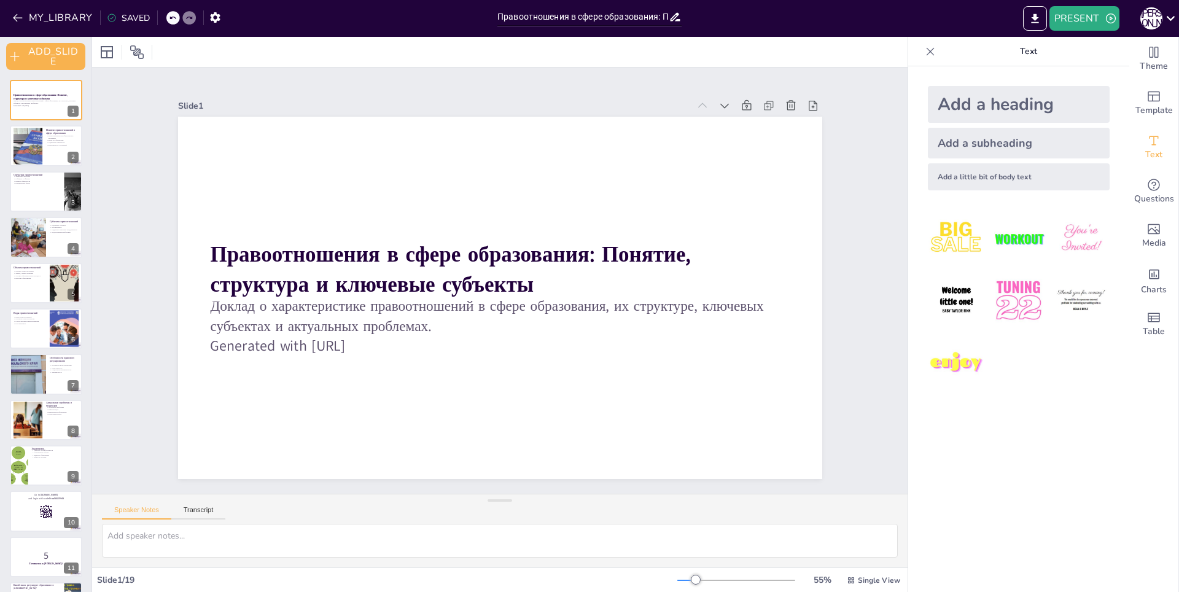
checkbox input "true"
click at [171, 16] on icon at bounding box center [172, 17] width 7 height 7
checkbox input "true"
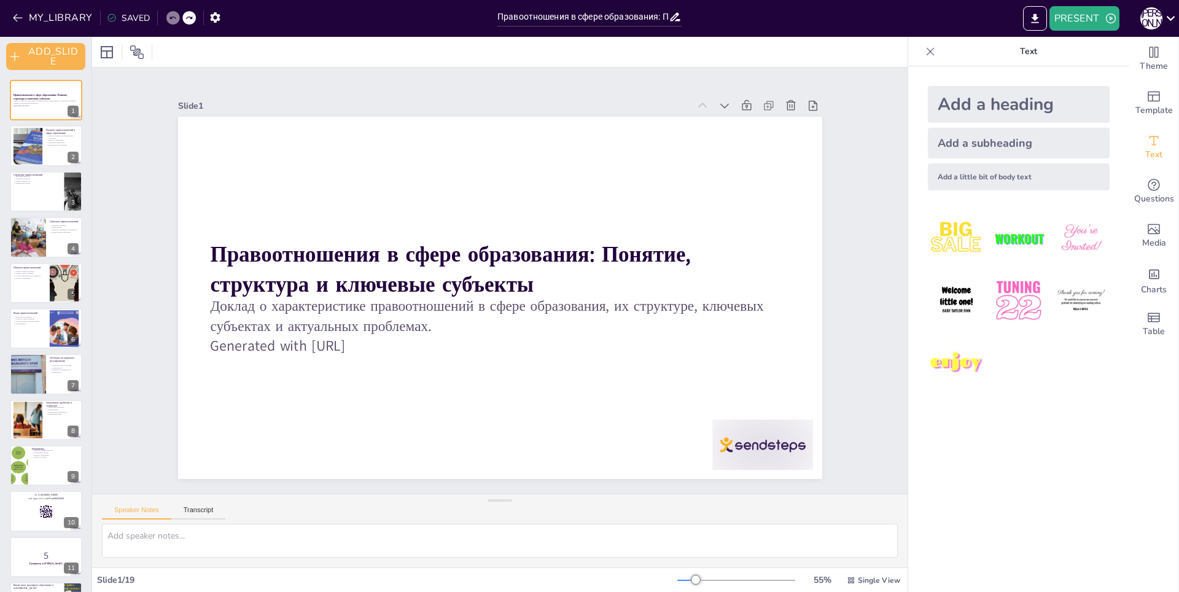
checkbox input "true"
click at [171, 16] on icon at bounding box center [172, 17] width 7 height 7
checkbox input "true"
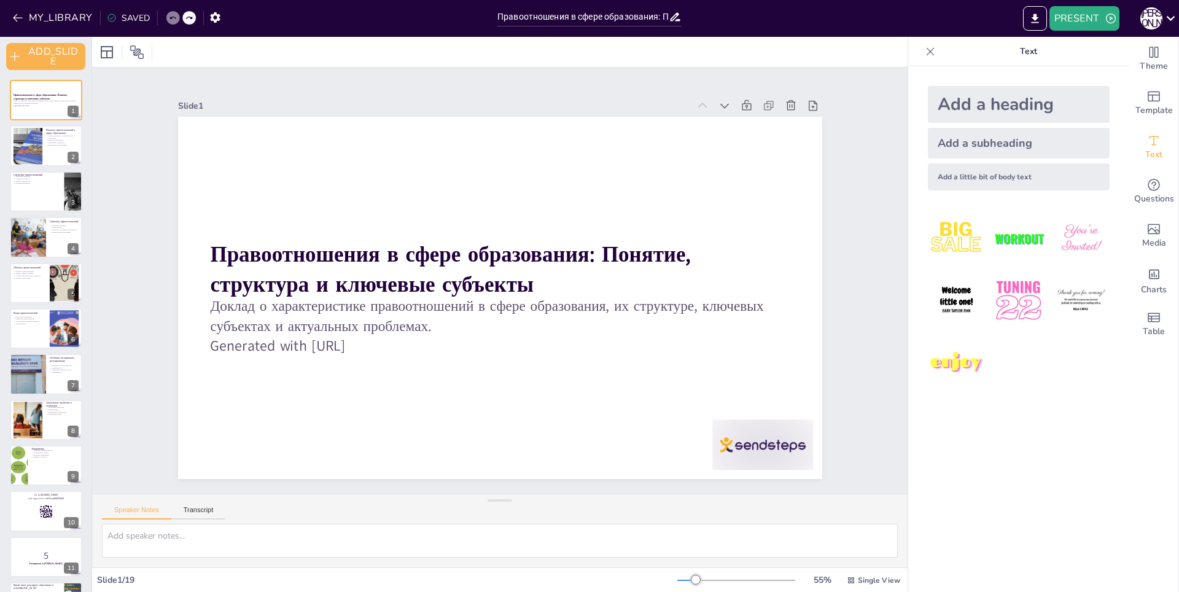
checkbox input "true"
click at [187, 15] on icon at bounding box center [188, 17] width 7 height 7
checkbox input "true"
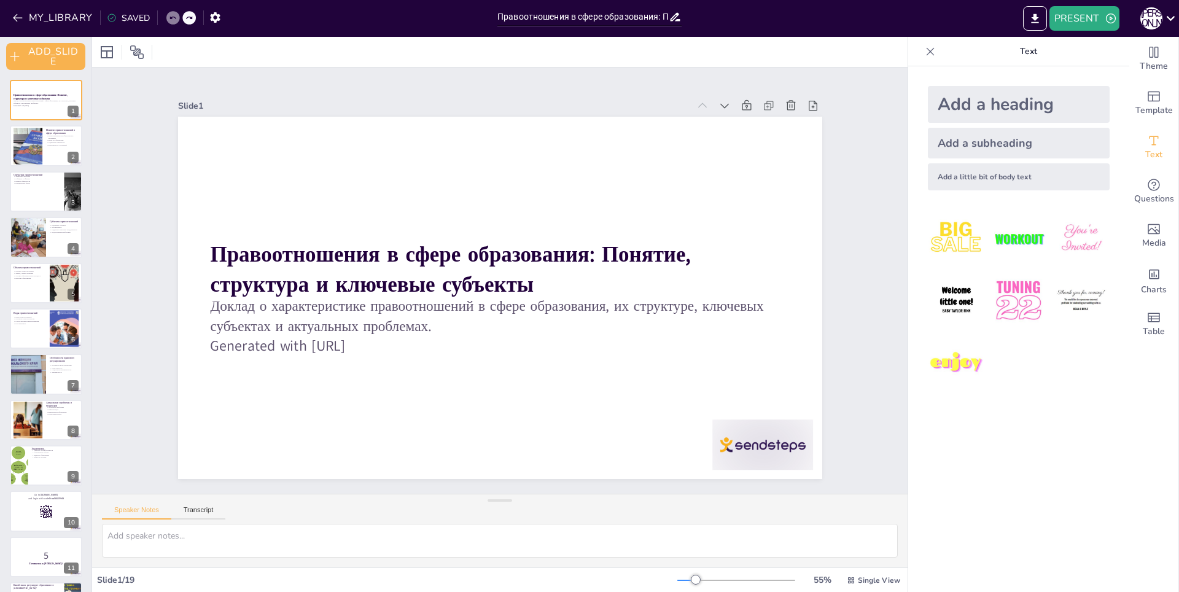
checkbox input "true"
click at [187, 15] on icon at bounding box center [188, 17] width 7 height 7
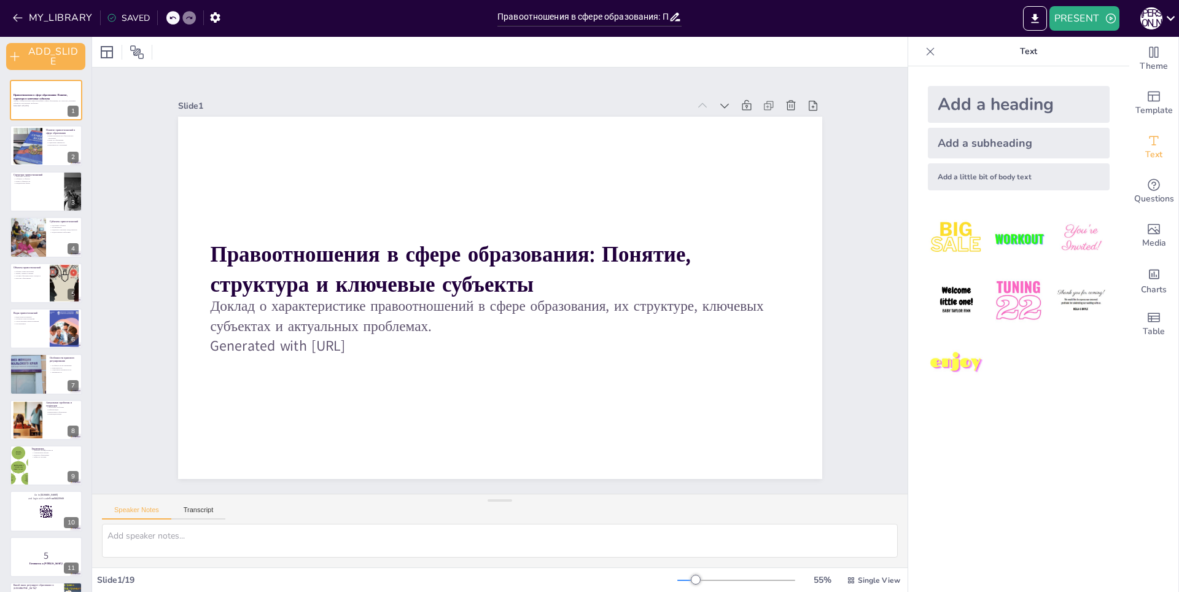
checkbox input "true"
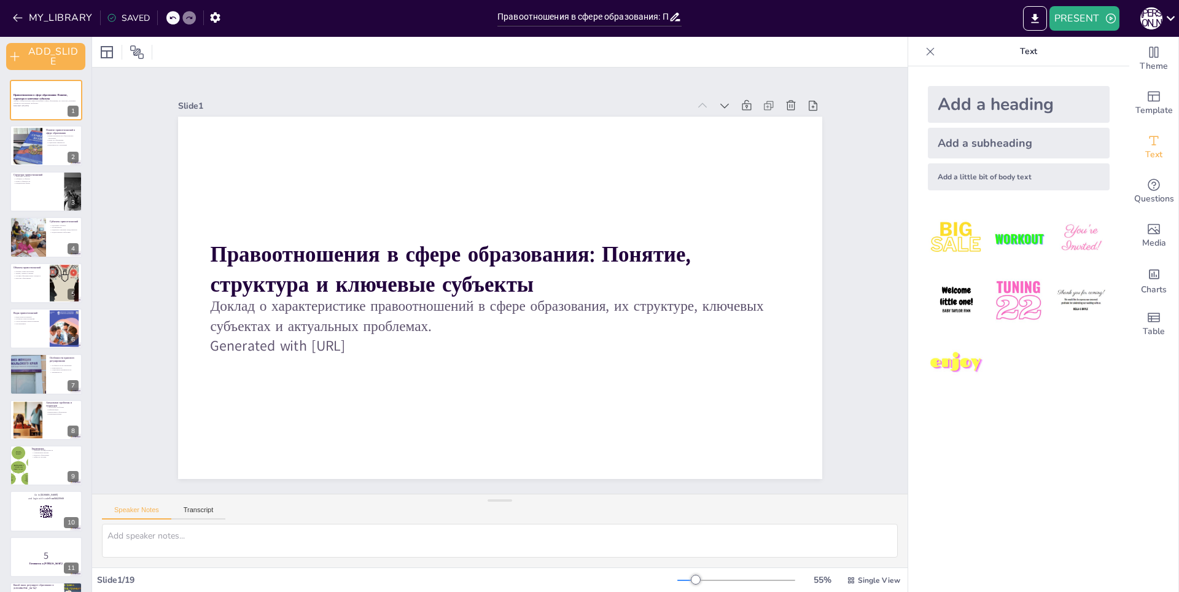
click at [187, 15] on icon at bounding box center [188, 17] width 7 height 7
checkbox input "true"
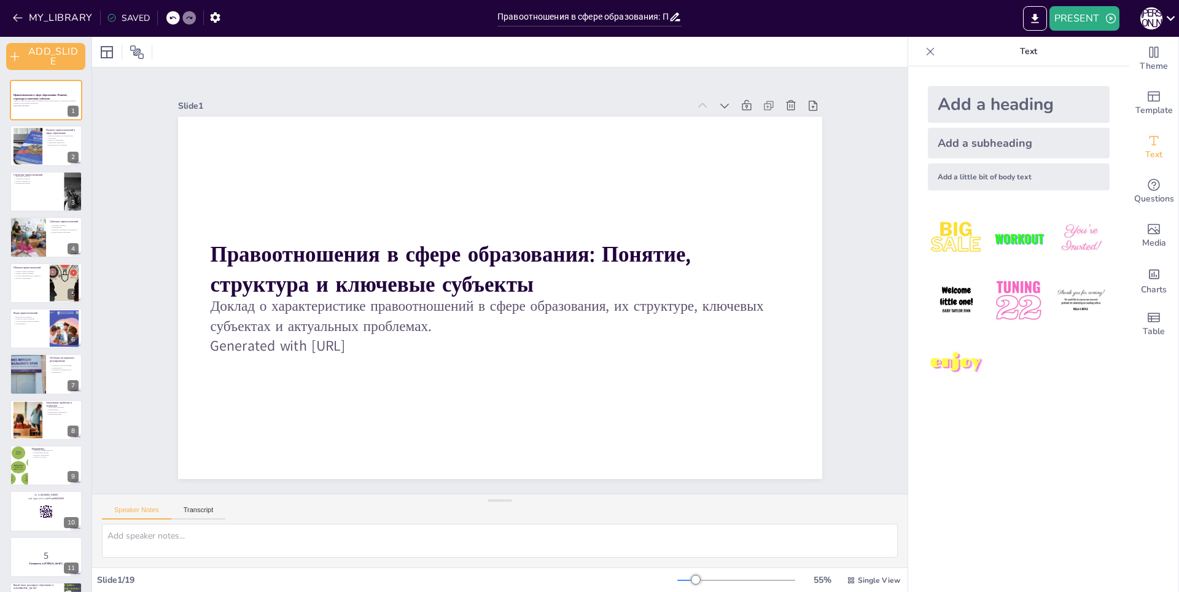
checkbox input "true"
click at [187, 15] on icon at bounding box center [188, 17] width 7 height 7
checkbox input "true"
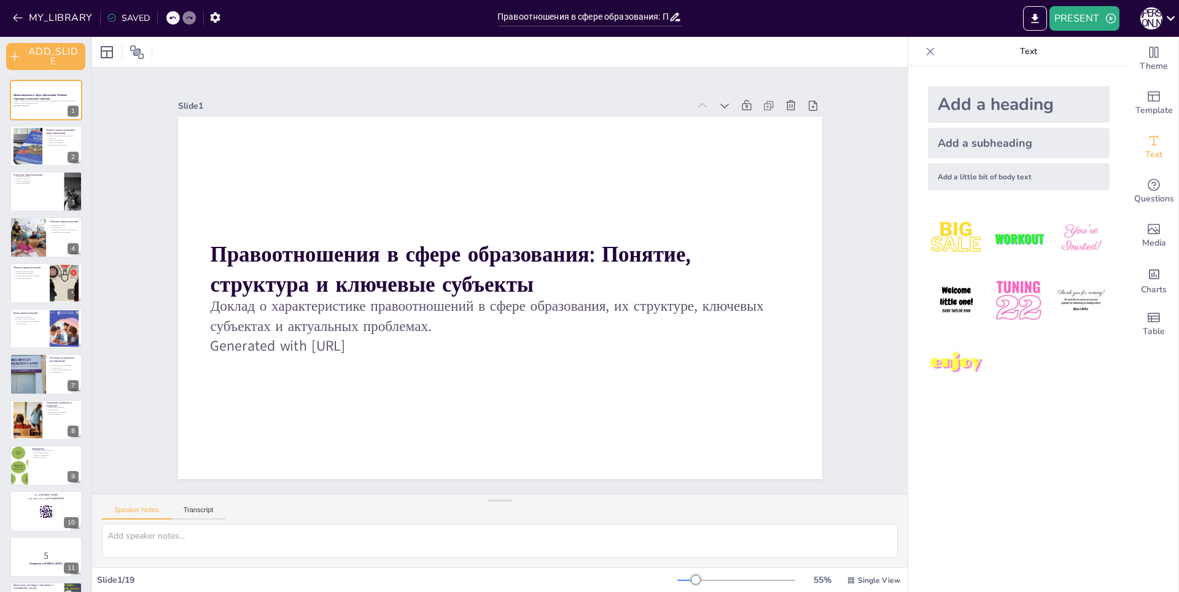
checkbox input "true"
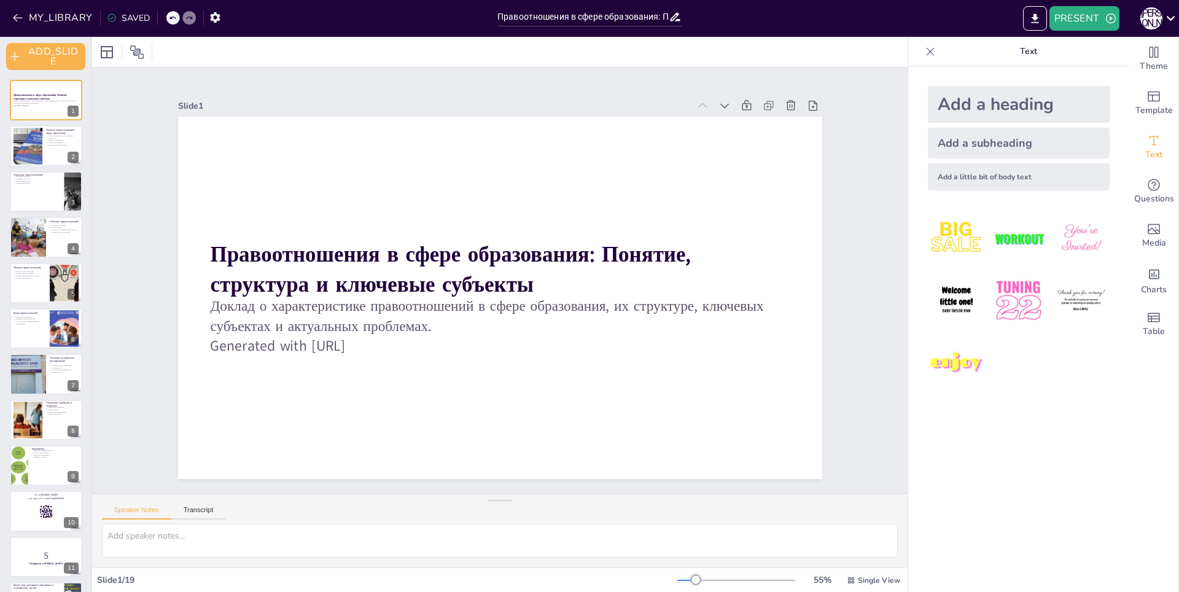
checkbox input "true"
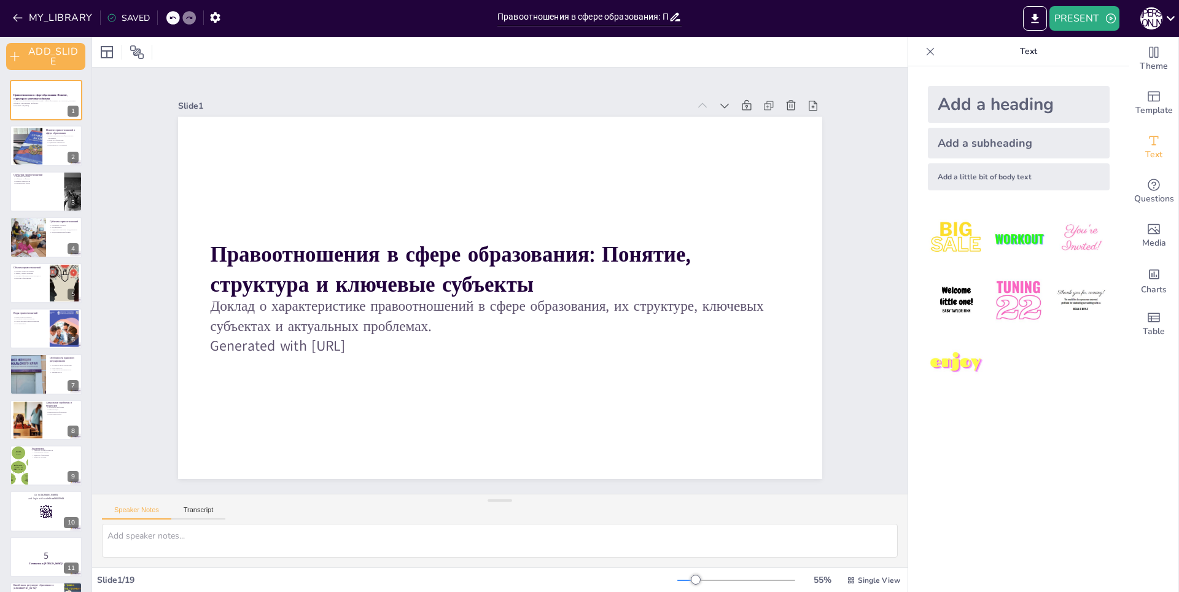
checkbox input "true"
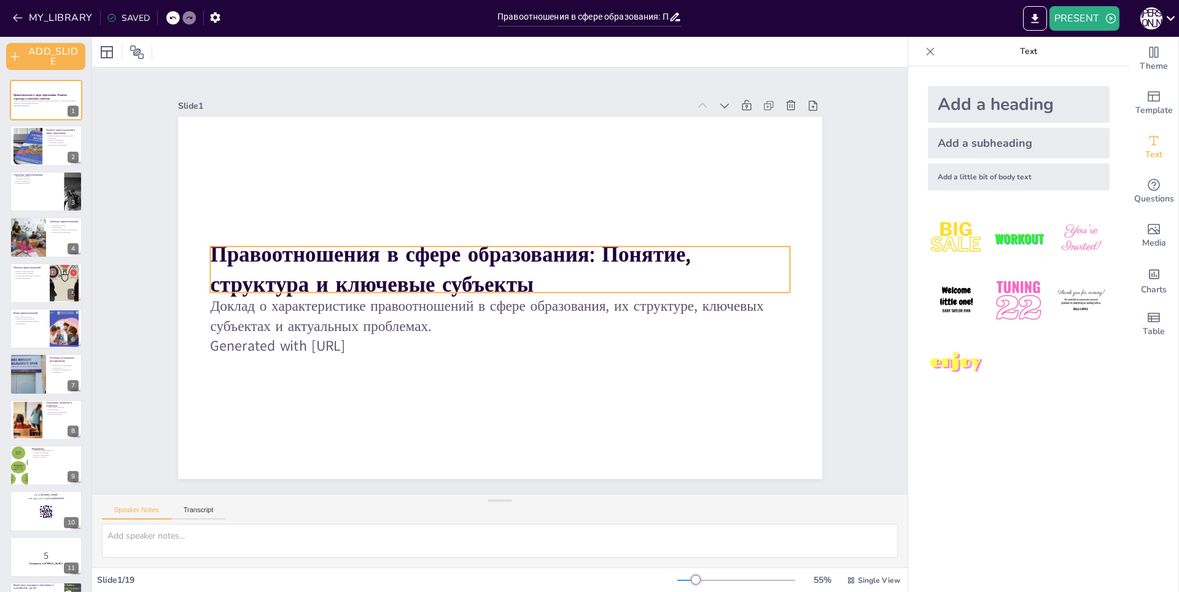
checkbox input "true"
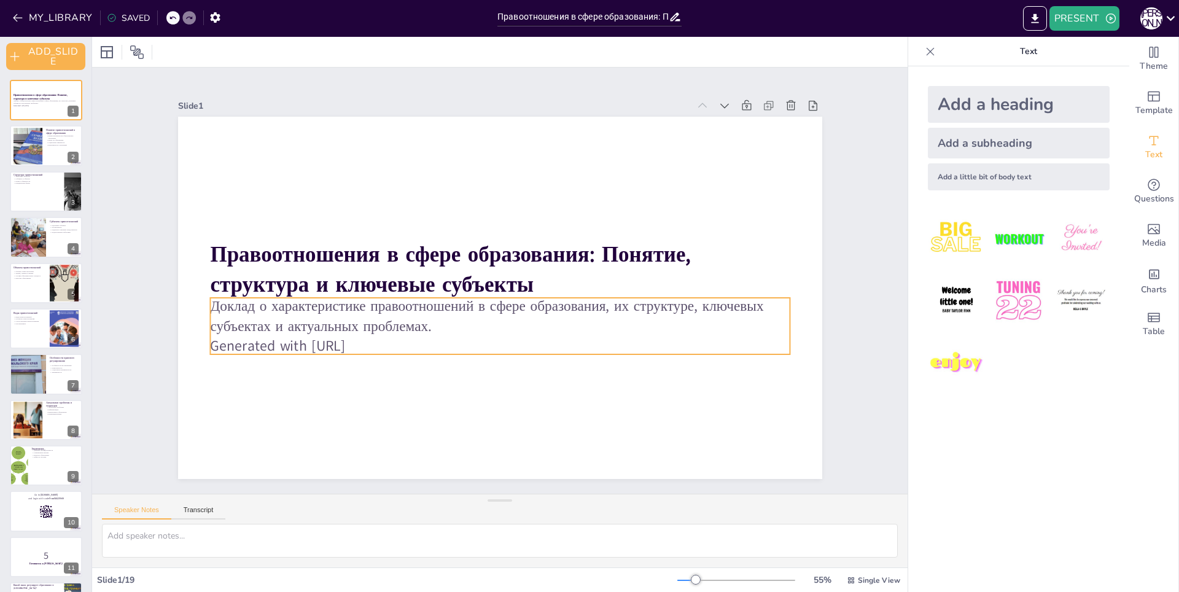
checkbox input "true"
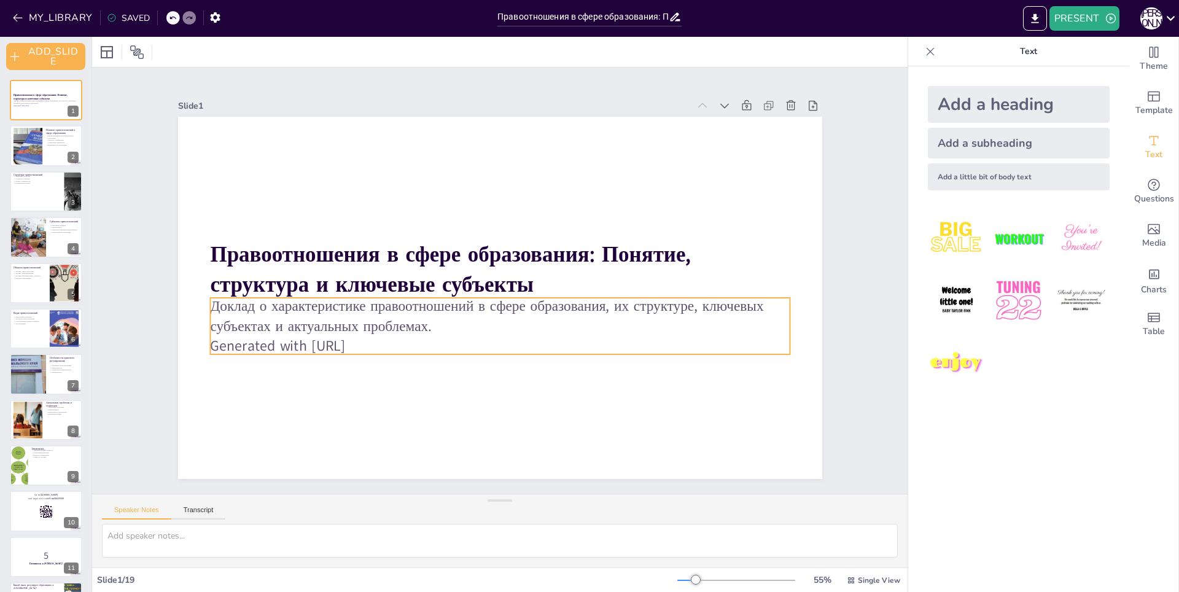
checkbox input "true"
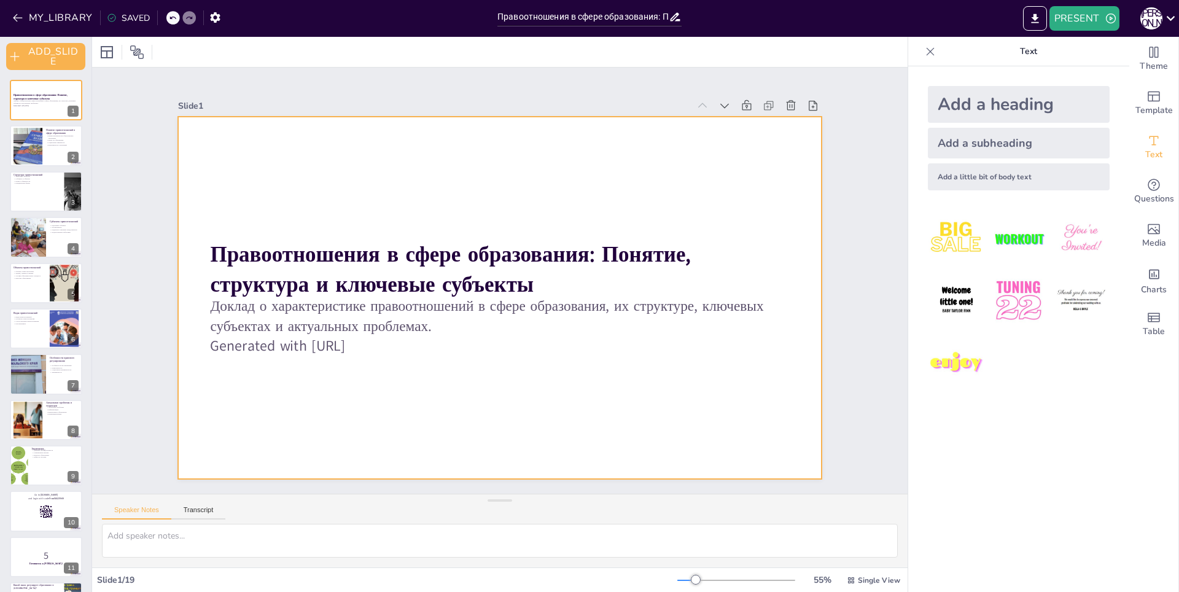
checkbox input "true"
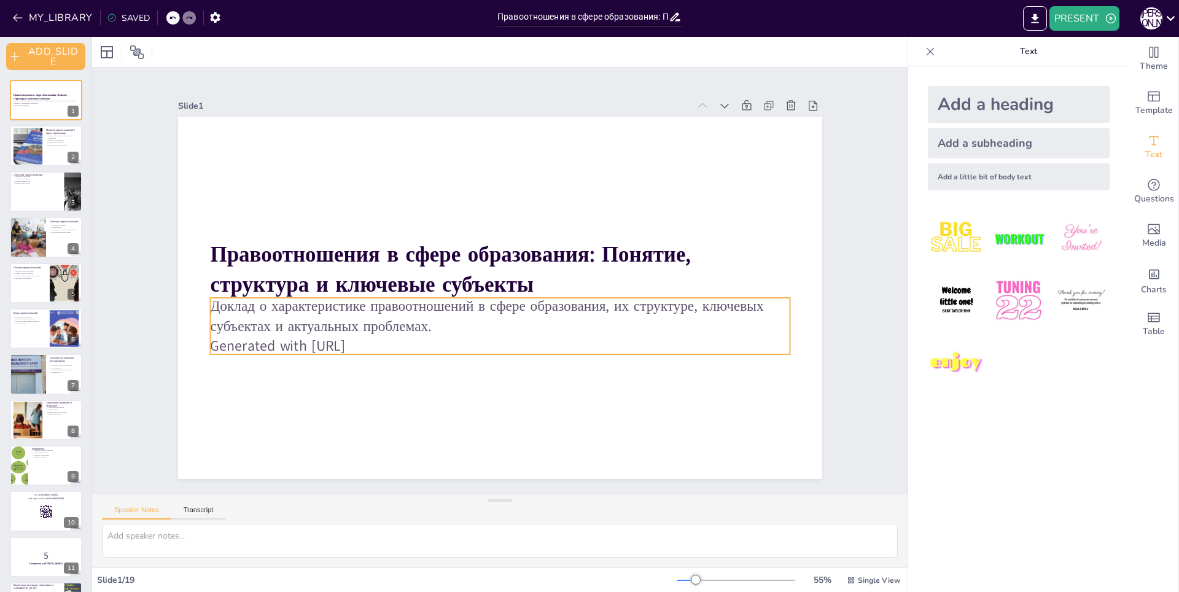
checkbox input "true"
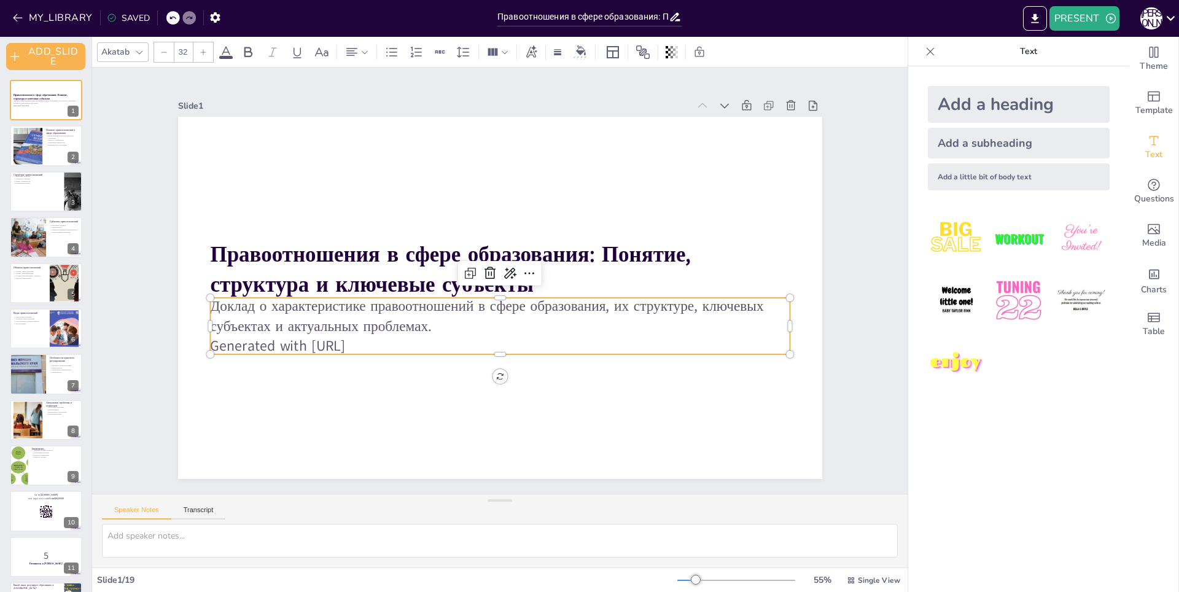
click at [359, 346] on p "Generated with [URL]" at bounding box center [538, 227] width 481 height 357
checkbox input "true"
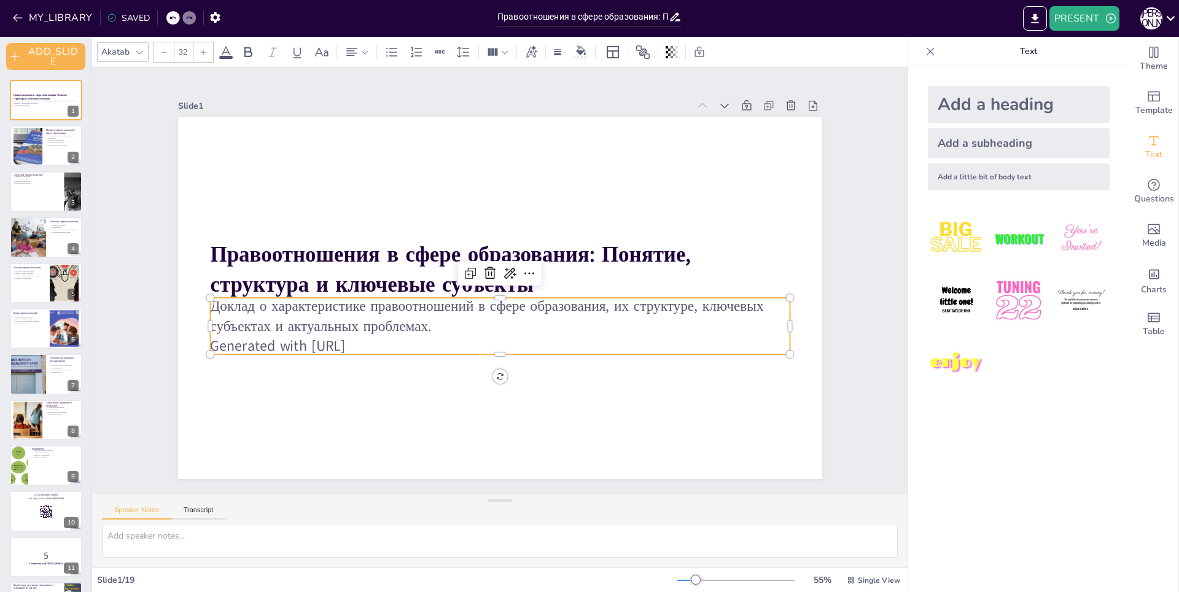
checkbox input "true"
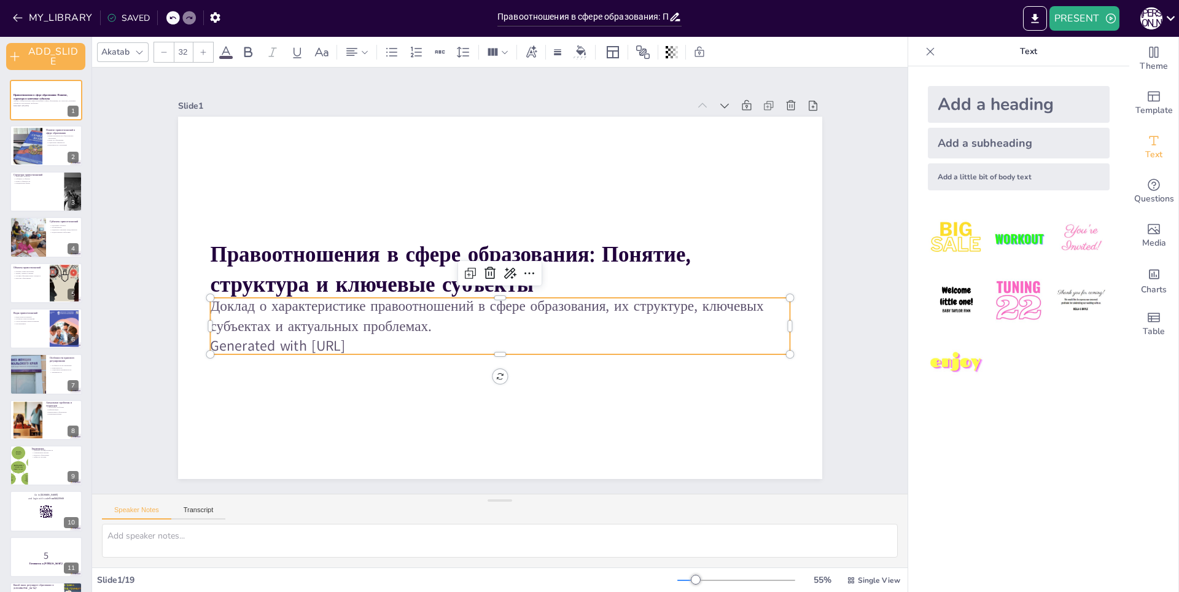
checkbox input "true"
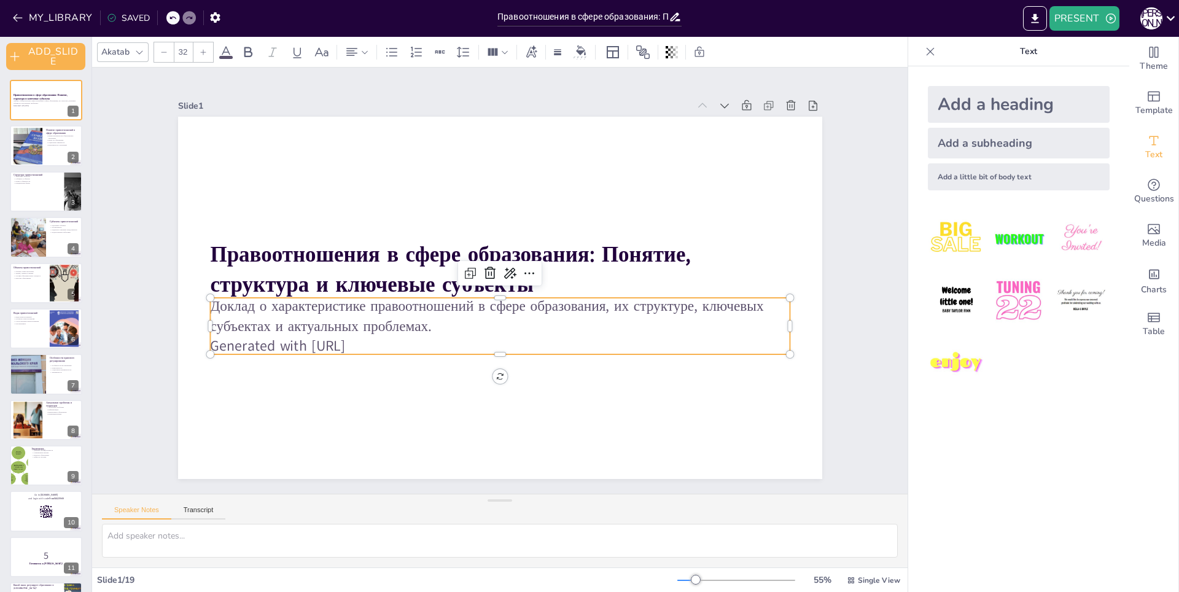
checkbox input "true"
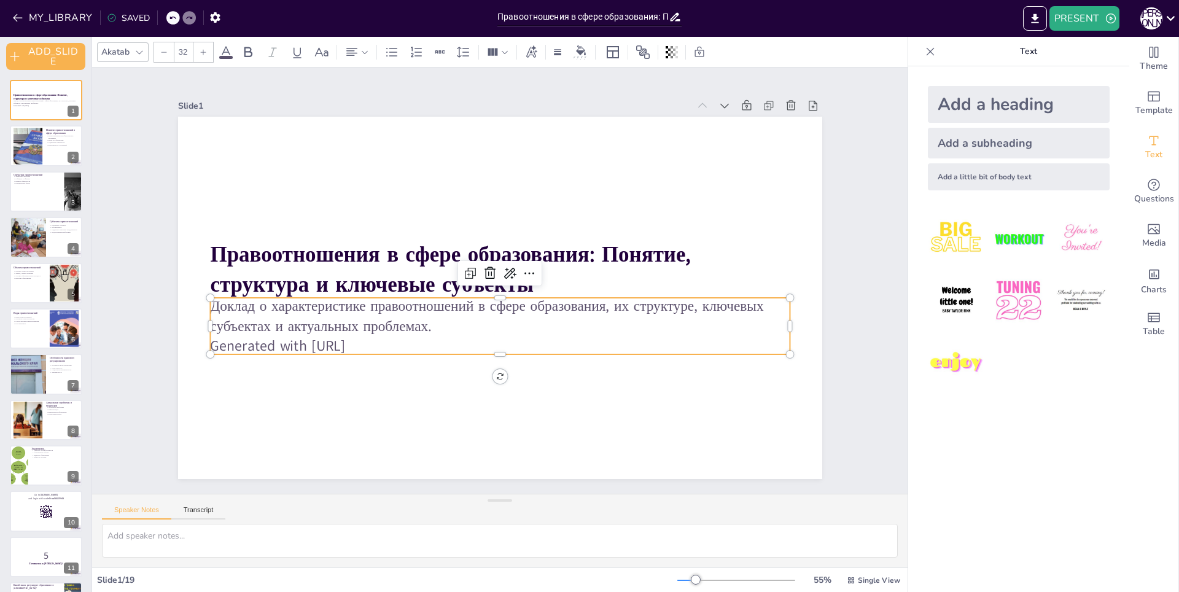
checkbox input "true"
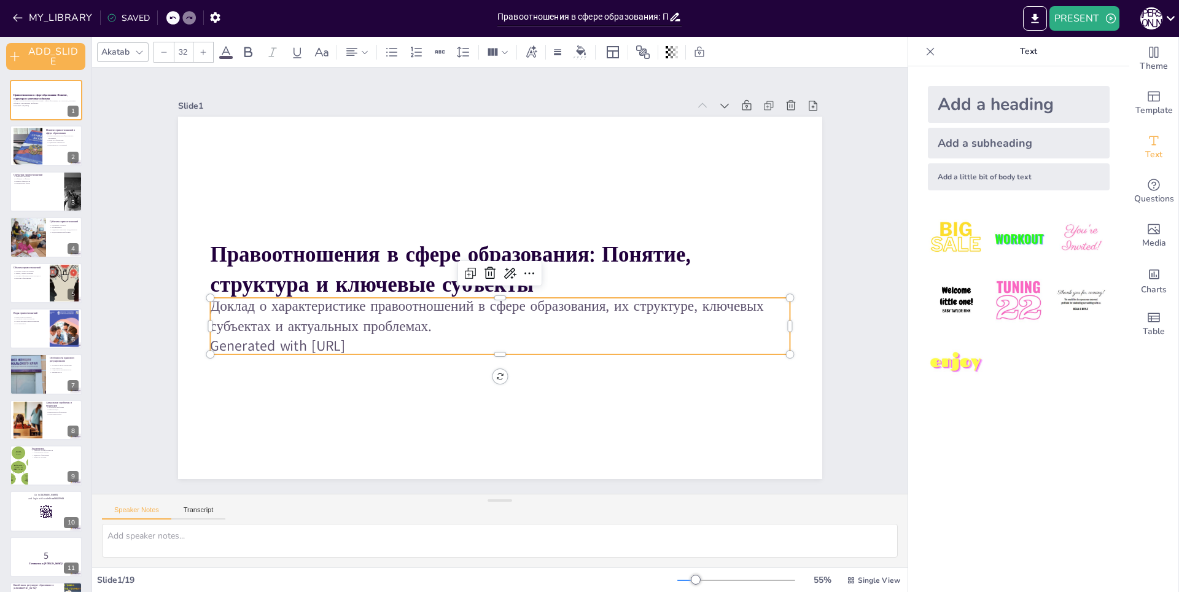
checkbox input "true"
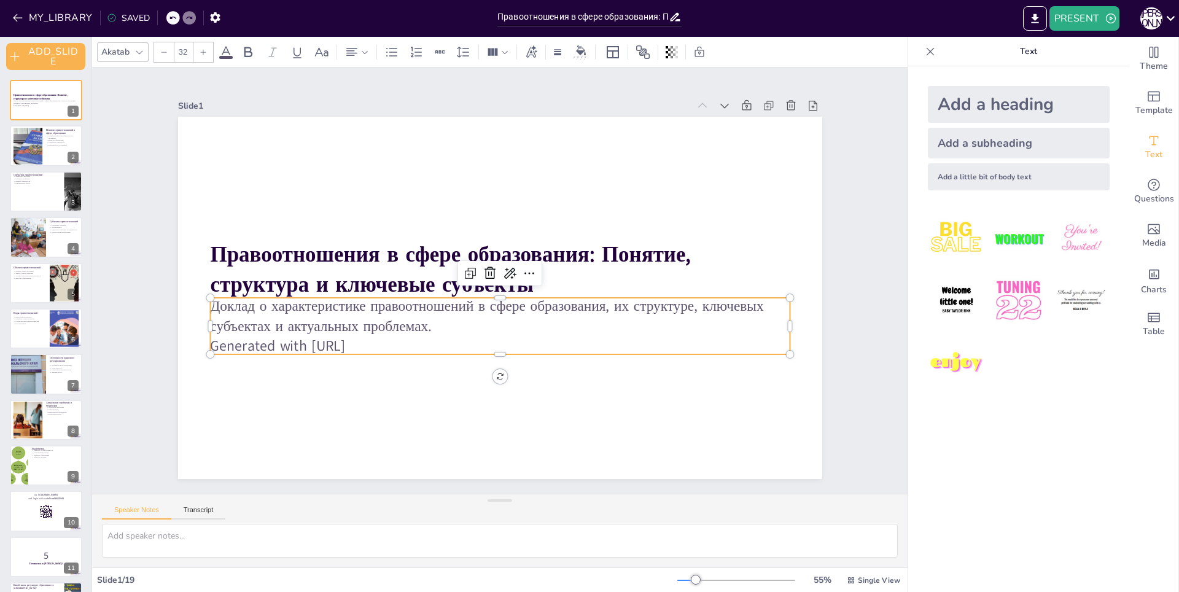
checkbox input "true"
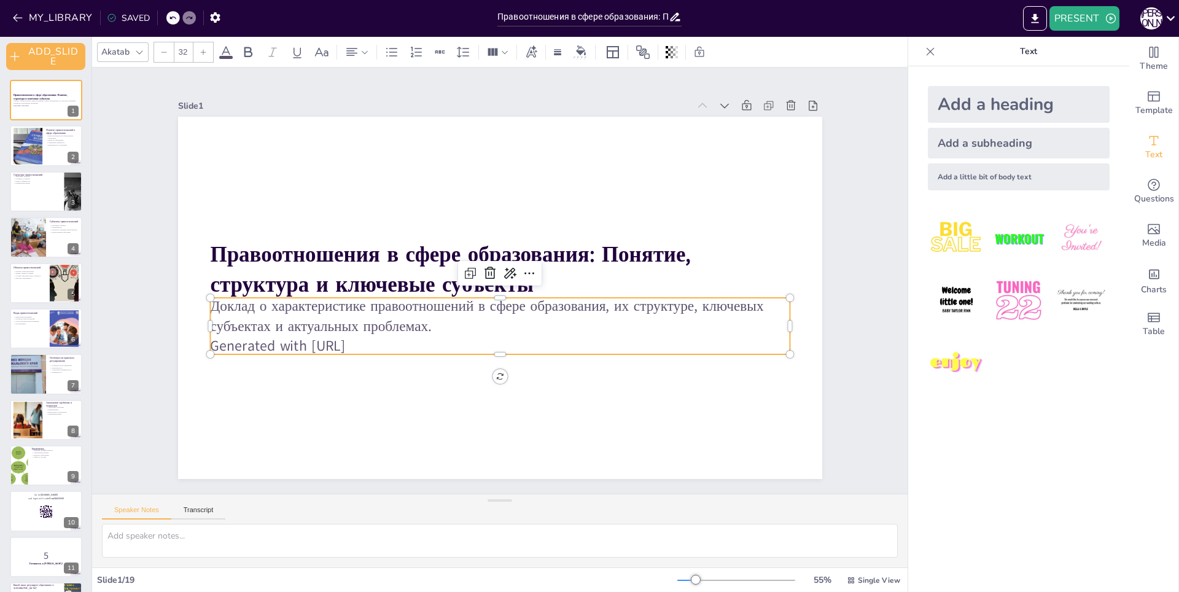
checkbox input "true"
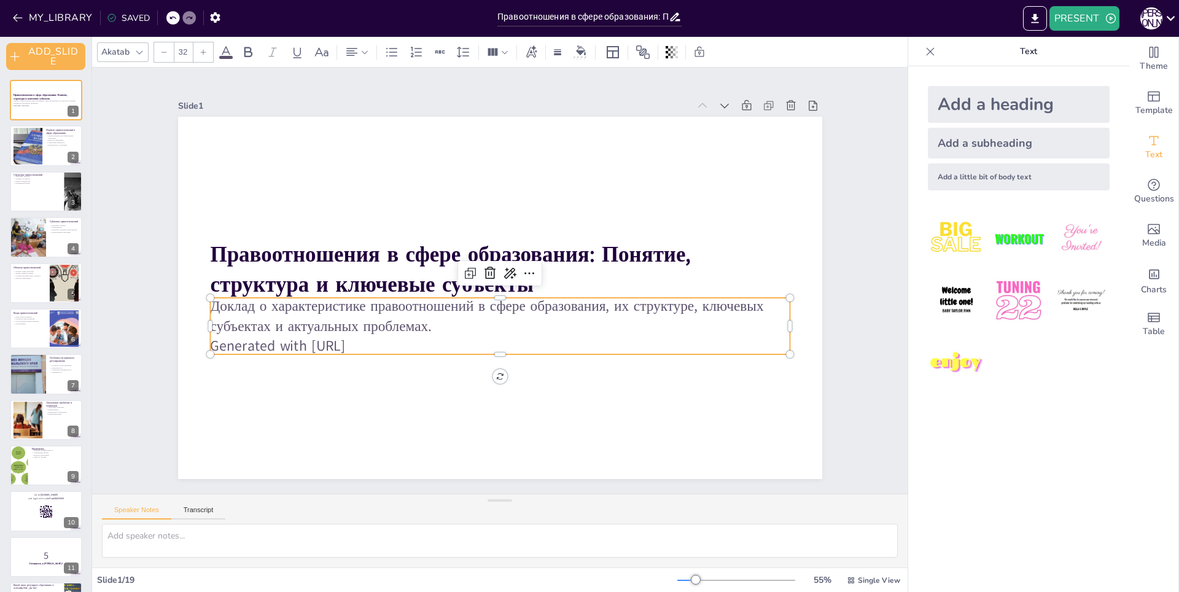
checkbox input "true"
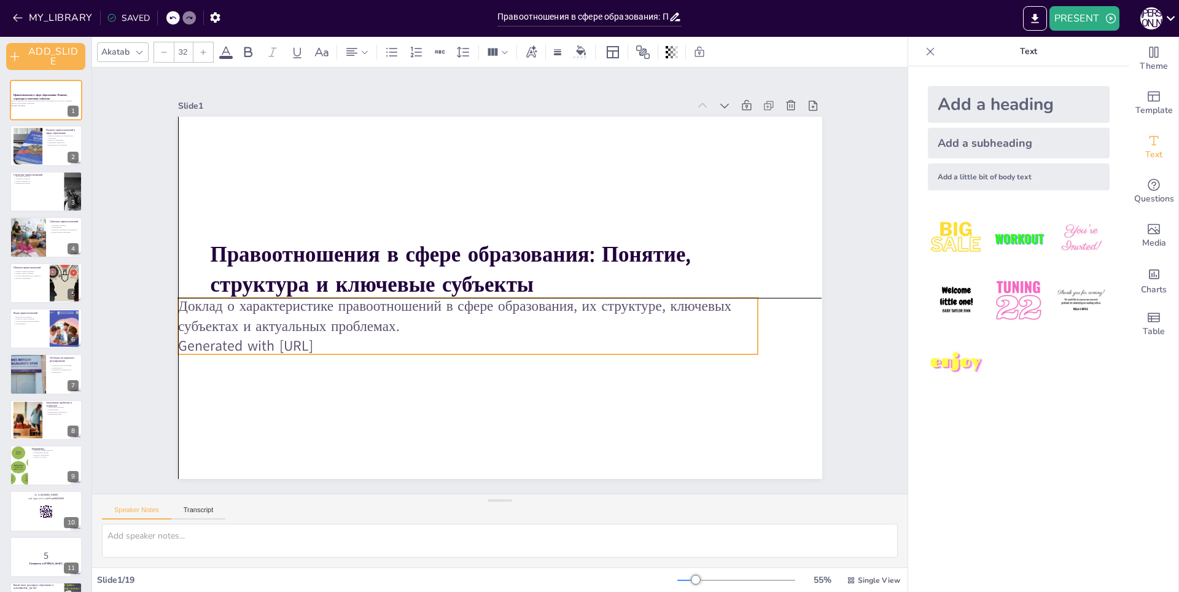
checkbox input "true"
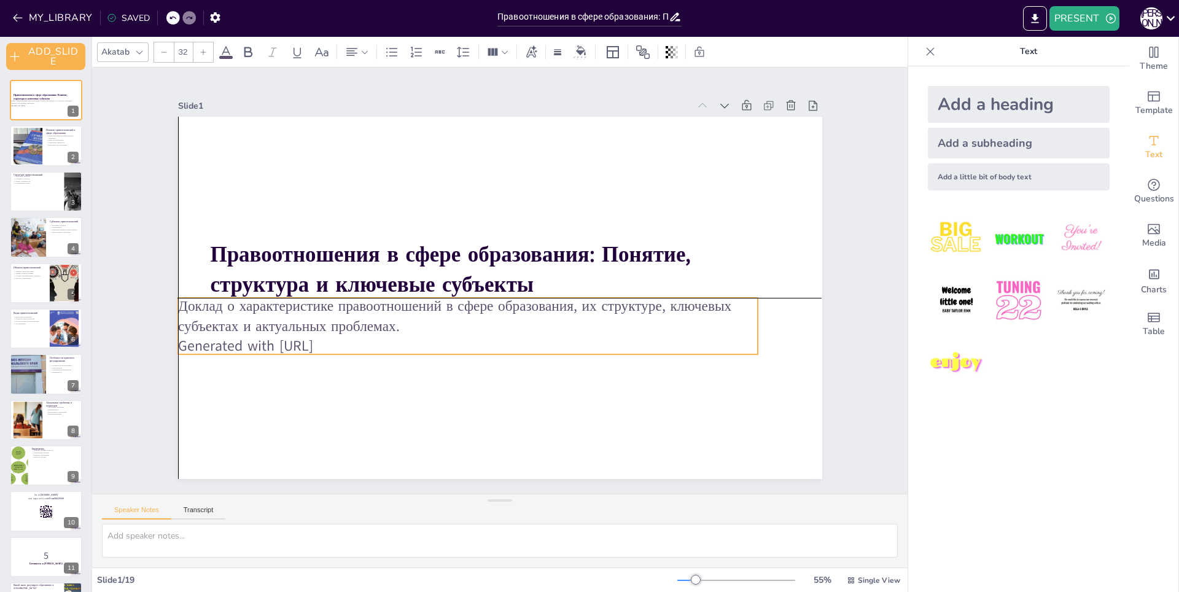
checkbox input "true"
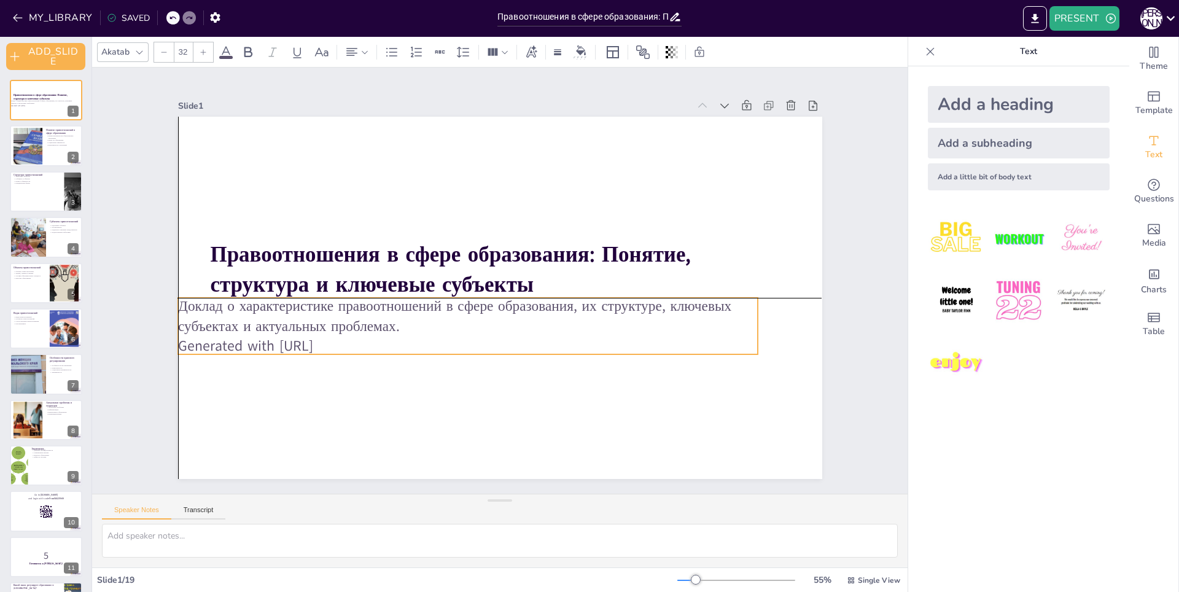
checkbox input "true"
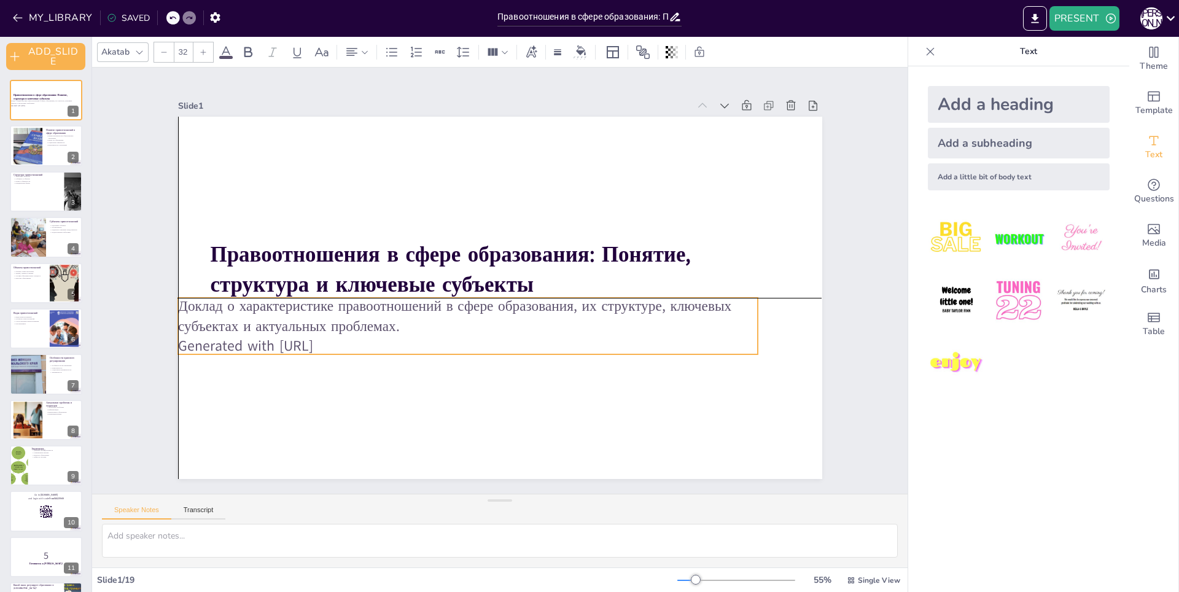
checkbox input "true"
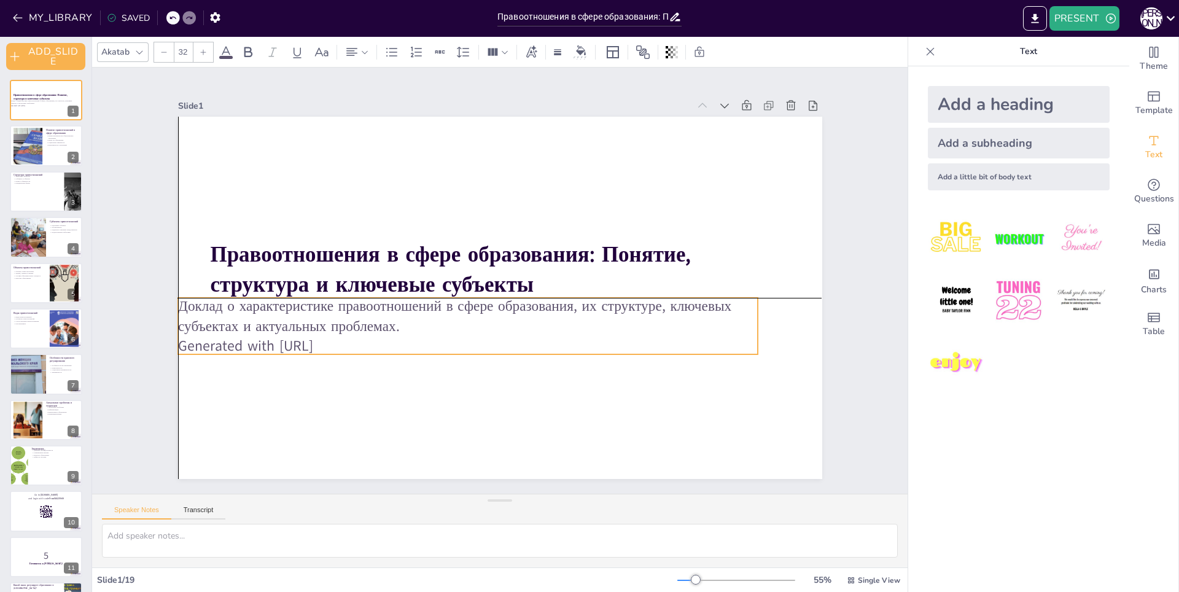
checkbox input "true"
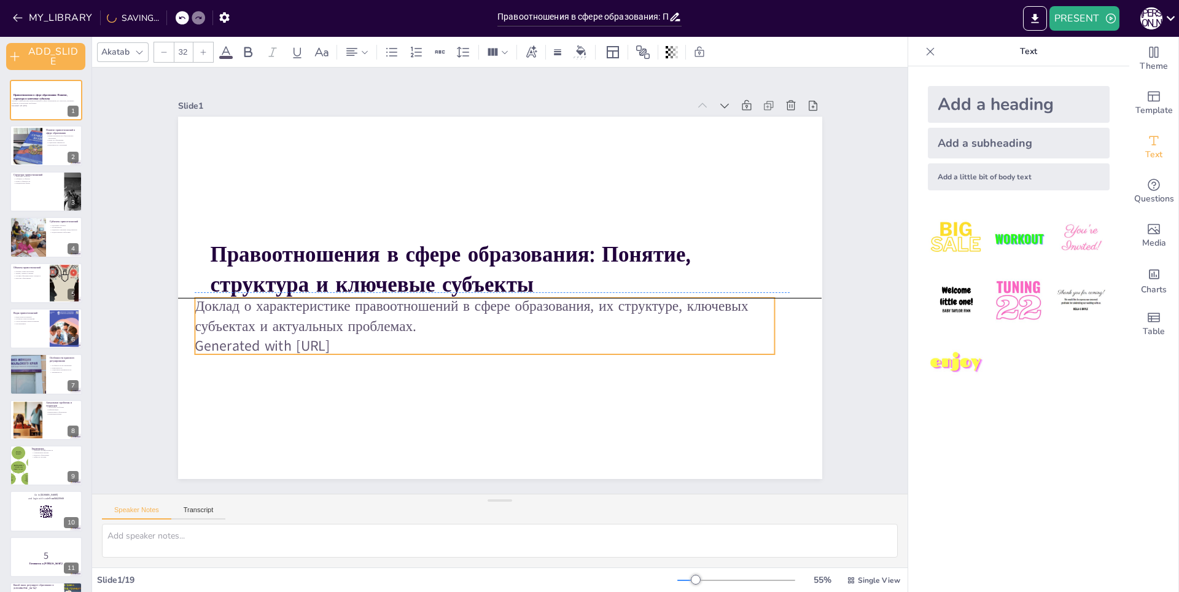
drag, startPoint x: 389, startPoint y: 339, endPoint x: 373, endPoint y: 336, distance: 15.5
click at [373, 336] on p "Generated with [URL]" at bounding box center [459, 334] width 538 height 254
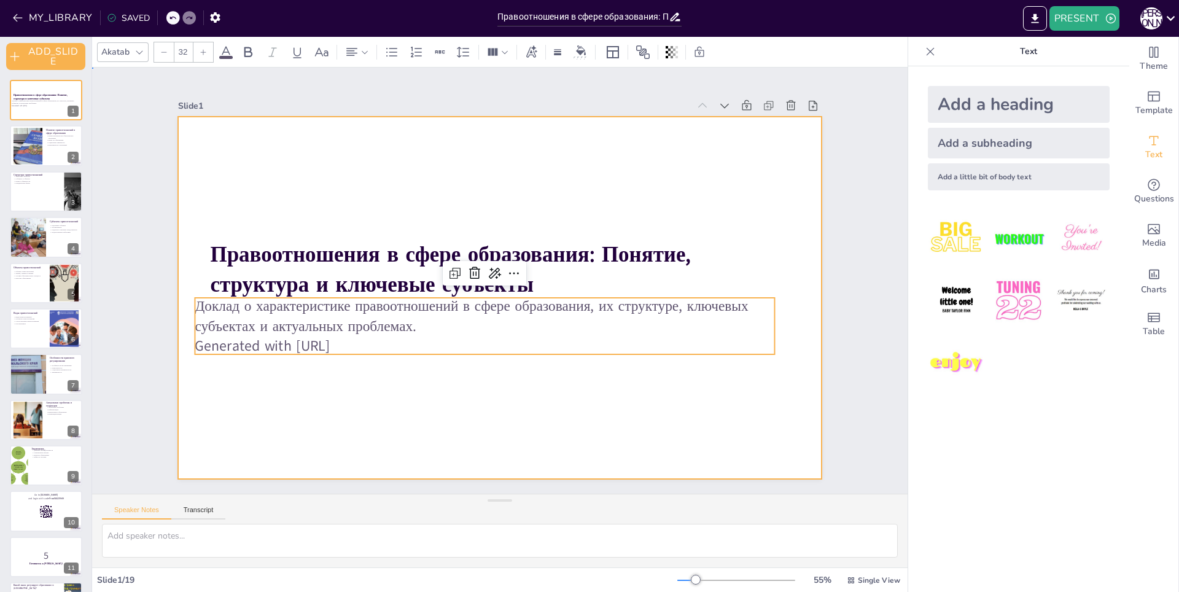
click at [465, 166] on div at bounding box center [500, 298] width 644 height 362
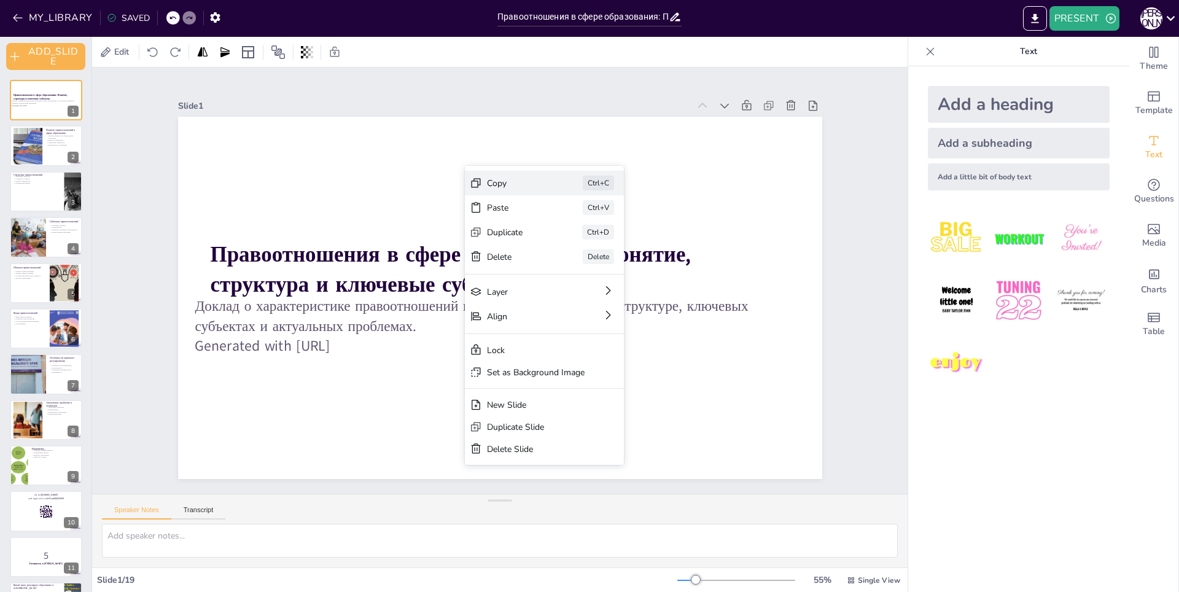
click at [564, 288] on icon at bounding box center [572, 296] width 17 height 17
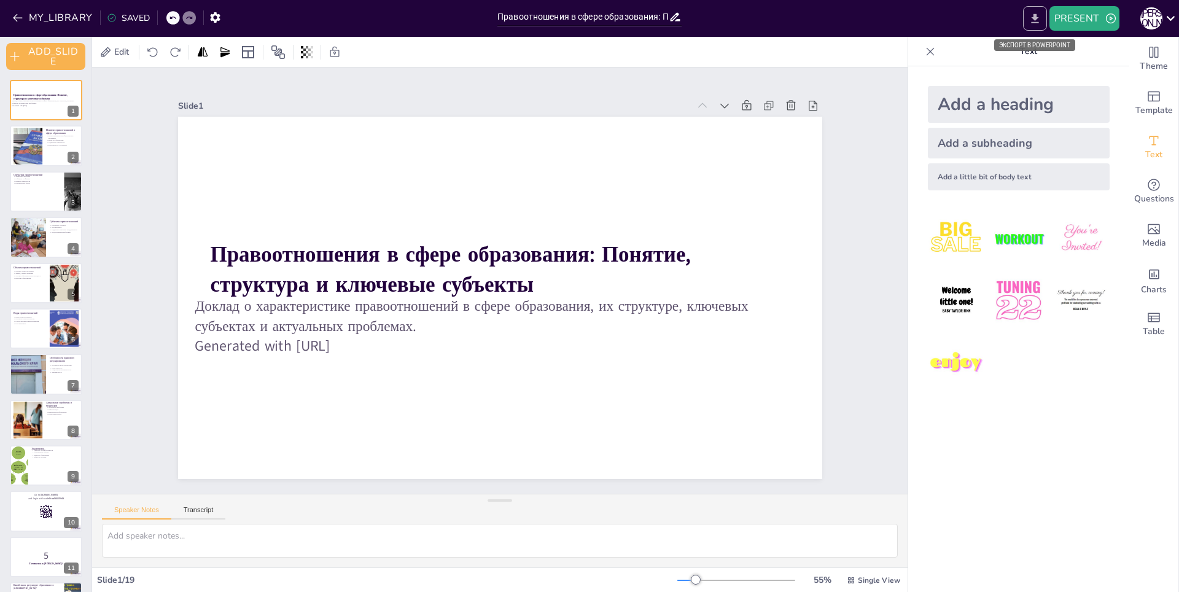
click at [1034, 18] on icon "EXPORT_TO_POWERPOINT" at bounding box center [1034, 18] width 7 height 9
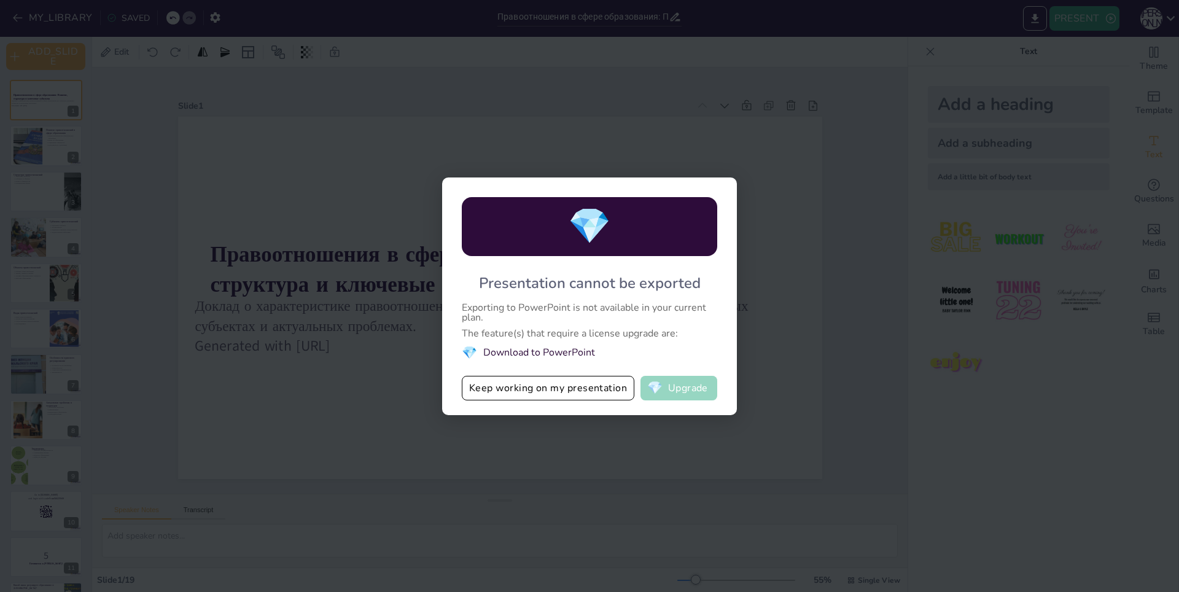
click at [707, 388] on button "💎 Upgrade" at bounding box center [678, 388] width 77 height 25
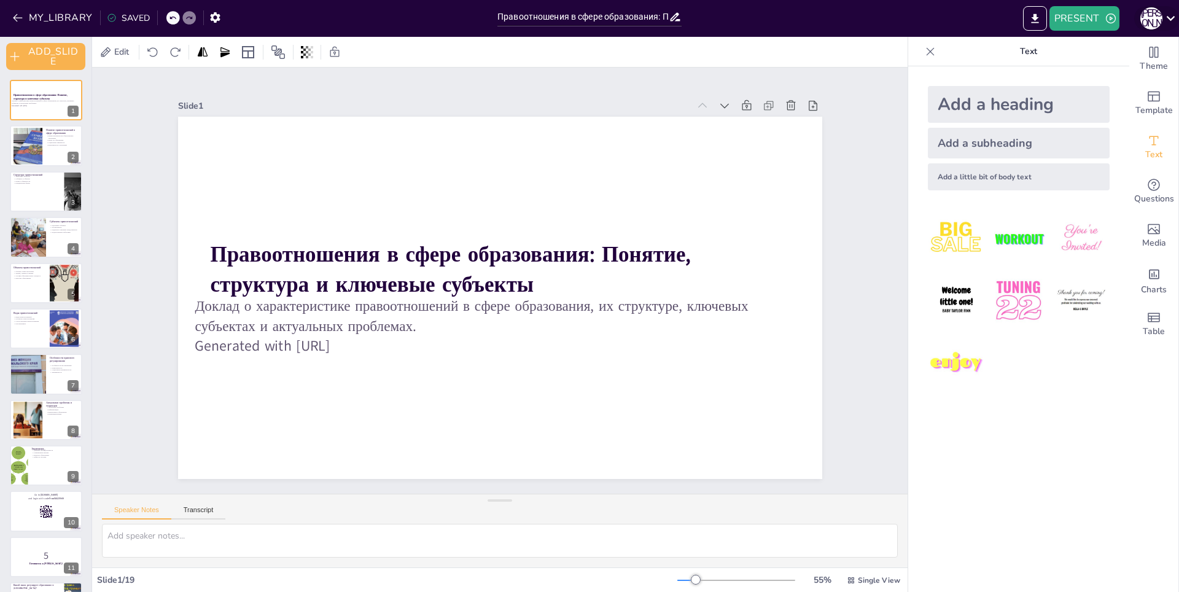
click at [1170, 18] on icon at bounding box center [1170, 18] width 17 height 17
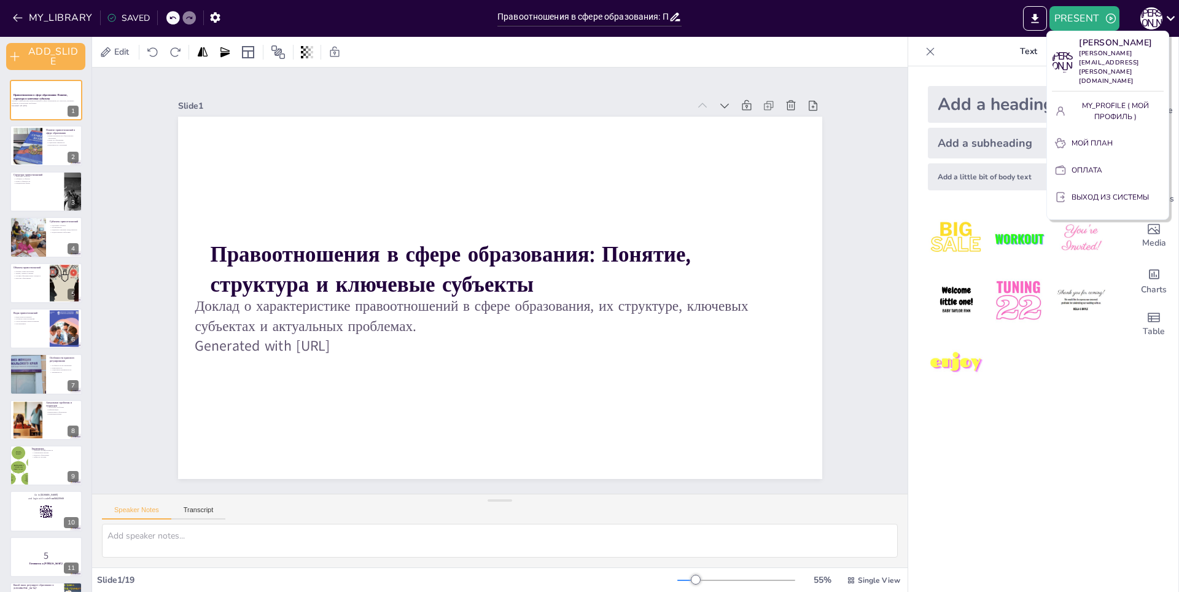
click at [42, 149] on div at bounding box center [589, 296] width 1179 height 592
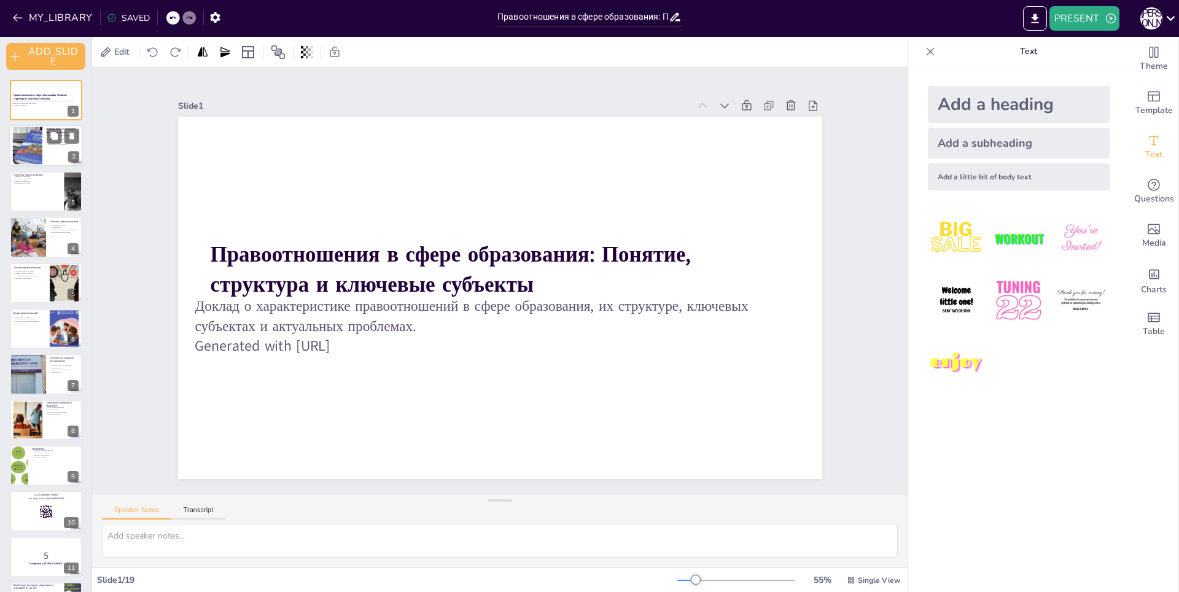
click at [37, 160] on div at bounding box center [27, 145] width 68 height 37
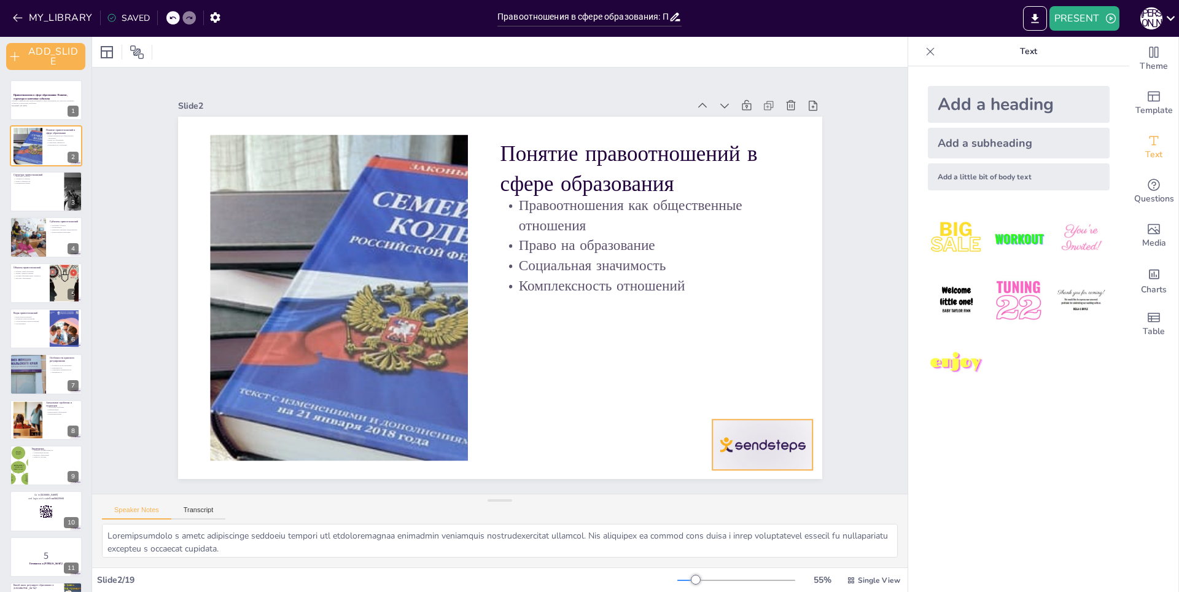
click at [754, 478] on div at bounding box center [698, 517] width 111 height 79
click at [47, 192] on div at bounding box center [46, 192] width 74 height 42
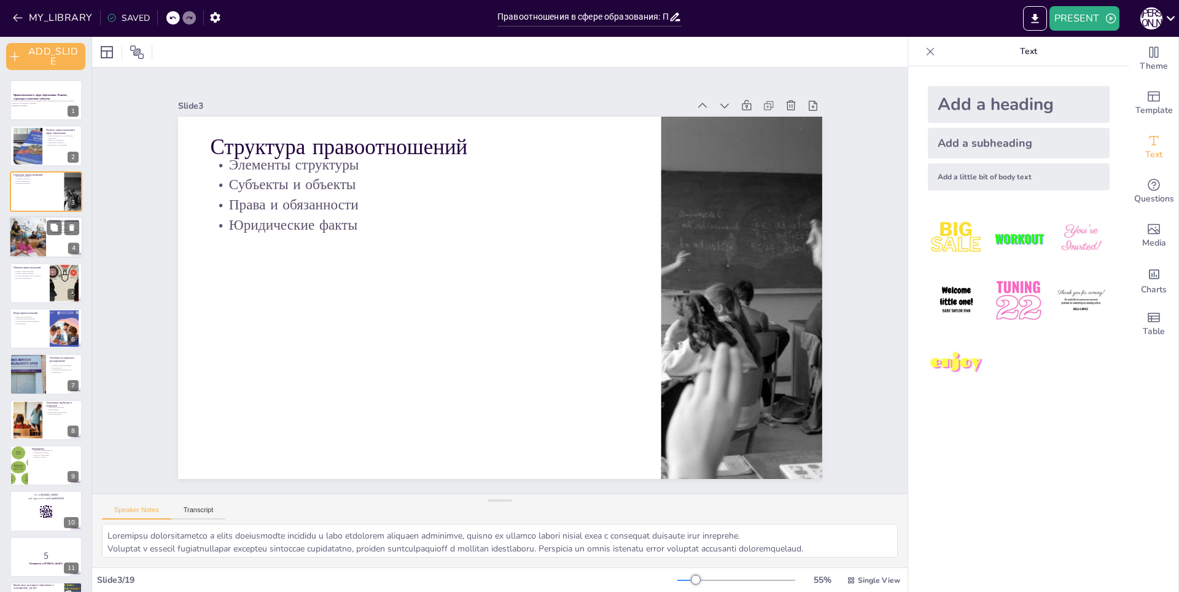
click at [43, 231] on div at bounding box center [27, 237] width 63 height 42
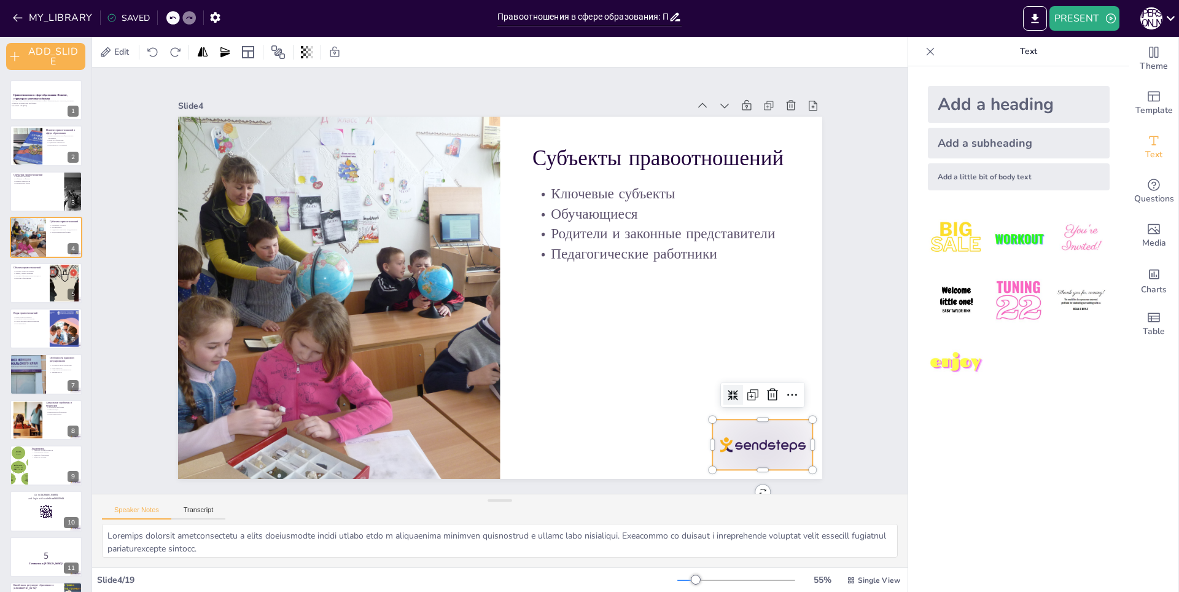
click at [465, 525] on div at bounding box center [424, 580] width 79 height 111
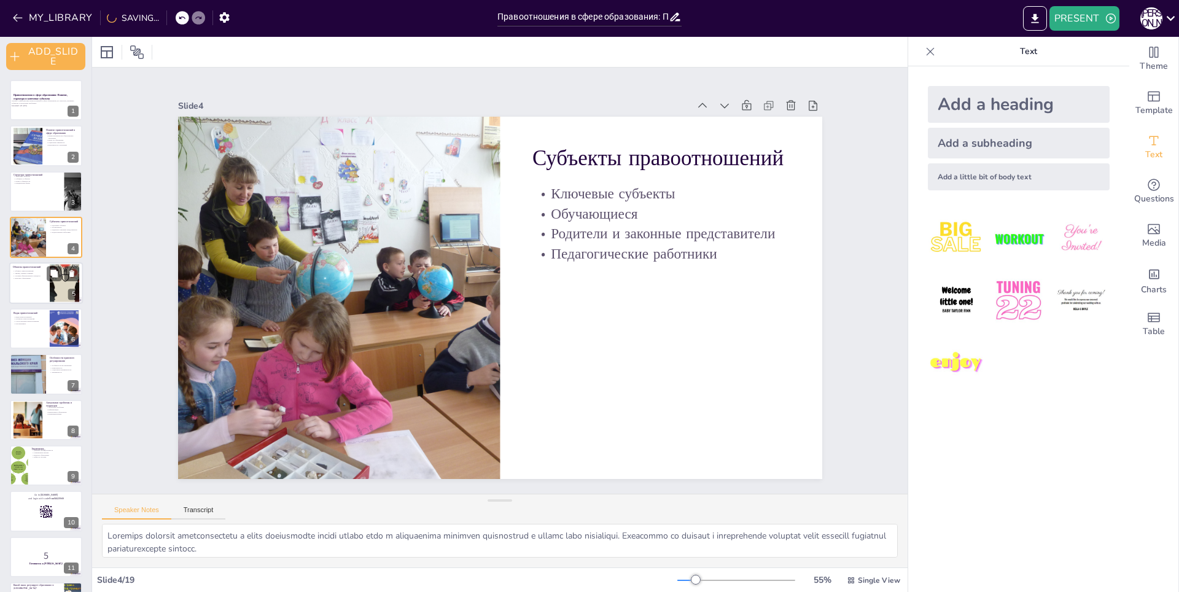
click at [44, 302] on div at bounding box center [46, 283] width 74 height 42
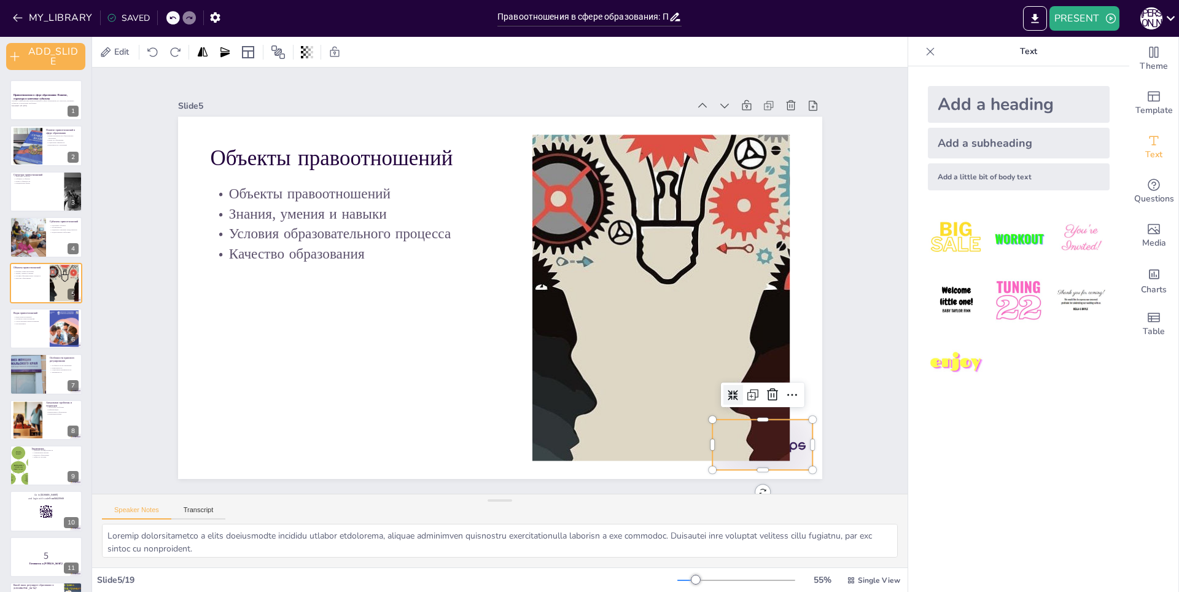
click at [672, 517] on div at bounding box center [615, 567] width 111 height 100
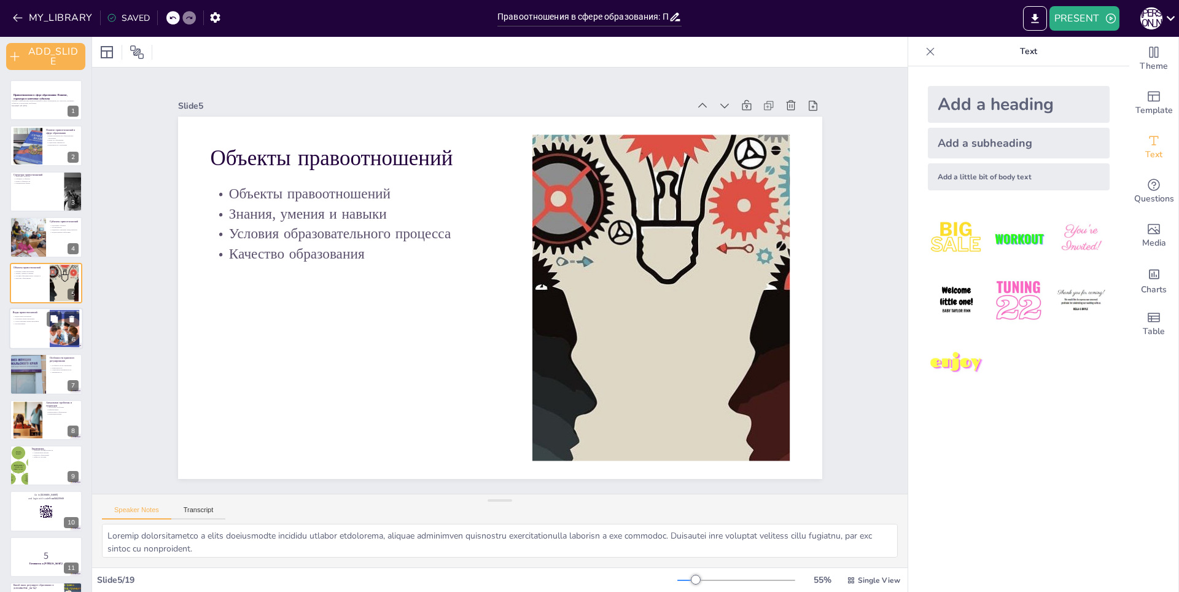
click at [32, 325] on div at bounding box center [46, 329] width 74 height 42
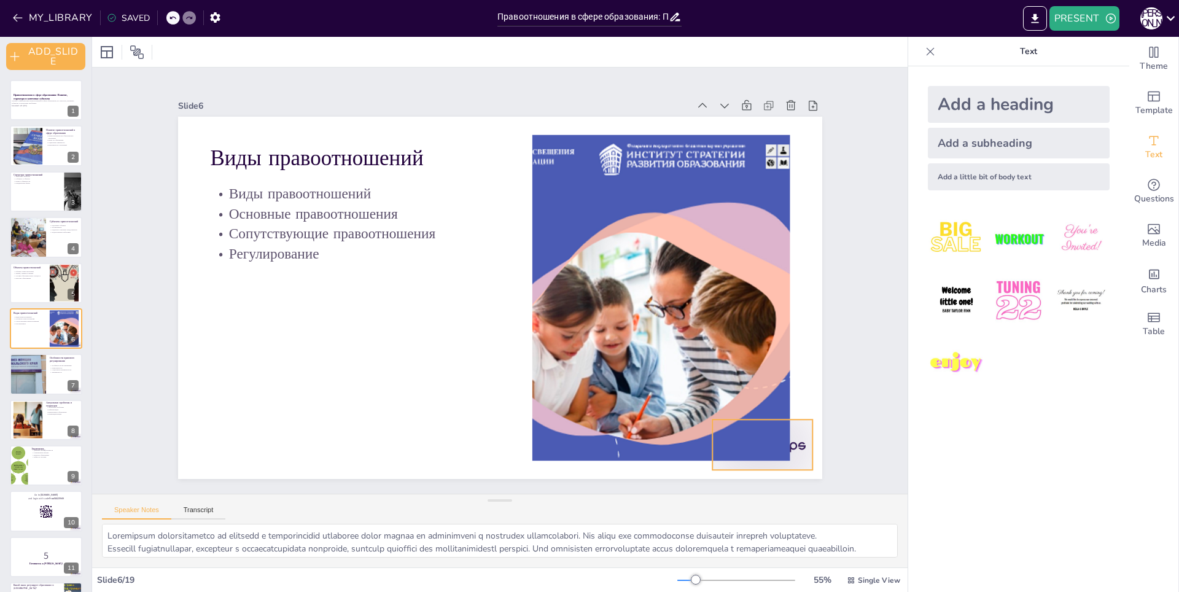
click at [776, 137] on div at bounding box center [736, 81] width 79 height 111
click at [29, 379] on div at bounding box center [27, 375] width 55 height 42
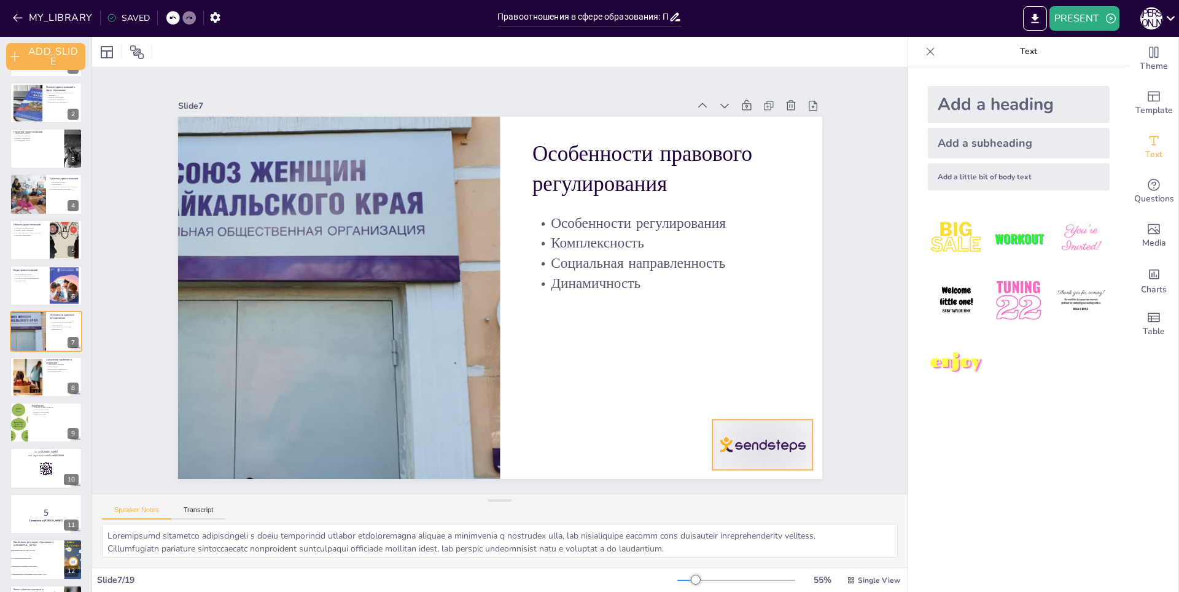
click at [339, 472] on div at bounding box center [309, 525] width 61 height 106
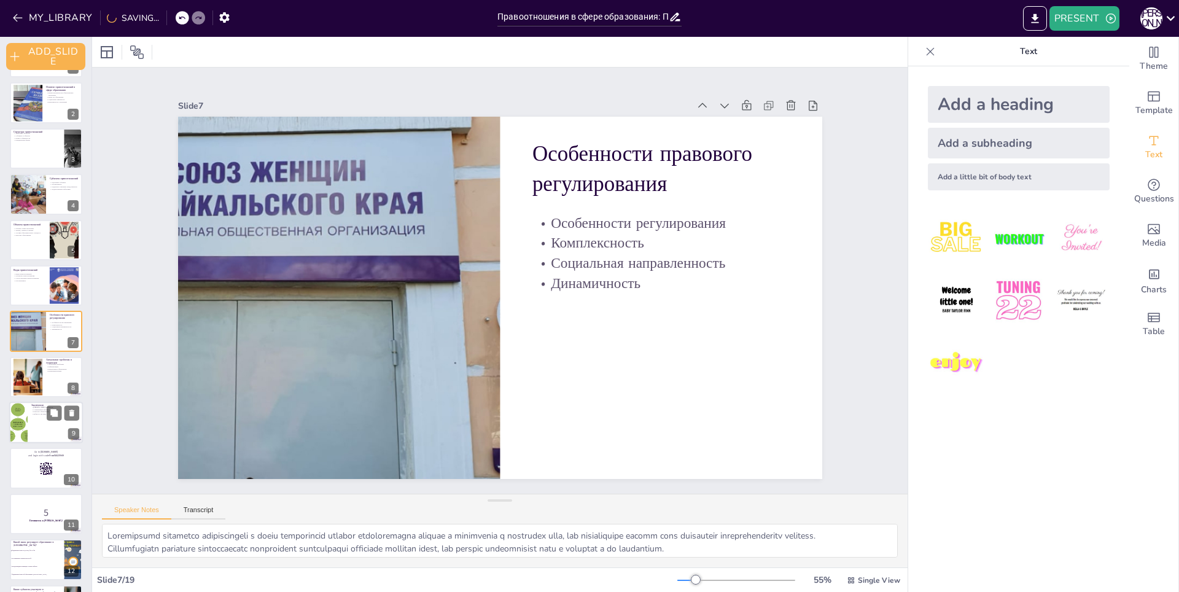
click at [36, 421] on div at bounding box center [46, 422] width 74 height 42
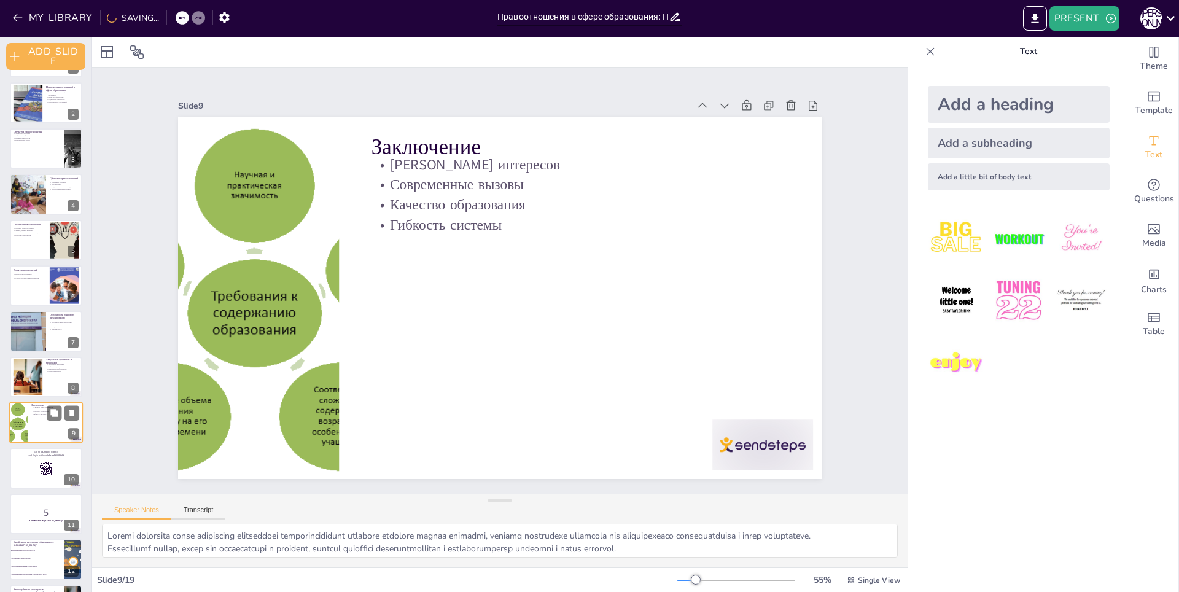
scroll to position [134, 0]
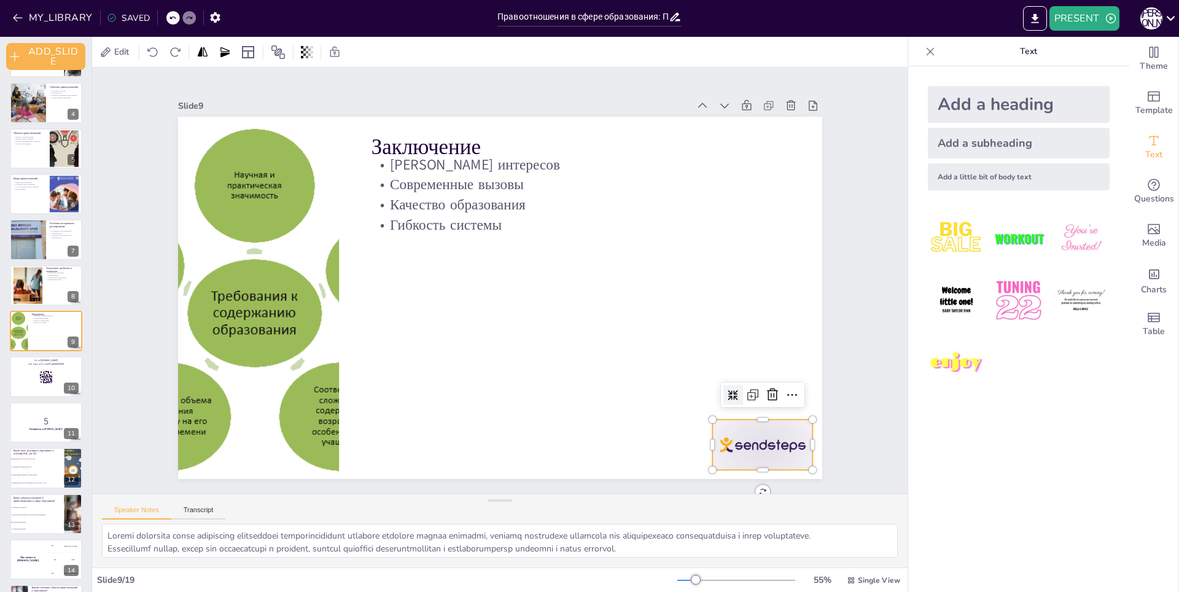
click at [671, 517] on div at bounding box center [615, 567] width 111 height 100
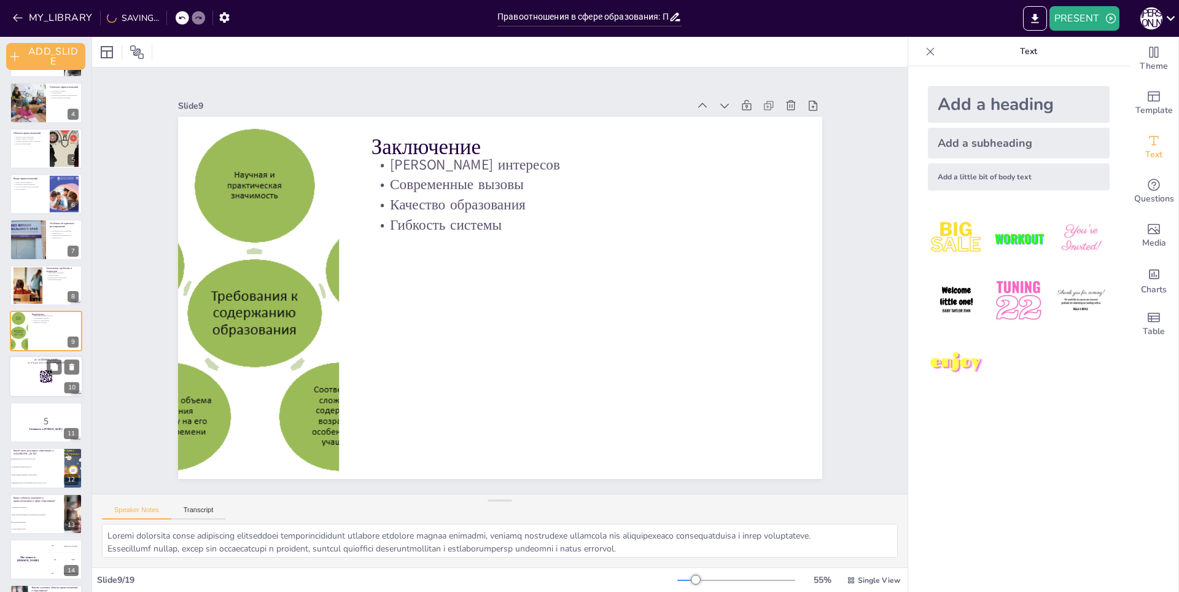
click at [33, 374] on div at bounding box center [46, 377] width 74 height 42
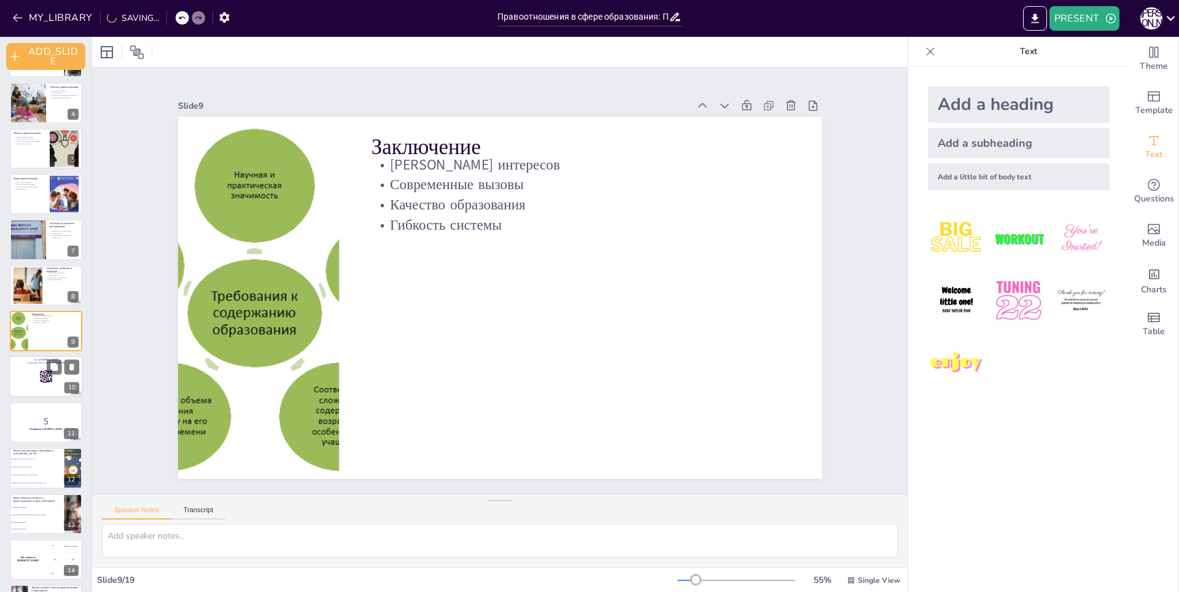
scroll to position [180, 0]
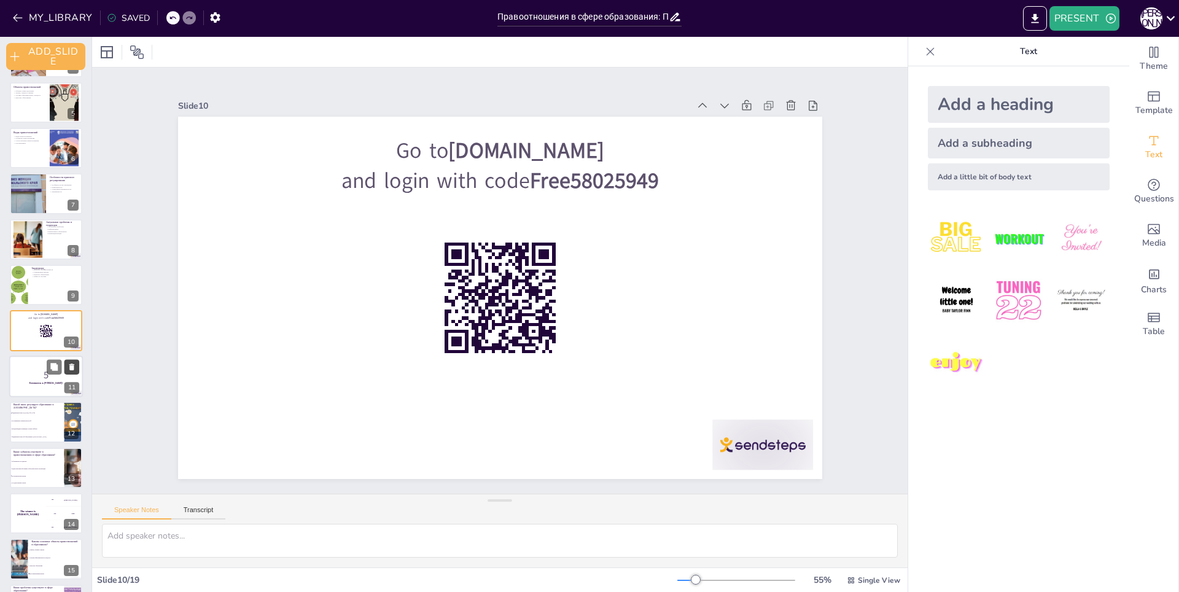
click at [71, 360] on button at bounding box center [71, 366] width 15 height 15
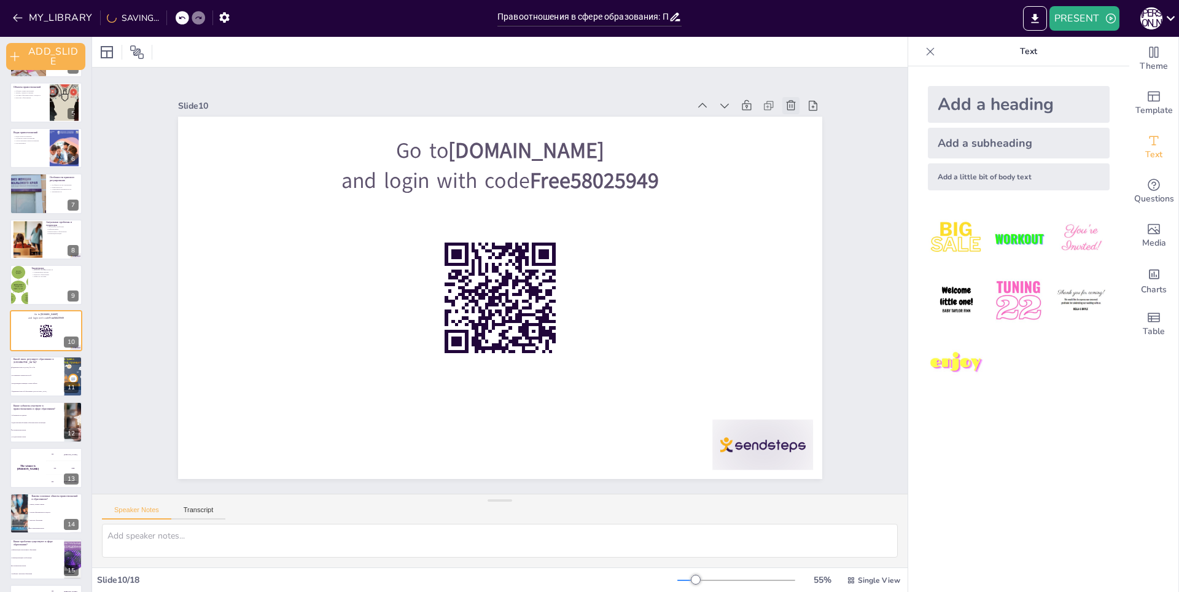
click at [826, 228] on div at bounding box center [837, 239] width 23 height 23
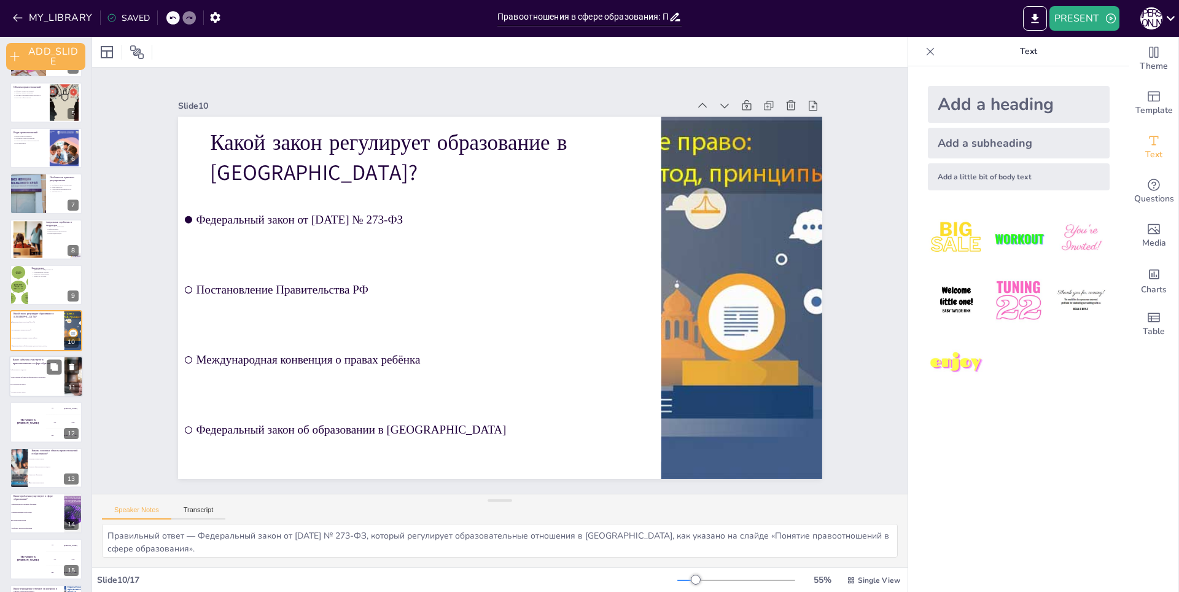
click at [50, 384] on span "Все вышеперечисленные" at bounding box center [37, 385] width 53 height 2
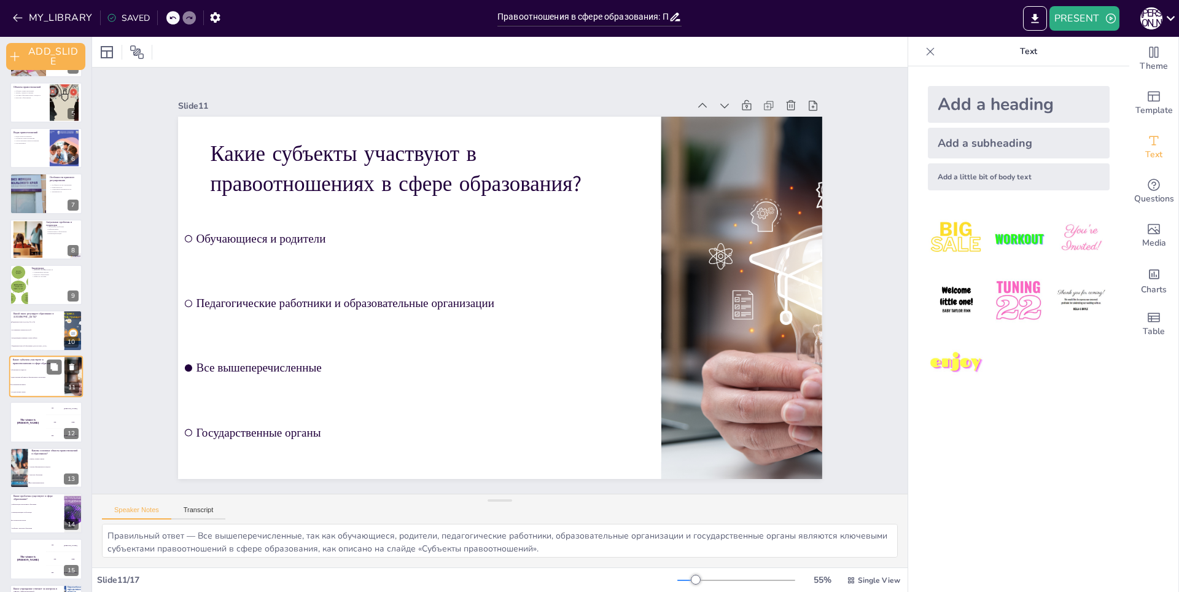
scroll to position [226, 0]
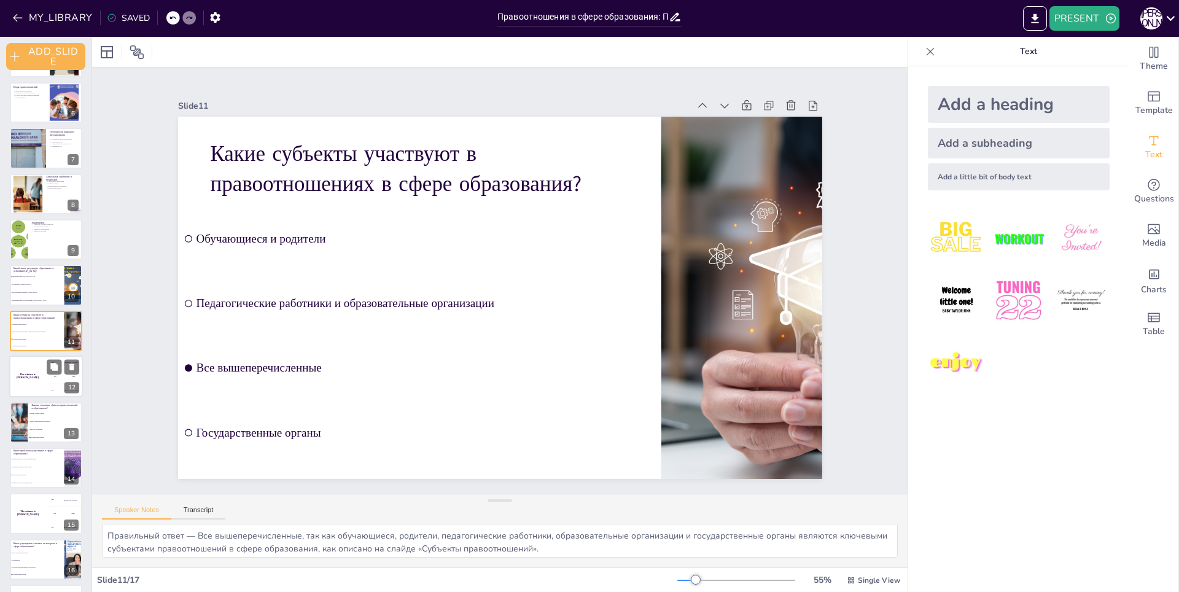
click at [36, 383] on div "The winner is [PERSON_NAME]" at bounding box center [27, 376] width 37 height 42
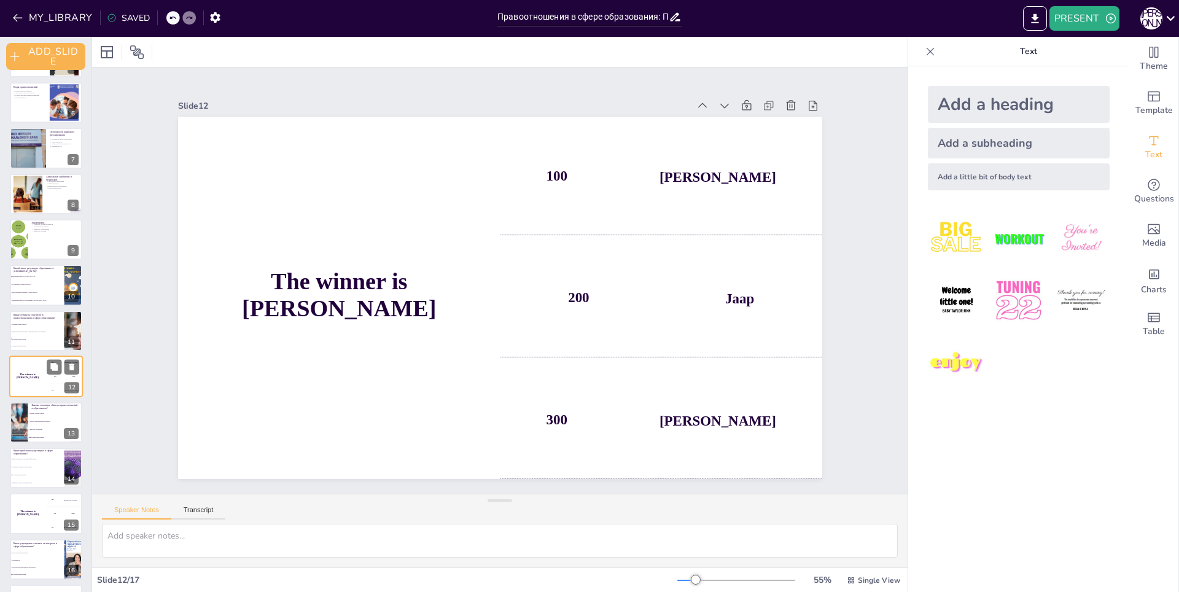
scroll to position [269, 0]
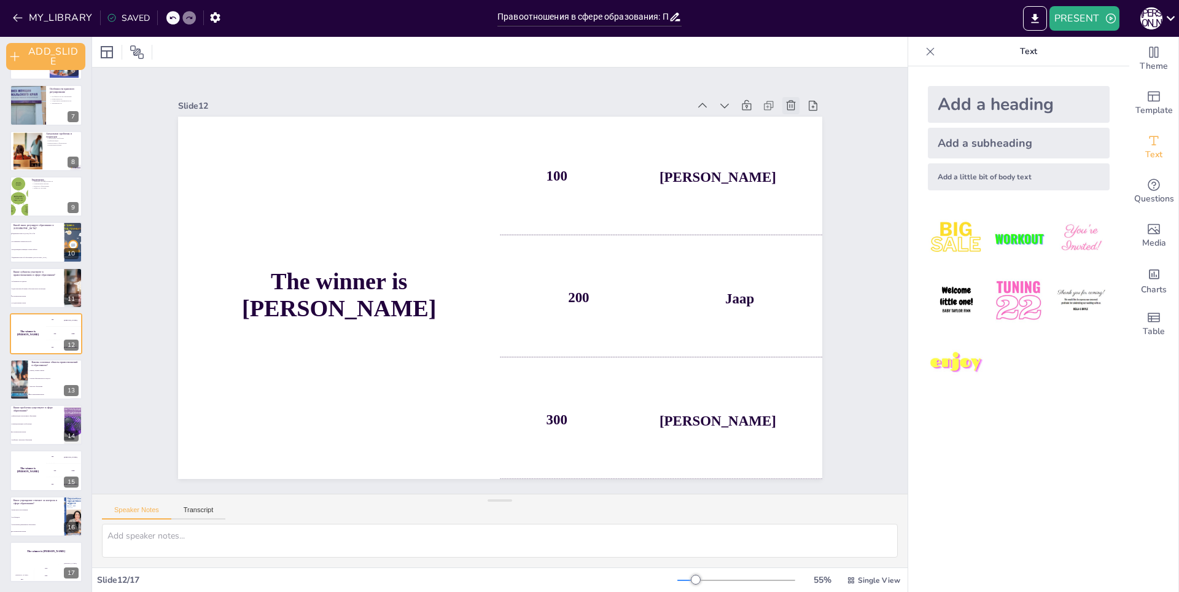
click at [176, 349] on icon at bounding box center [168, 356] width 15 height 15
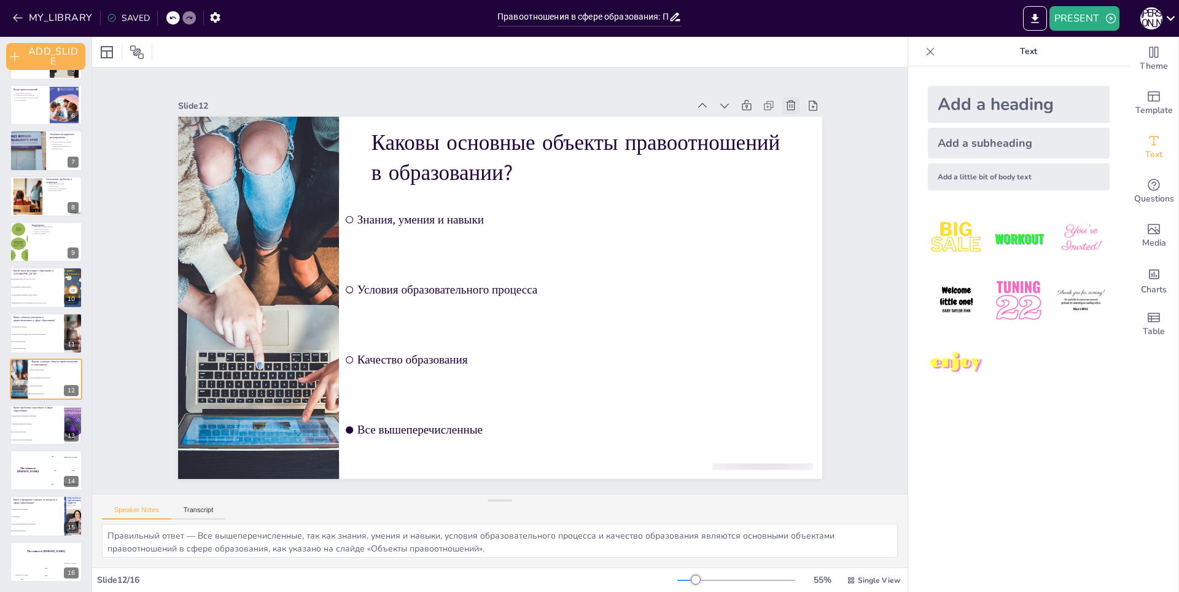
scroll to position [223, 0]
click at [18, 484] on div "The winner is [PERSON_NAME]" at bounding box center [27, 470] width 37 height 42
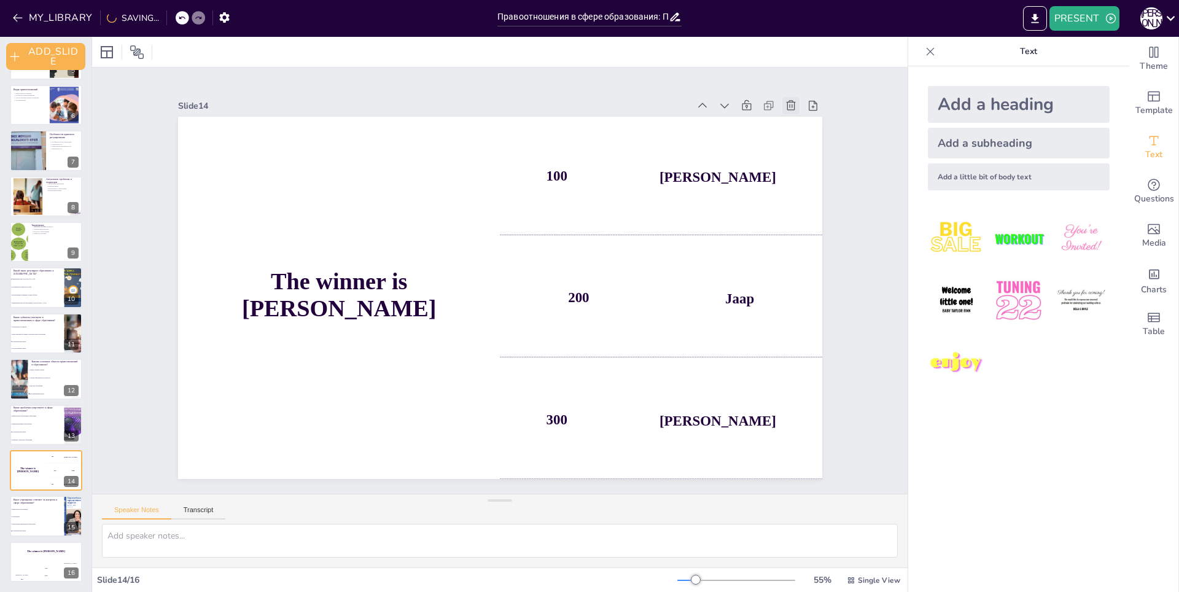
click at [831, 232] on icon at bounding box center [837, 238] width 12 height 13
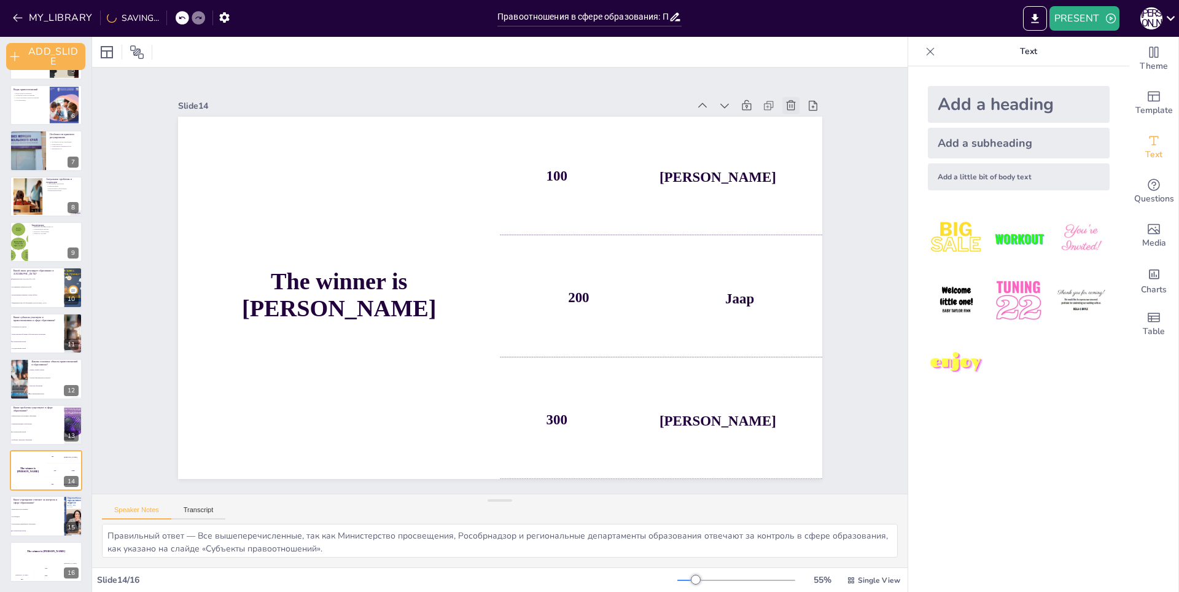
scroll to position [178, 0]
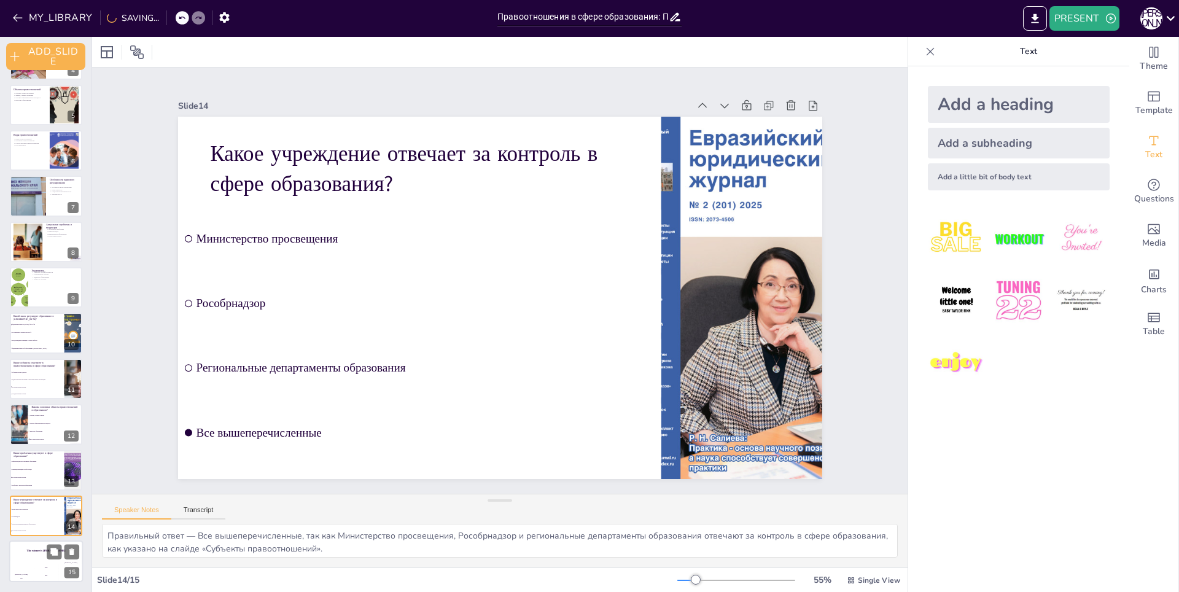
click at [30, 559] on div "The winner is [PERSON_NAME]" at bounding box center [46, 551] width 74 height 21
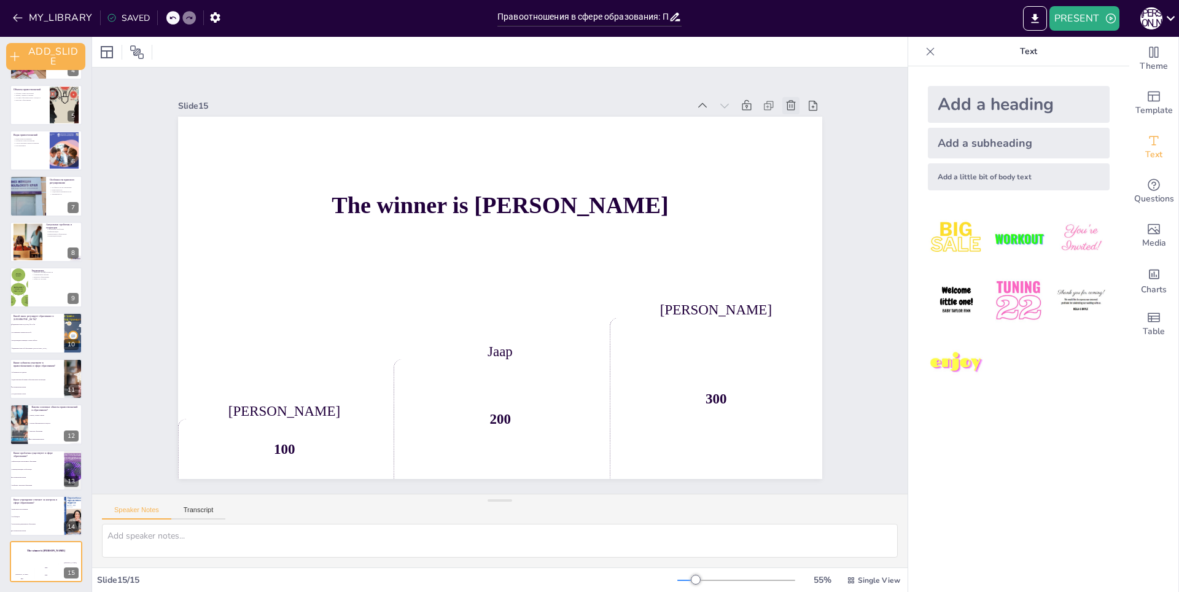
click at [618, 591] on icon at bounding box center [610, 601] width 15 height 15
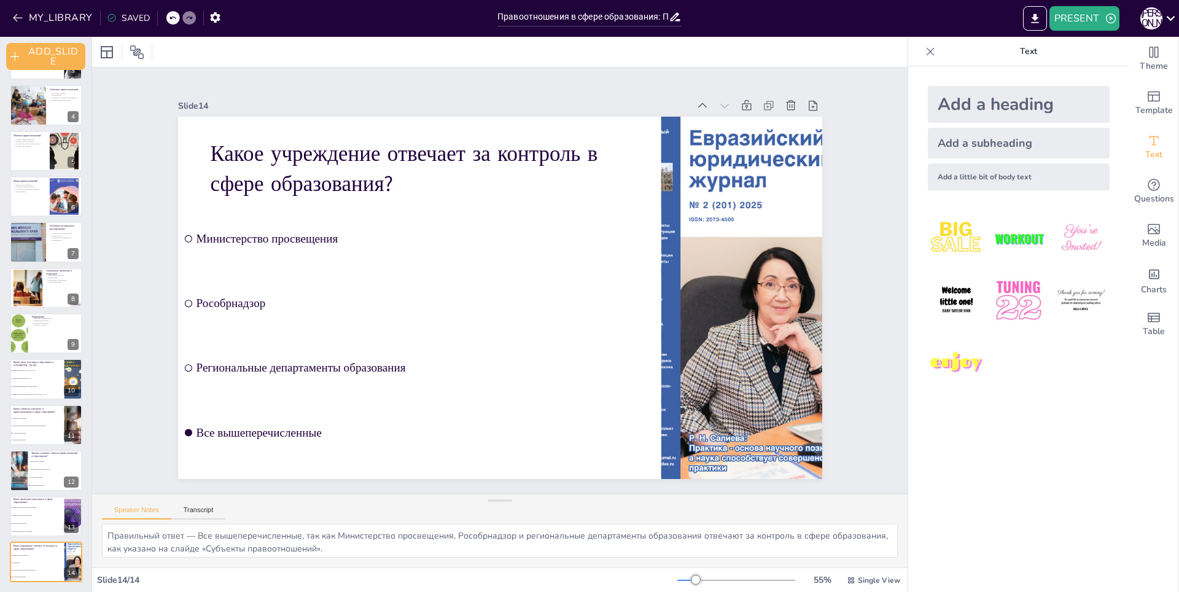
scroll to position [132, 0]
click at [1101, 20] on button "PRESENT" at bounding box center [1084, 18] width 70 height 25
click at [1028, 17] on div at bounding box center [589, 296] width 1179 height 592
click at [1030, 17] on icon "EXPORT_TO_POWERPOINT" at bounding box center [1034, 18] width 13 height 13
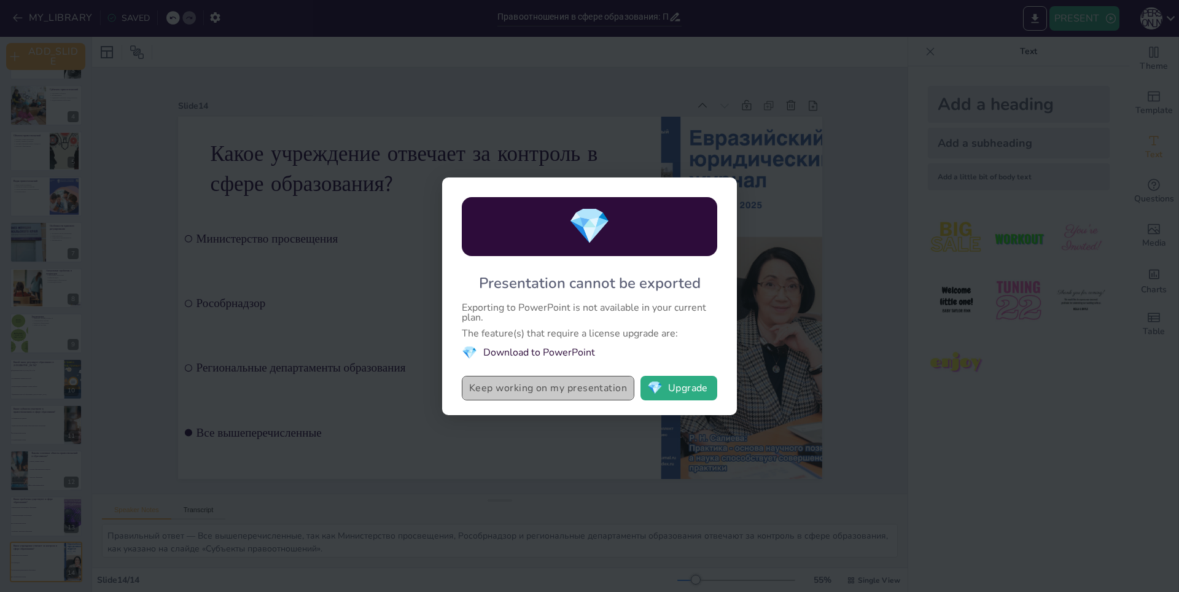
click at [501, 393] on button "Keep working on my presentation" at bounding box center [548, 388] width 172 height 25
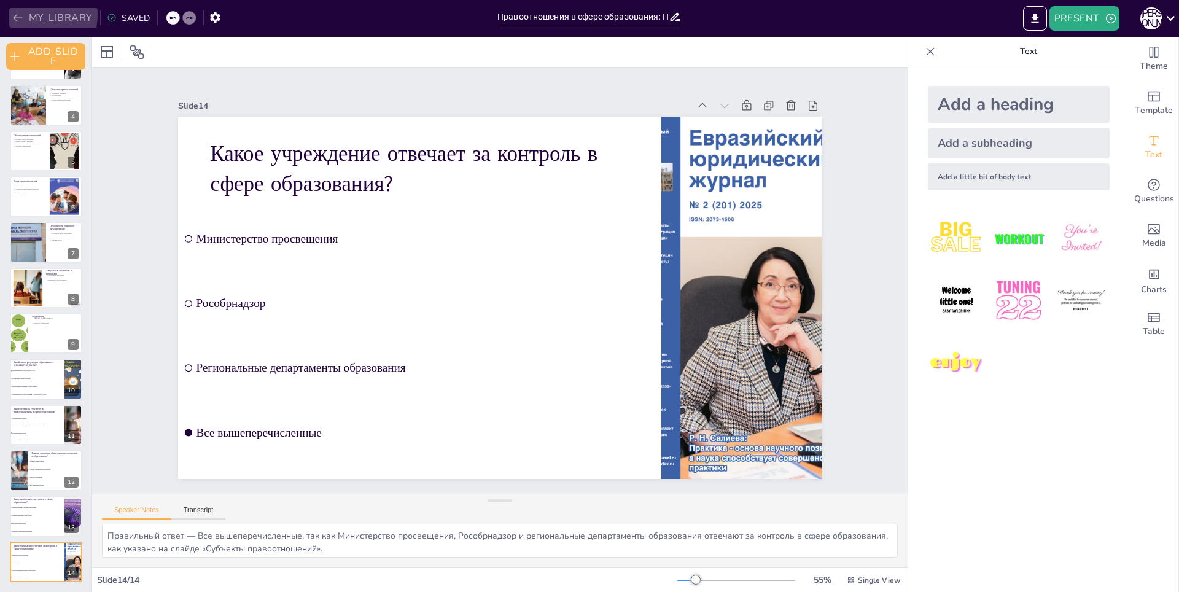
click at [14, 14] on icon "button" at bounding box center [18, 18] width 12 height 12
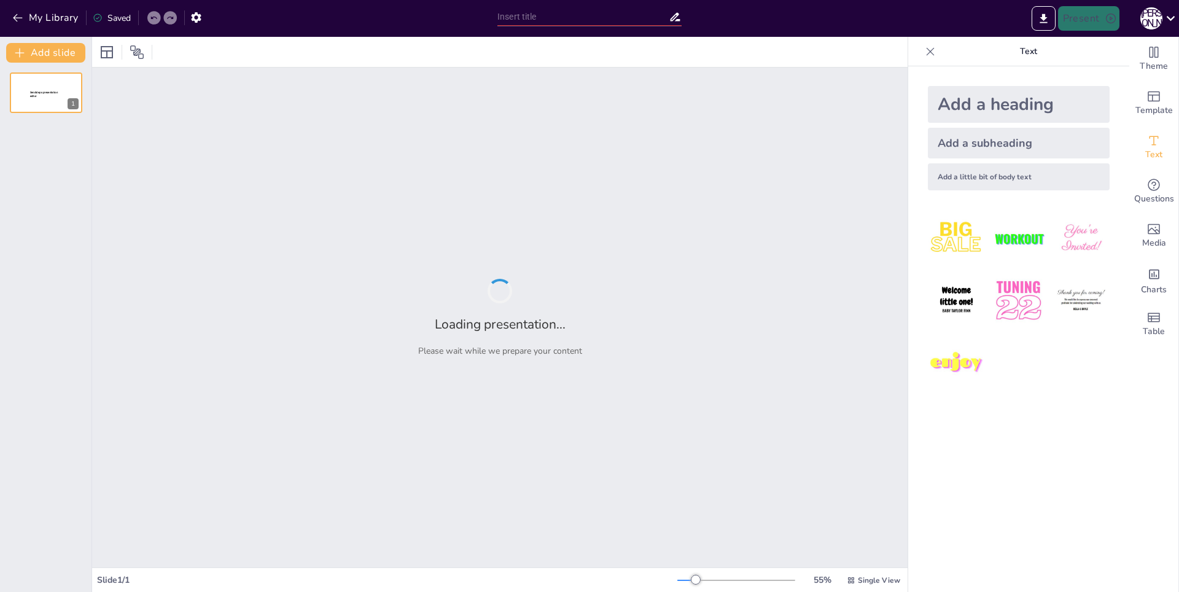
type input "Правоотношения в сфере образования: Понятие, структура и ключевые субъекты"
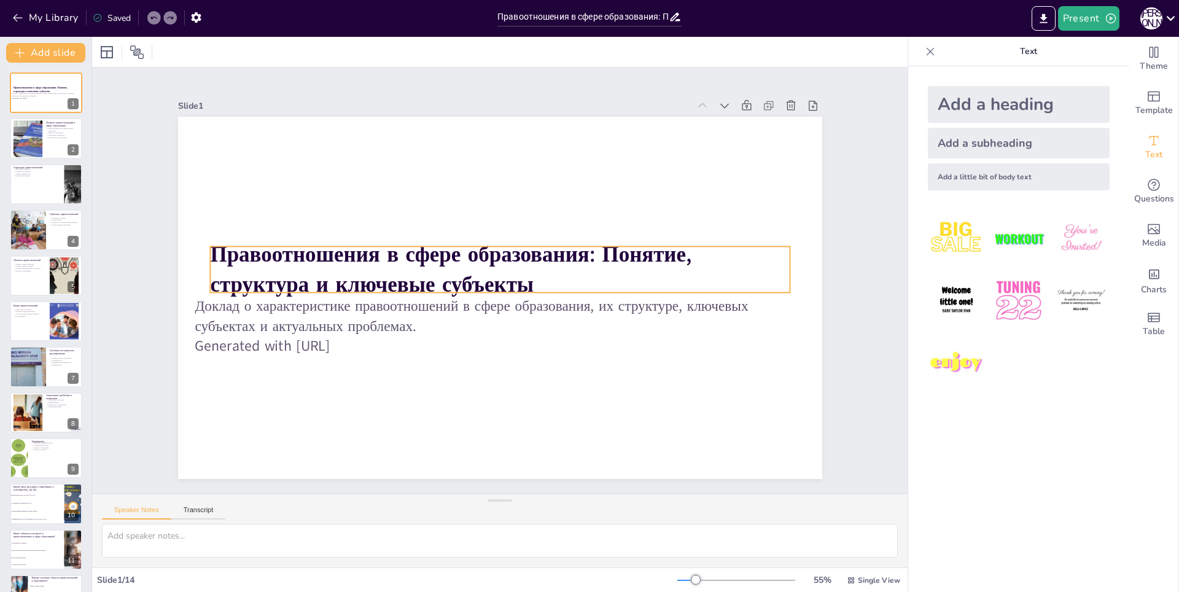
checkbox input "true"
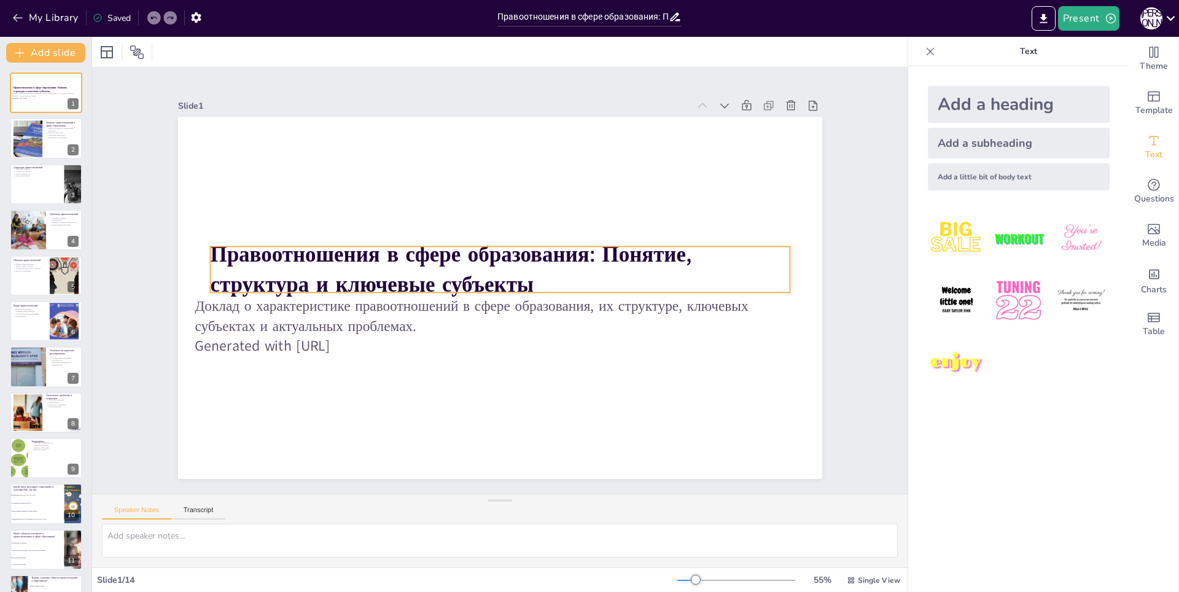
checkbox input "true"
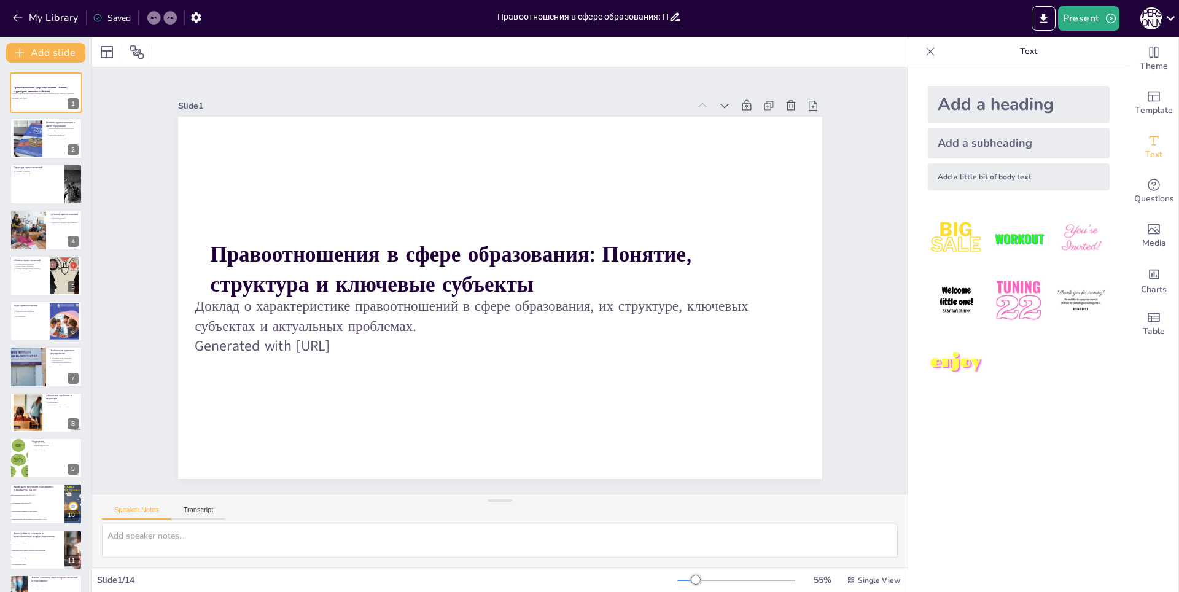
checkbox input "true"
